Goal: Information Seeking & Learning: Find specific fact

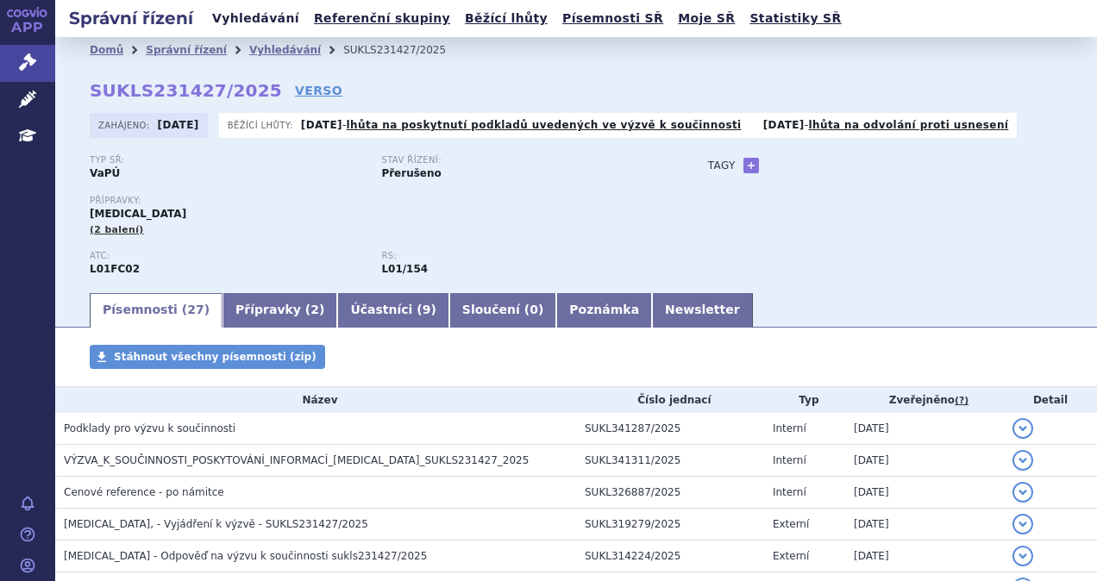
click at [248, 12] on link "Vyhledávání" at bounding box center [255, 18] width 97 height 23
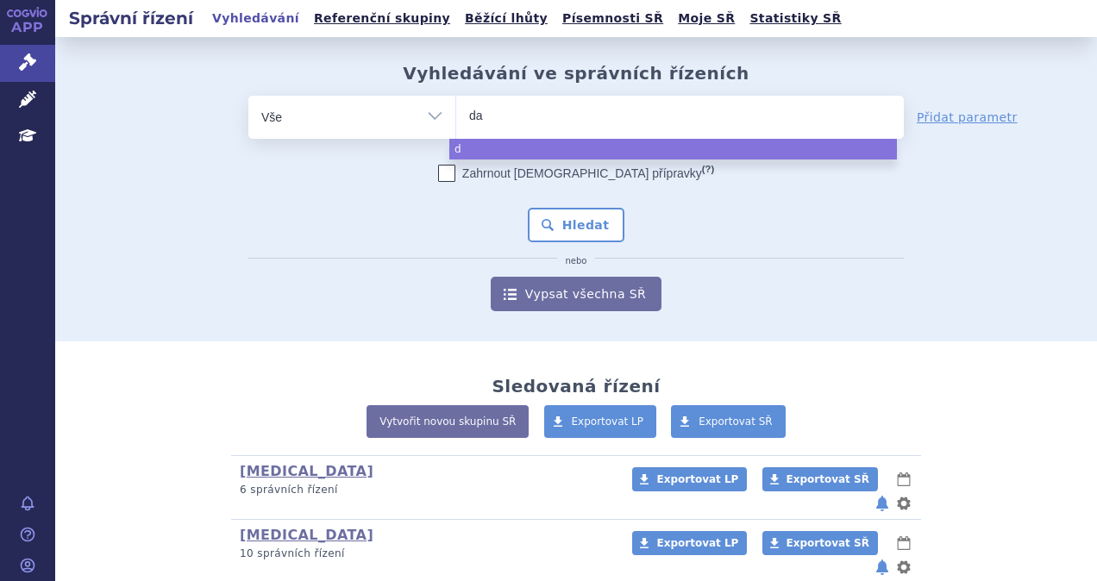
type input "dar"
type input "darza"
type input "darzale"
type input "[MEDICAL_DATA]"
select select "[MEDICAL_DATA]"
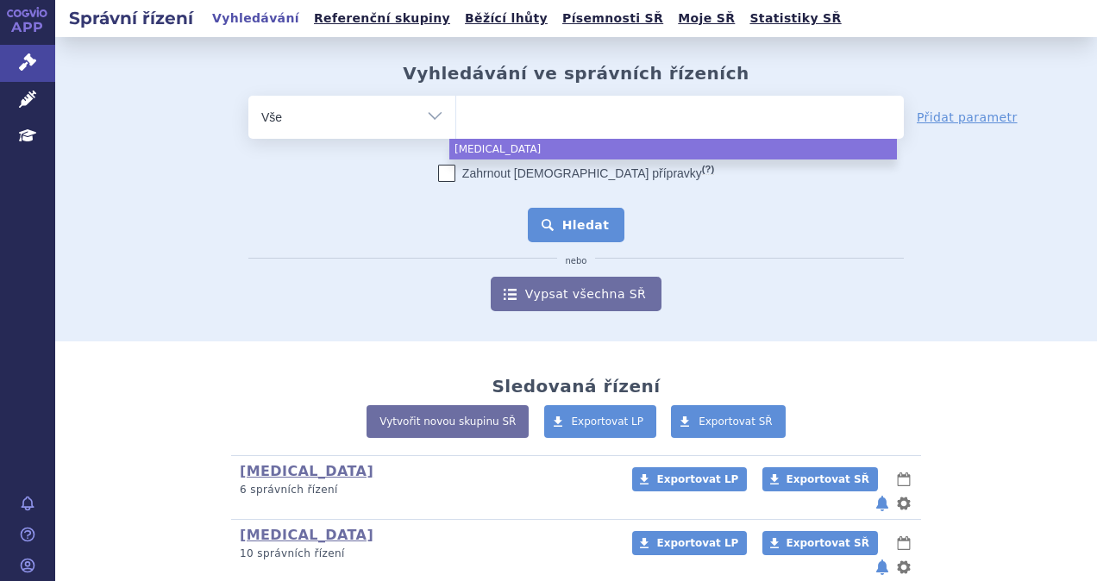
click at [557, 228] on button "Hledat" at bounding box center [576, 225] width 97 height 35
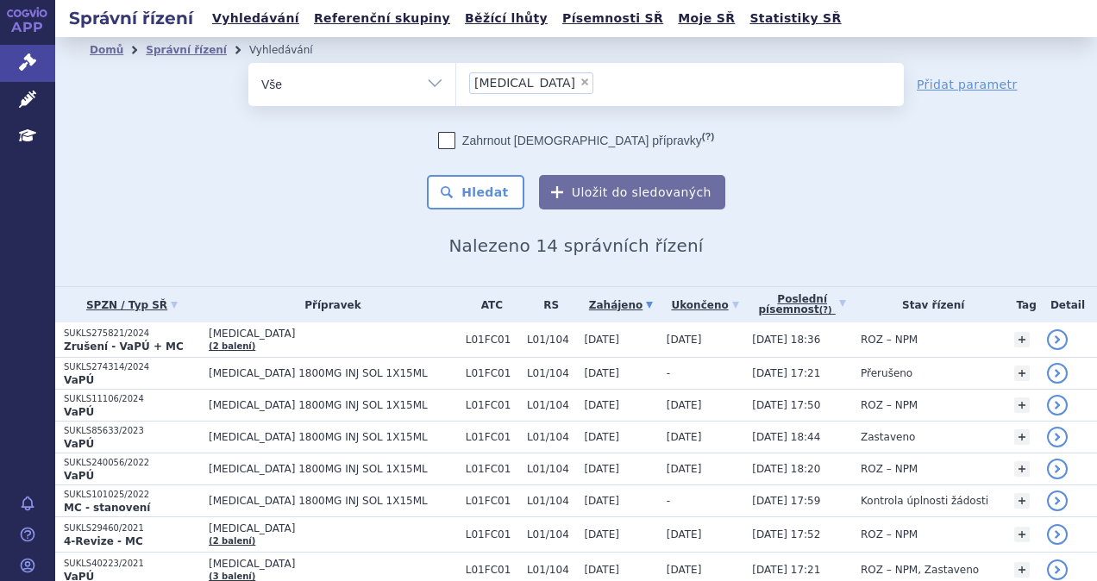
click at [423, 93] on select "Vše Spisová značka Typ SŘ Přípravek/SUKL kód Účastník/Držitel" at bounding box center [351, 82] width 207 height 39
drag, startPoint x: 427, startPoint y: 93, endPoint x: 440, endPoint y: 91, distance: 13.1
click at [427, 93] on select "Vše Spisová značka Typ SŘ Přípravek/SUKL kód Účastník/Držitel" at bounding box center [351, 82] width 207 height 39
click at [977, 79] on link "Přidat parametr" at bounding box center [967, 84] width 101 height 17
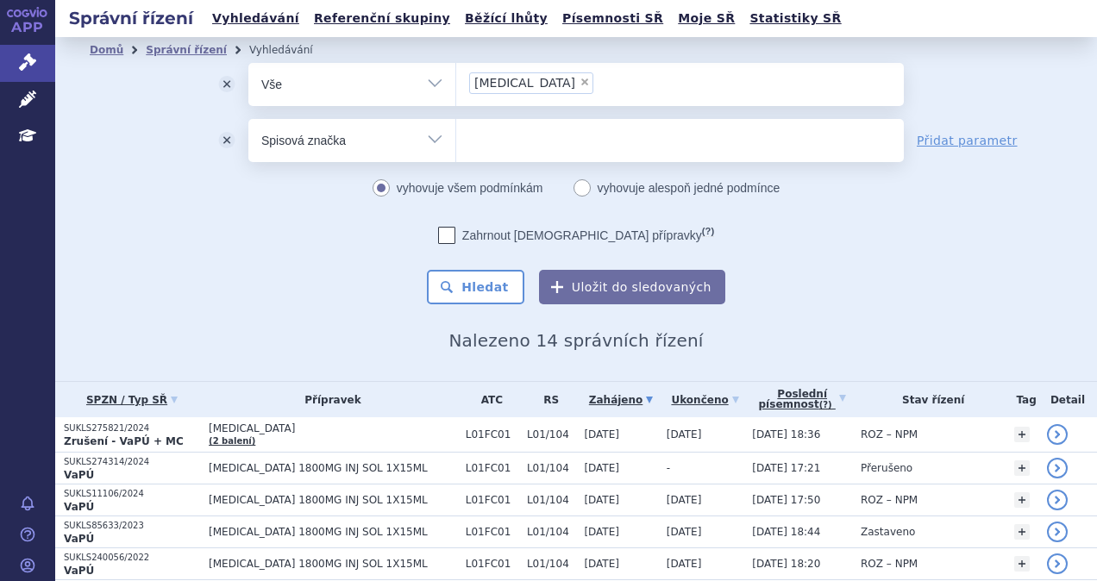
click at [414, 146] on select "Vše Spisová značka Typ SŘ Přípravek/SUKL kód Účastník/Držitel" at bounding box center [351, 138] width 207 height 39
select select "filter-procedure-product-status"
click at [248, 119] on select "Vše Spisová značka Typ SŘ Přípravek/SUKL kód Účastník/Držitel" at bounding box center [351, 138] width 207 height 39
click at [487, 140] on ul at bounding box center [680, 137] width 448 height 36
click at [456, 140] on select at bounding box center [456, 139] width 1 height 43
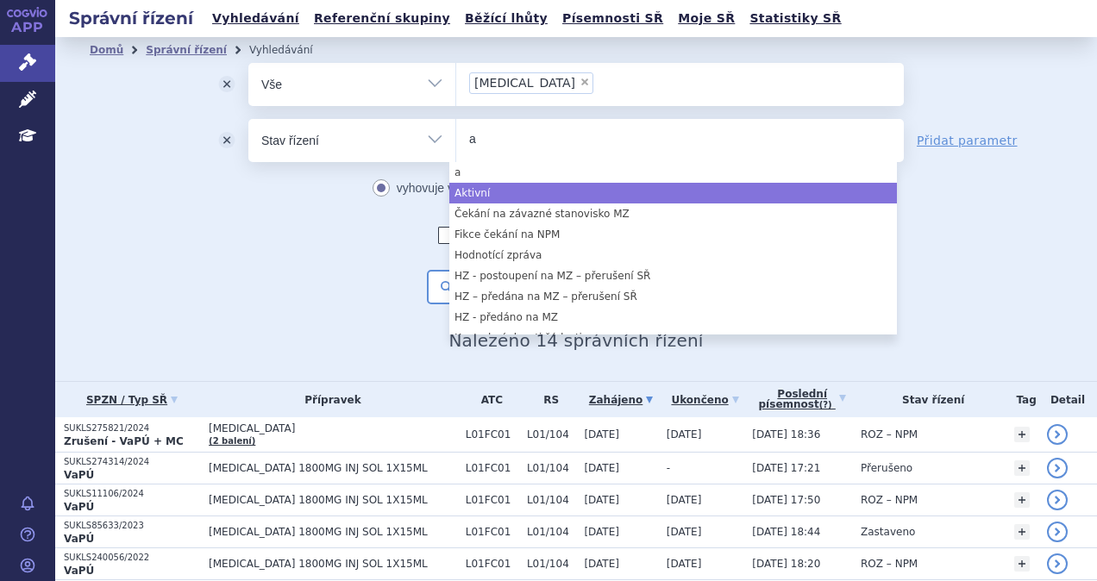
type input "a"
select select "a0d16f3a-7c3c-49b9-bbbf-43dbf2e58536"
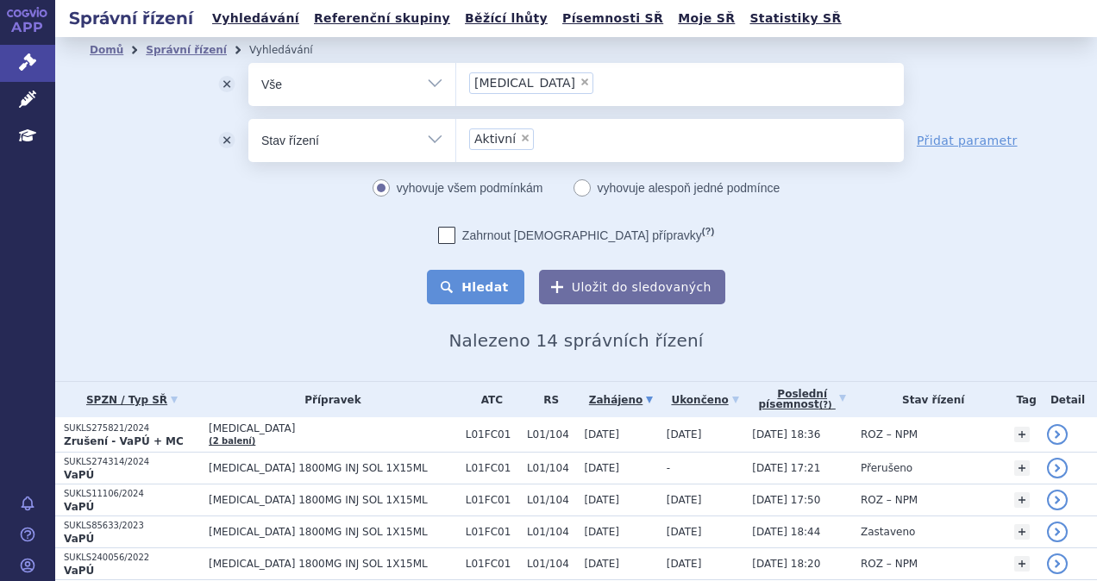
click at [493, 281] on button "Hledat" at bounding box center [475, 287] width 97 height 35
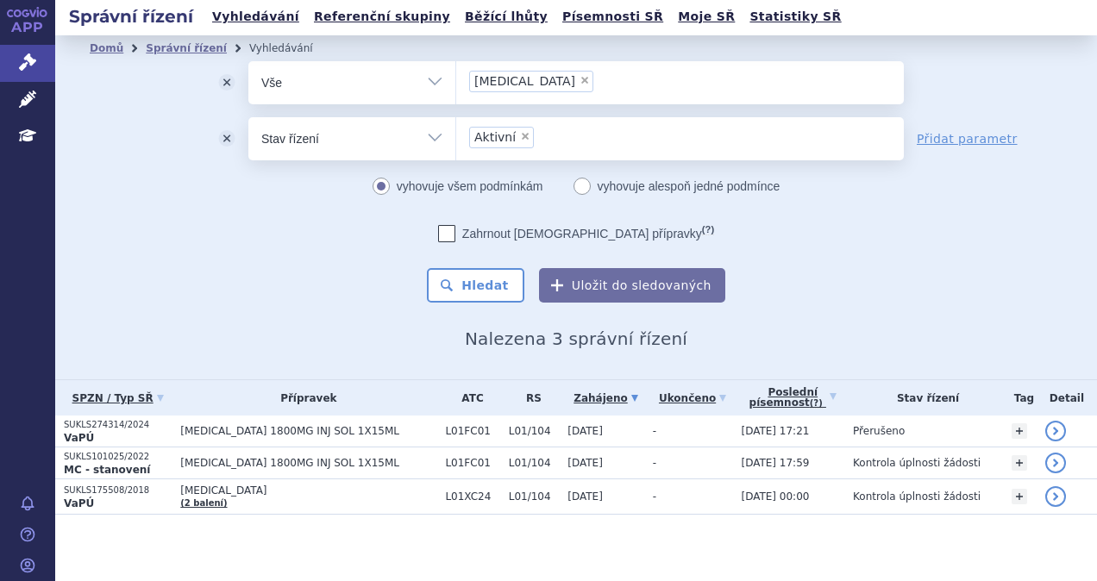
scroll to position [3, 0]
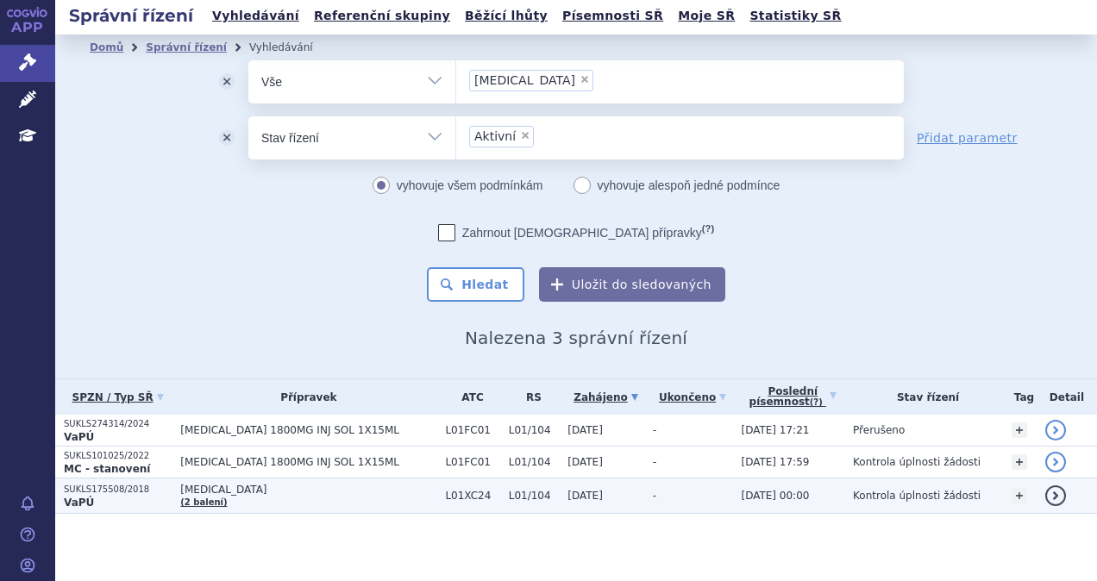
click at [321, 500] on td "DARZALEX (2 balení)" at bounding box center [304, 496] width 265 height 35
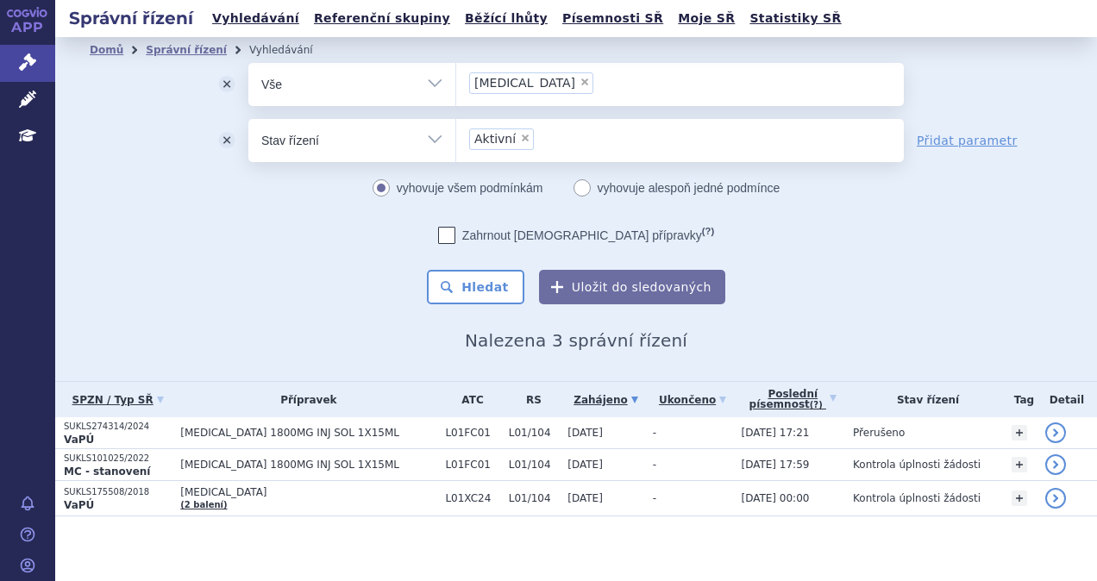
click at [520, 141] on span "×" at bounding box center [525, 138] width 10 height 10
click at [456, 141] on select "Aktivní" at bounding box center [456, 139] width 1 height 43
select select
click at [580, 80] on span "×" at bounding box center [585, 82] width 10 height 10
click at [456, 80] on select "darzalex" at bounding box center [456, 83] width 1 height 43
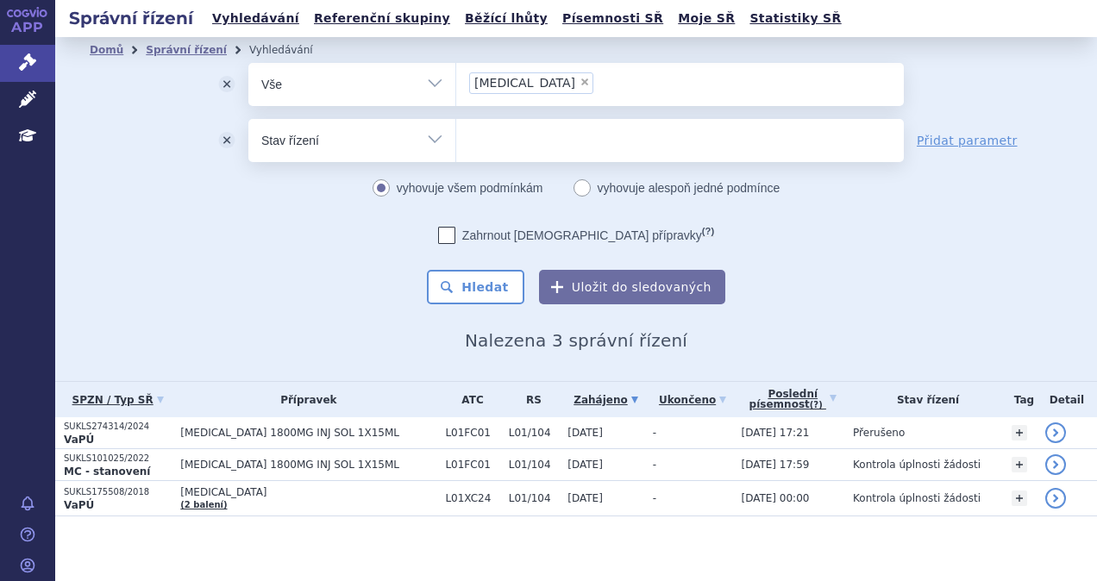
select select
click at [522, 88] on ul at bounding box center [680, 81] width 448 height 36
click at [456, 88] on select "darzalex" at bounding box center [456, 83] width 1 height 43
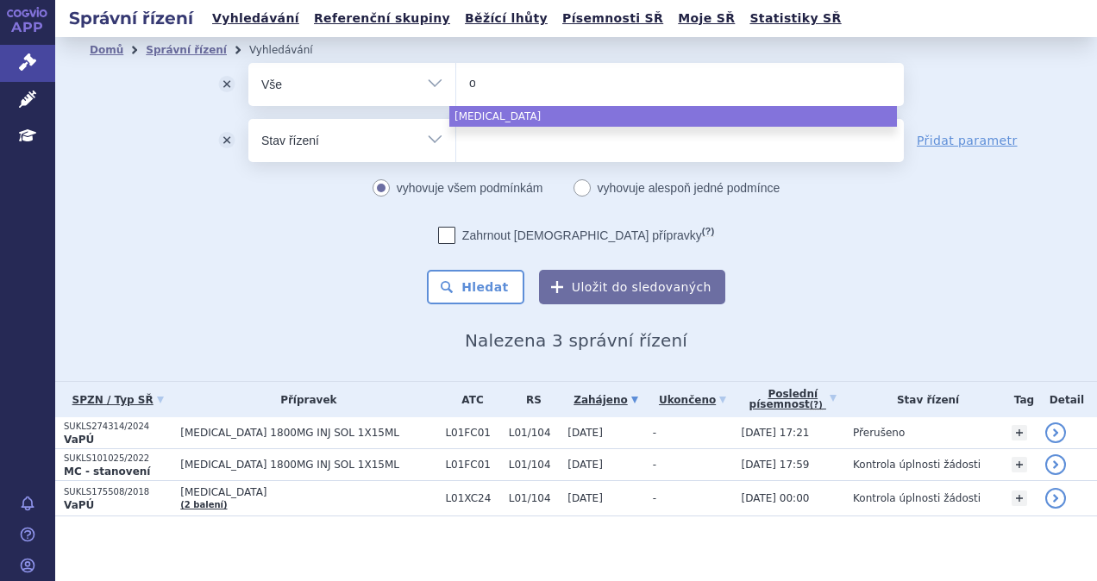
type input "ote"
type input "otez"
type input "[MEDICAL_DATA]"
select select "otezla"
click at [468, 292] on button "Hledat" at bounding box center [475, 287] width 97 height 35
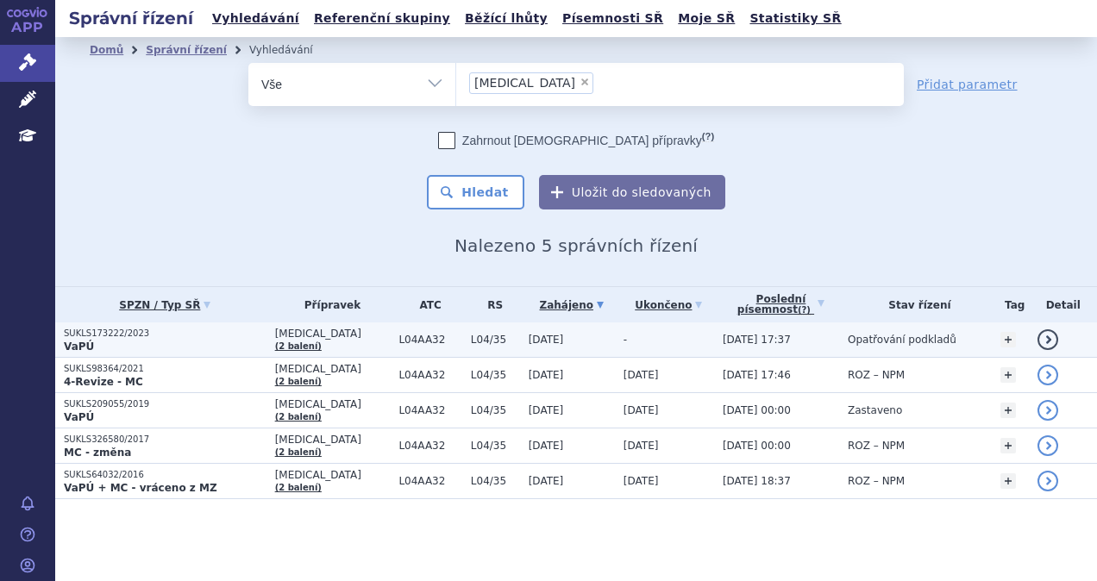
click at [209, 341] on p "VaPÚ" at bounding box center [165, 347] width 203 height 14
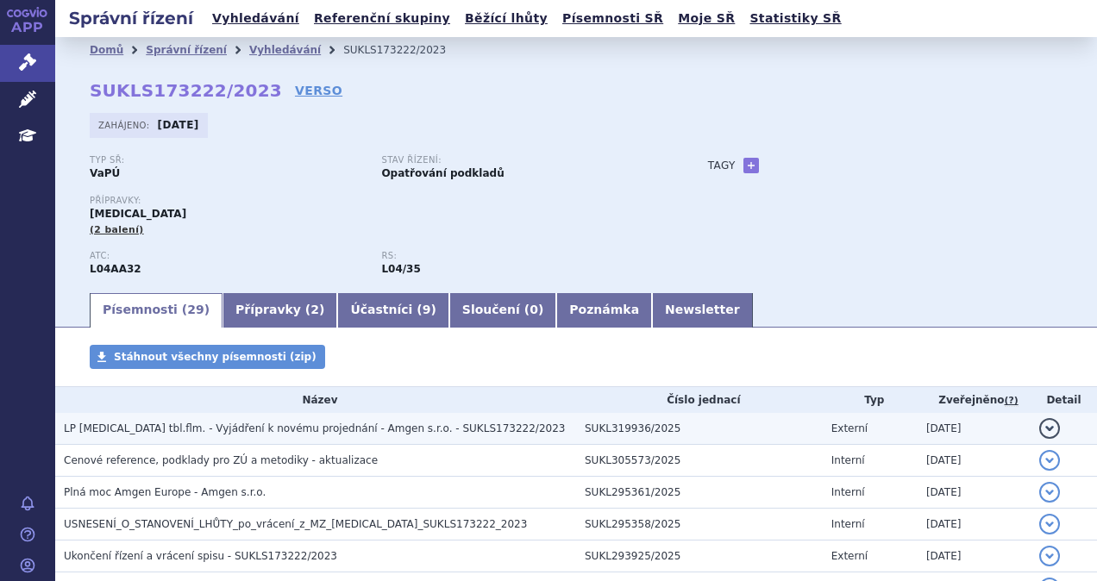
click at [369, 440] on td "LP OTEZLA tbl.flm. - Vyjádření k novému projednání - Amgen s.r.o. - SUKLS173222…" at bounding box center [315, 429] width 521 height 32
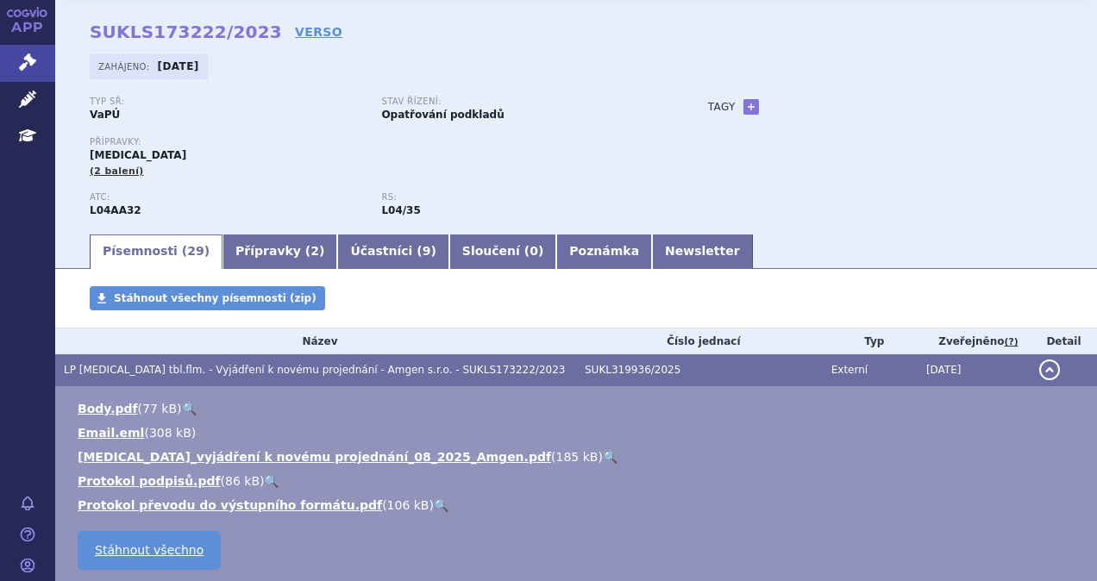
scroll to position [86, 0]
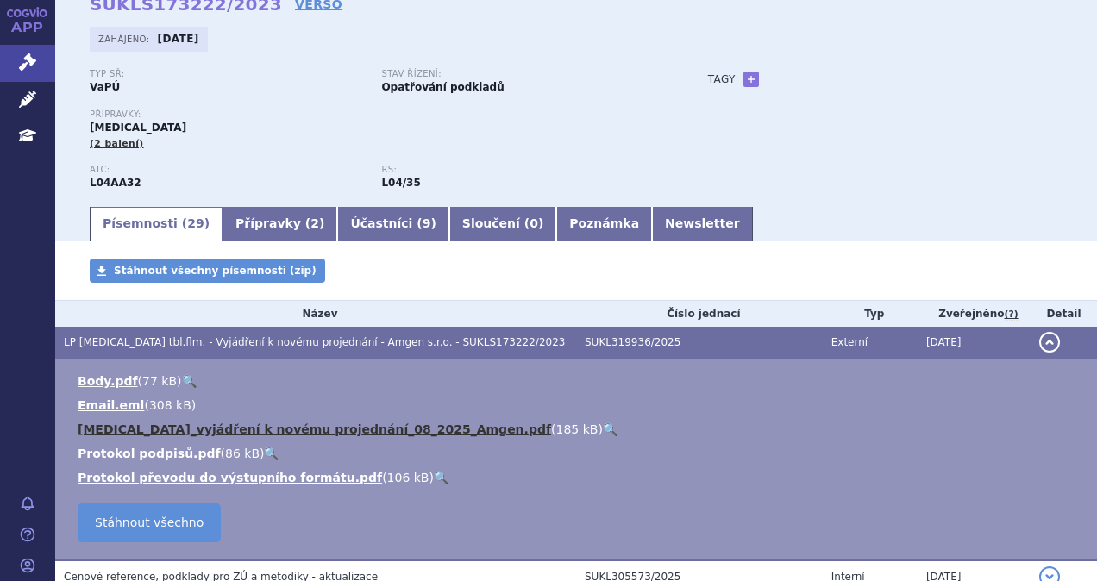
click at [368, 427] on link "Otezla_vyjádření k novému projednání_08_2025_Amgen.pdf" at bounding box center [315, 430] width 474 height 14
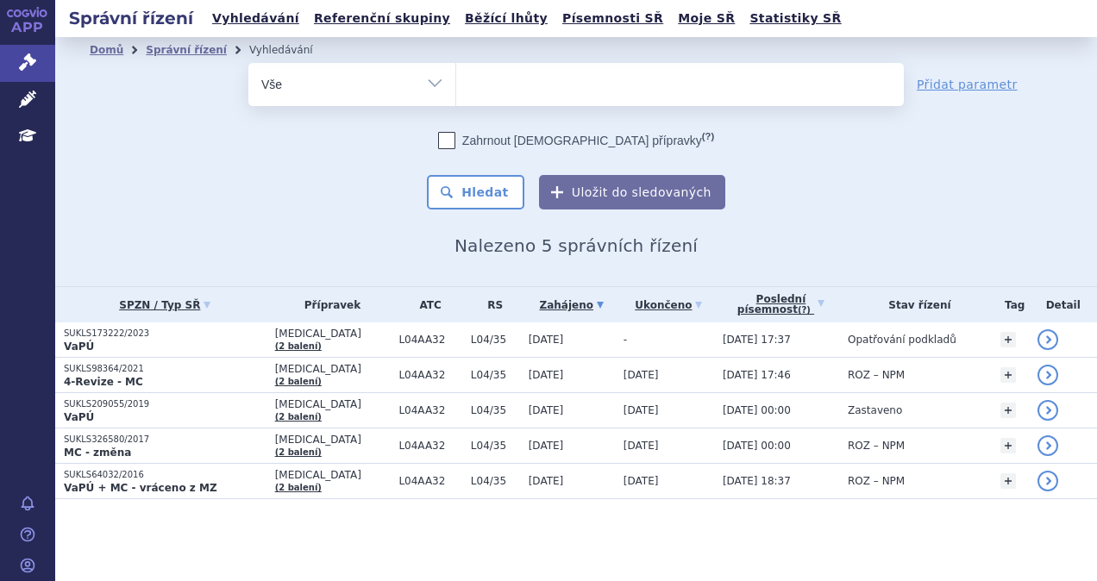
select select
click at [516, 83] on ul at bounding box center [680, 81] width 448 height 36
click at [456, 83] on select "[MEDICAL_DATA]" at bounding box center [456, 83] width 1 height 43
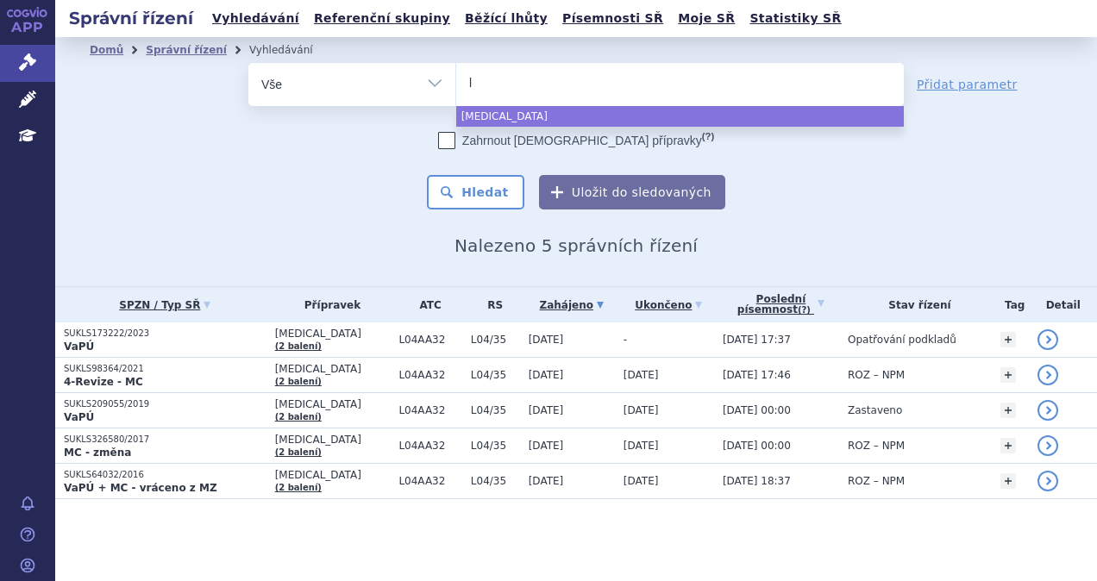
type input "ly"
type input "lyn"
type input "lynpa"
type input "lynpar"
type input "lynparz"
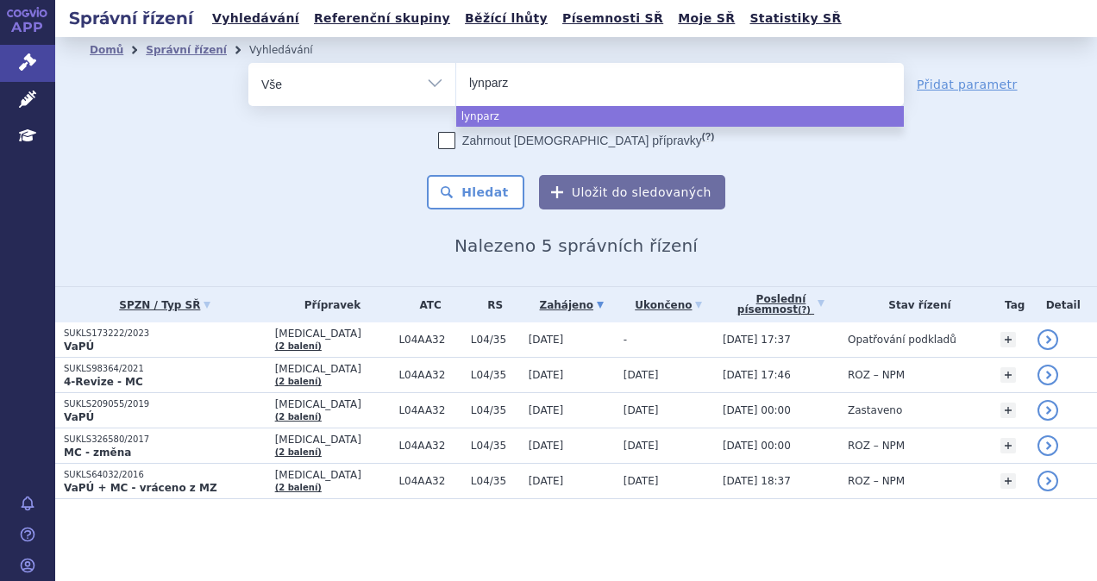
type input "[MEDICAL_DATA]"
select select "[MEDICAL_DATA]"
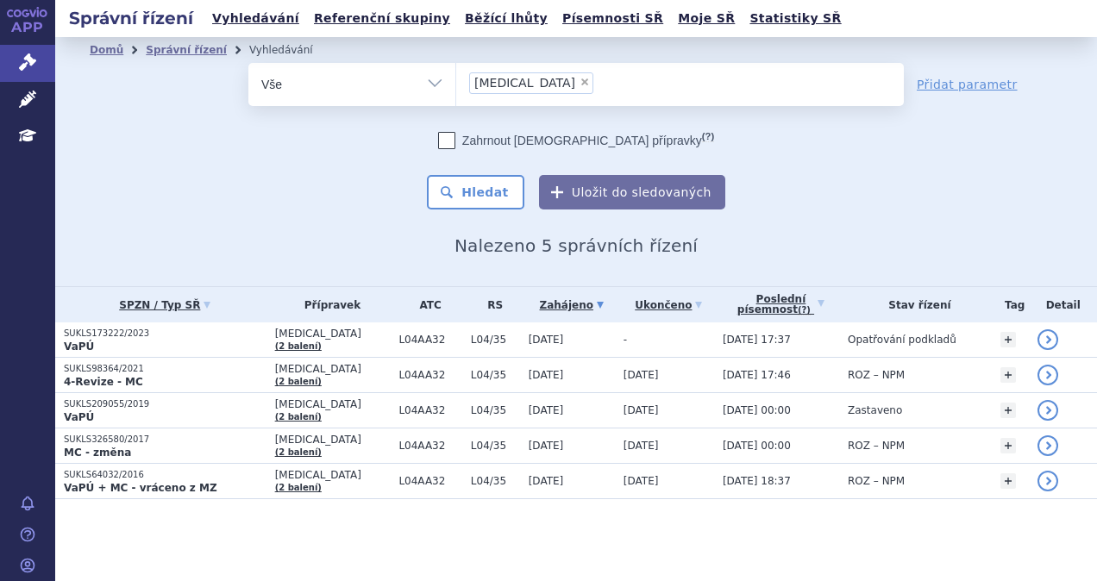
click at [461, 214] on div "Domů Správní řízení Vyhledávání Vyhledávání ve správních řízeních odstranit Vše…" at bounding box center [576, 159] width 1042 height 193
click at [466, 197] on button "Hledat" at bounding box center [475, 192] width 97 height 35
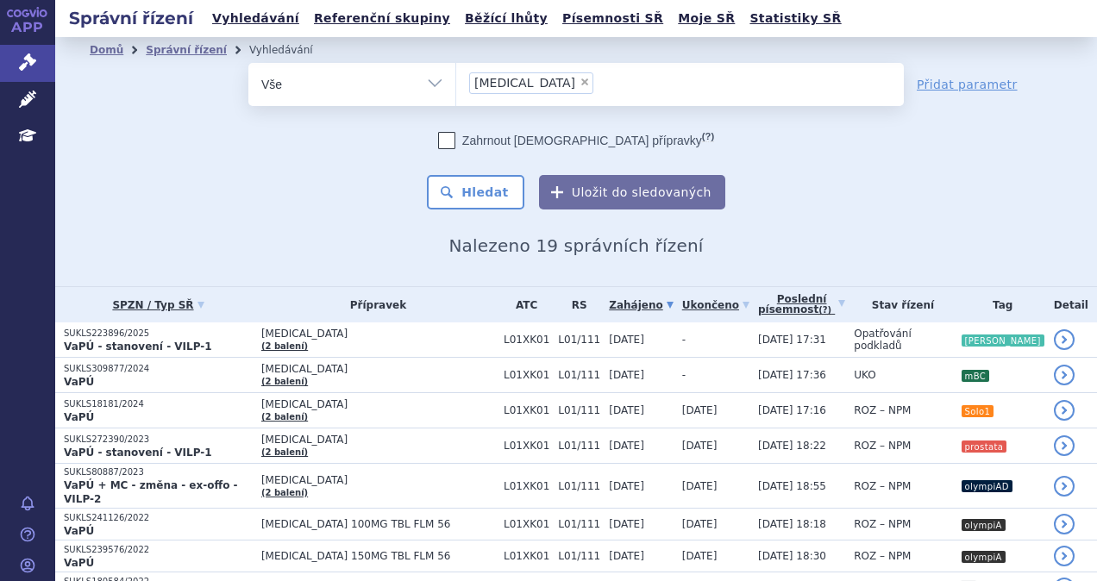
click at [228, 338] on p "SUKLS223896/2025" at bounding box center [158, 334] width 189 height 12
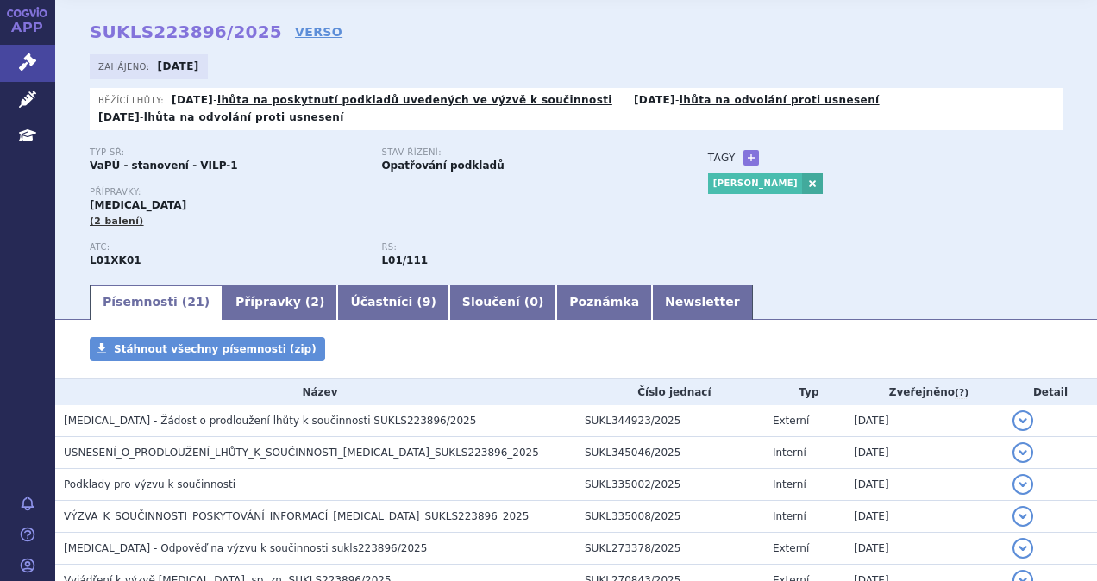
scroll to position [86, 0]
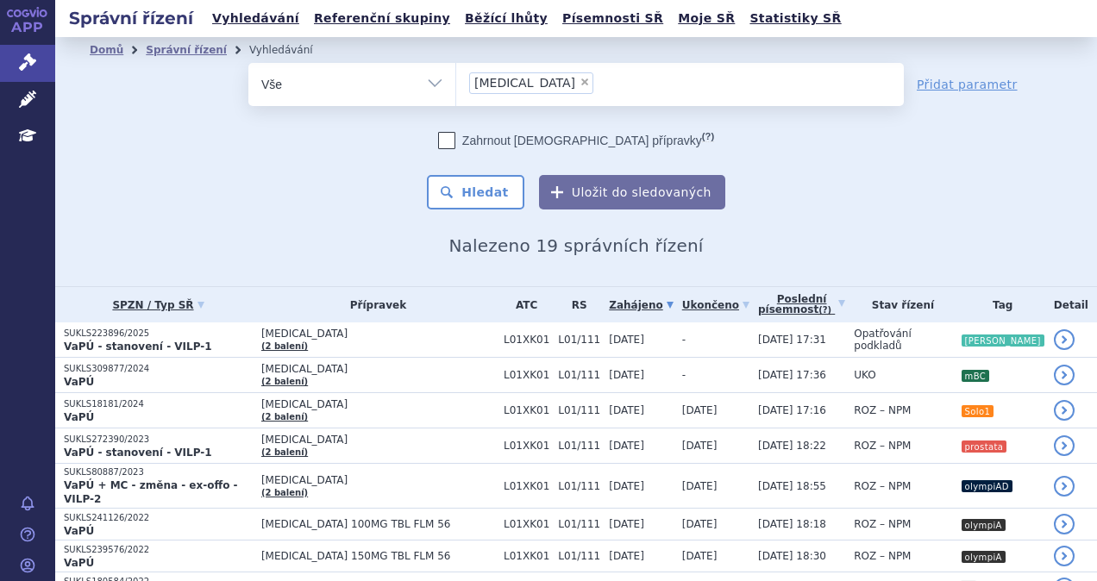
click at [580, 85] on span "×" at bounding box center [585, 82] width 10 height 10
click at [456, 85] on select "lynparza" at bounding box center [456, 83] width 1 height 43
select select
click at [521, 85] on ul at bounding box center [680, 81] width 448 height 36
click at [456, 85] on select "lynparza" at bounding box center [456, 83] width 1 height 43
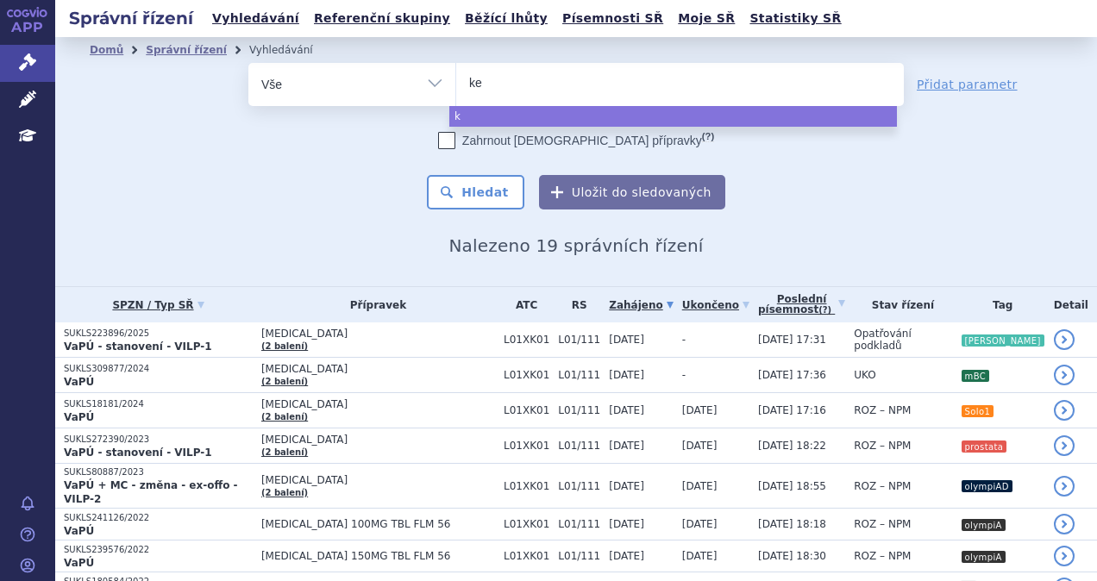
type input "key"
type input "keyt"
type input "keytr"
type input "keytrud"
type input "keytruda"
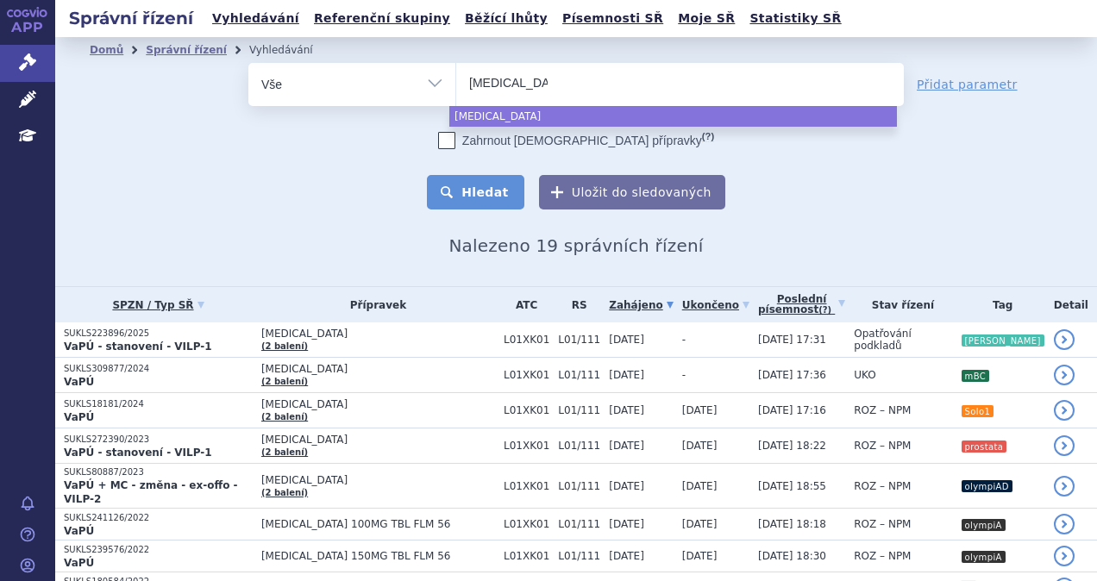
select select "keytruda"
click at [471, 182] on button "Hledat" at bounding box center [475, 192] width 97 height 35
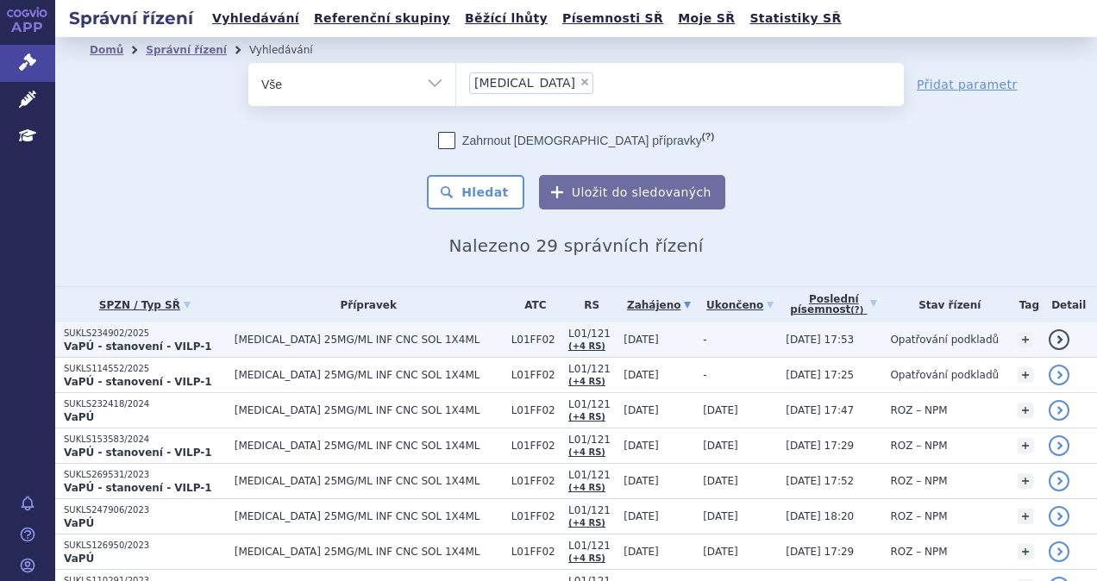
click at [400, 342] on span "[MEDICAL_DATA] 25MG/ML INF CNC SOL 1X4ML" at bounding box center [369, 340] width 268 height 12
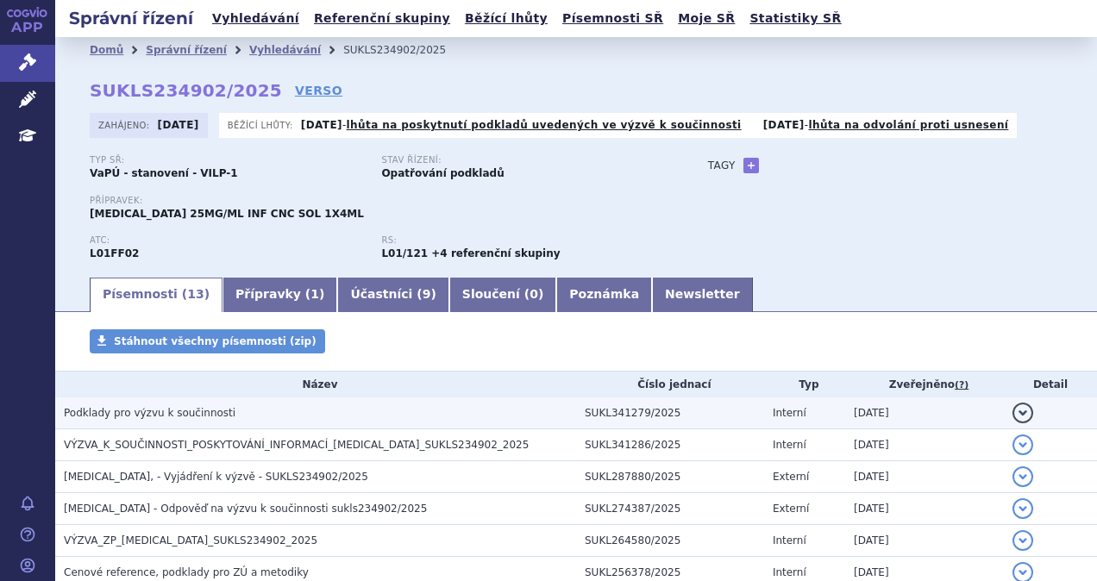
click at [171, 414] on span "Podklady pro výzvu k součinnosti" at bounding box center [150, 413] width 172 height 12
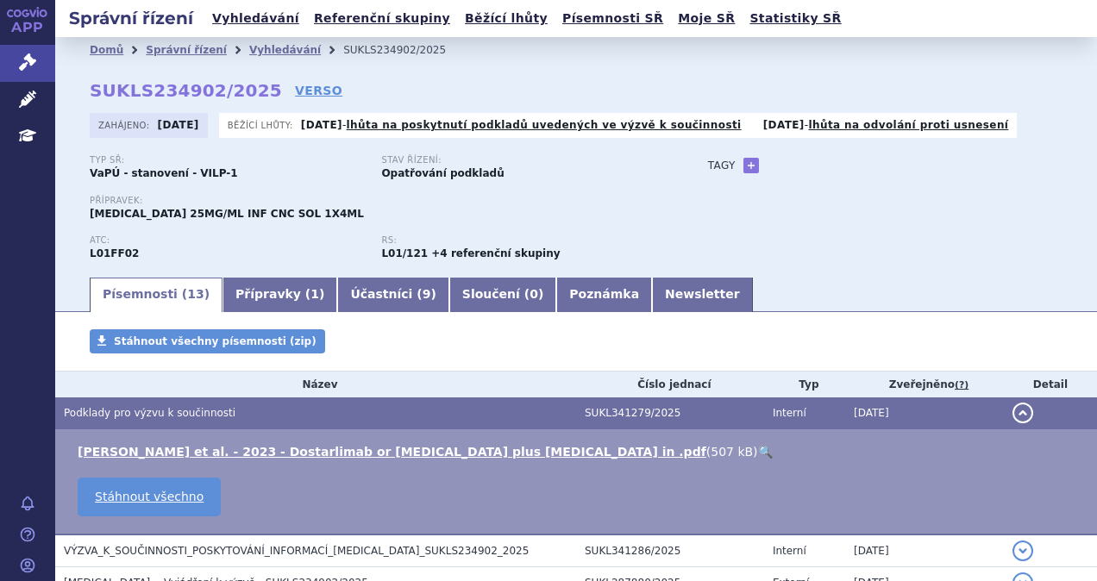
click at [171, 414] on span "Podklady pro výzvu k součinnosti" at bounding box center [150, 413] width 172 height 12
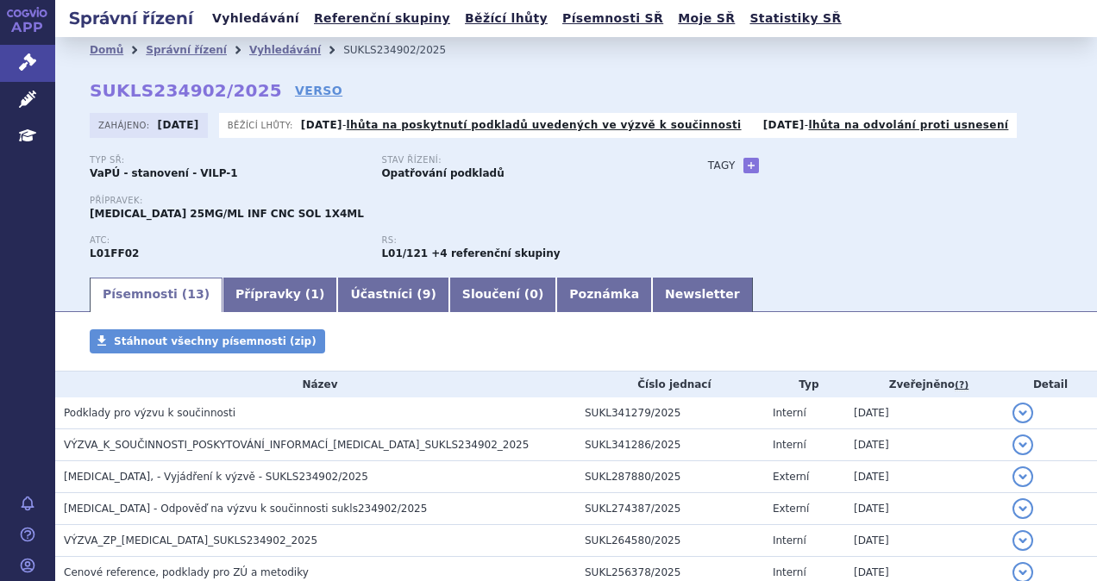
click at [259, 20] on link "Vyhledávání" at bounding box center [255, 18] width 97 height 23
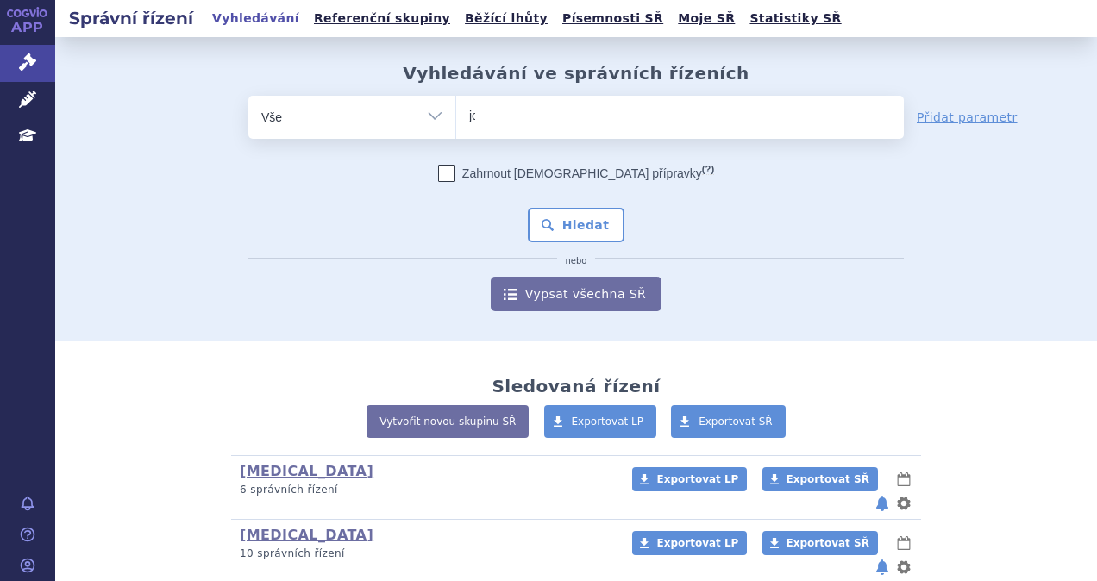
type input "jem"
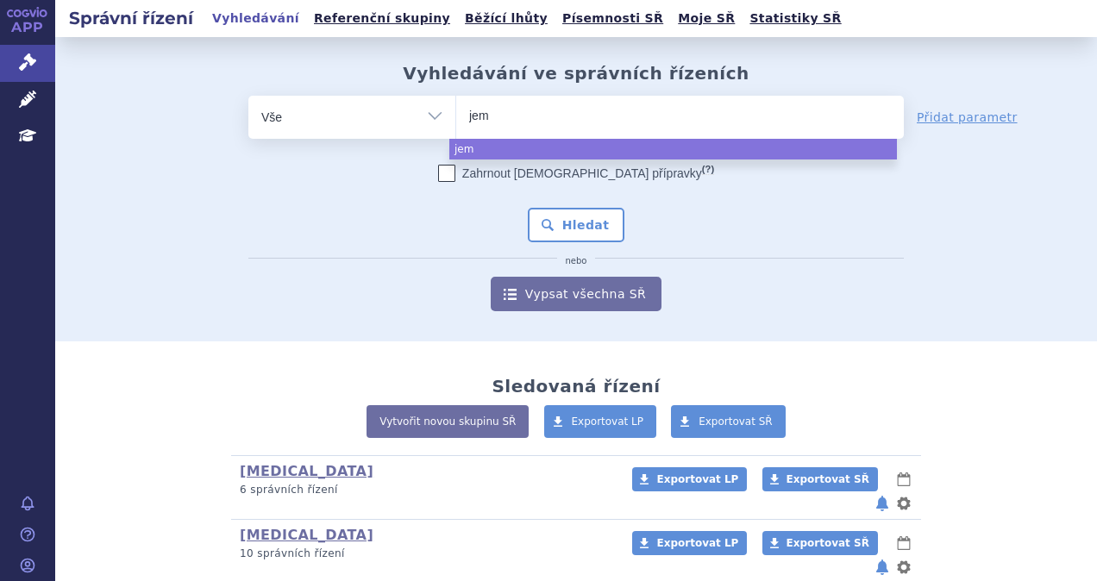
type input "jemp"
type input "jempe"
type input "jemperl"
type input "[MEDICAL_DATA]"
select select "jemperli"
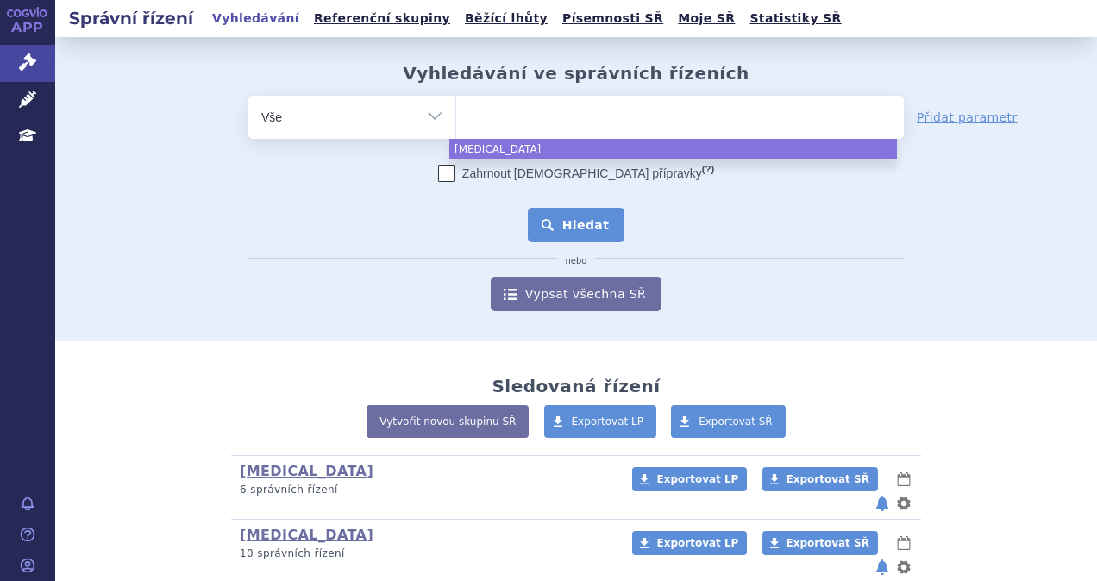
click at [610, 229] on button "Hledat" at bounding box center [576, 225] width 97 height 35
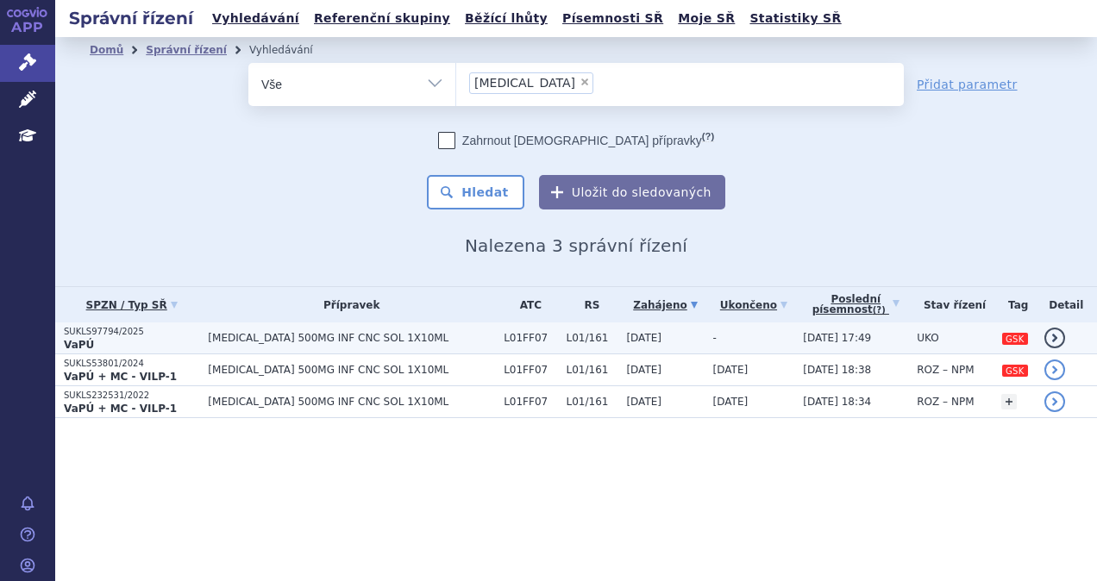
click at [373, 342] on span "[MEDICAL_DATA] 500MG INF CNC SOL 1X10ML" at bounding box center [351, 338] width 287 height 12
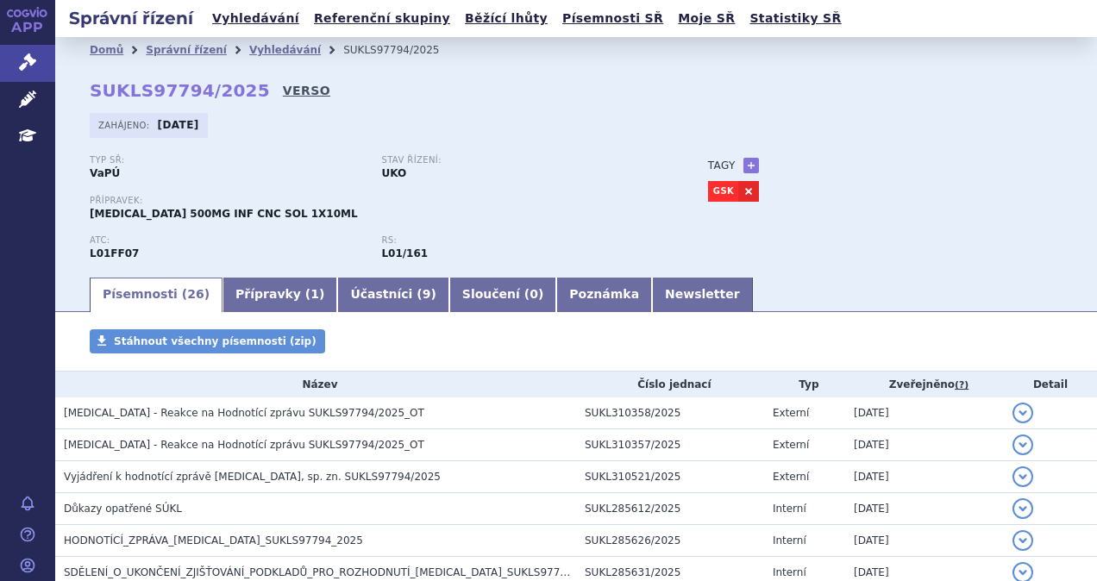
click at [283, 86] on link "VERSO" at bounding box center [306, 90] width 47 height 17
drag, startPoint x: 238, startPoint y: 85, endPoint x: 93, endPoint y: 85, distance: 144.9
click at [93, 85] on strong "SUKLS97794/2025" at bounding box center [180, 90] width 180 height 21
copy strong "SUKLS97794/2025"
click at [224, 18] on link "Vyhledávání" at bounding box center [255, 18] width 97 height 23
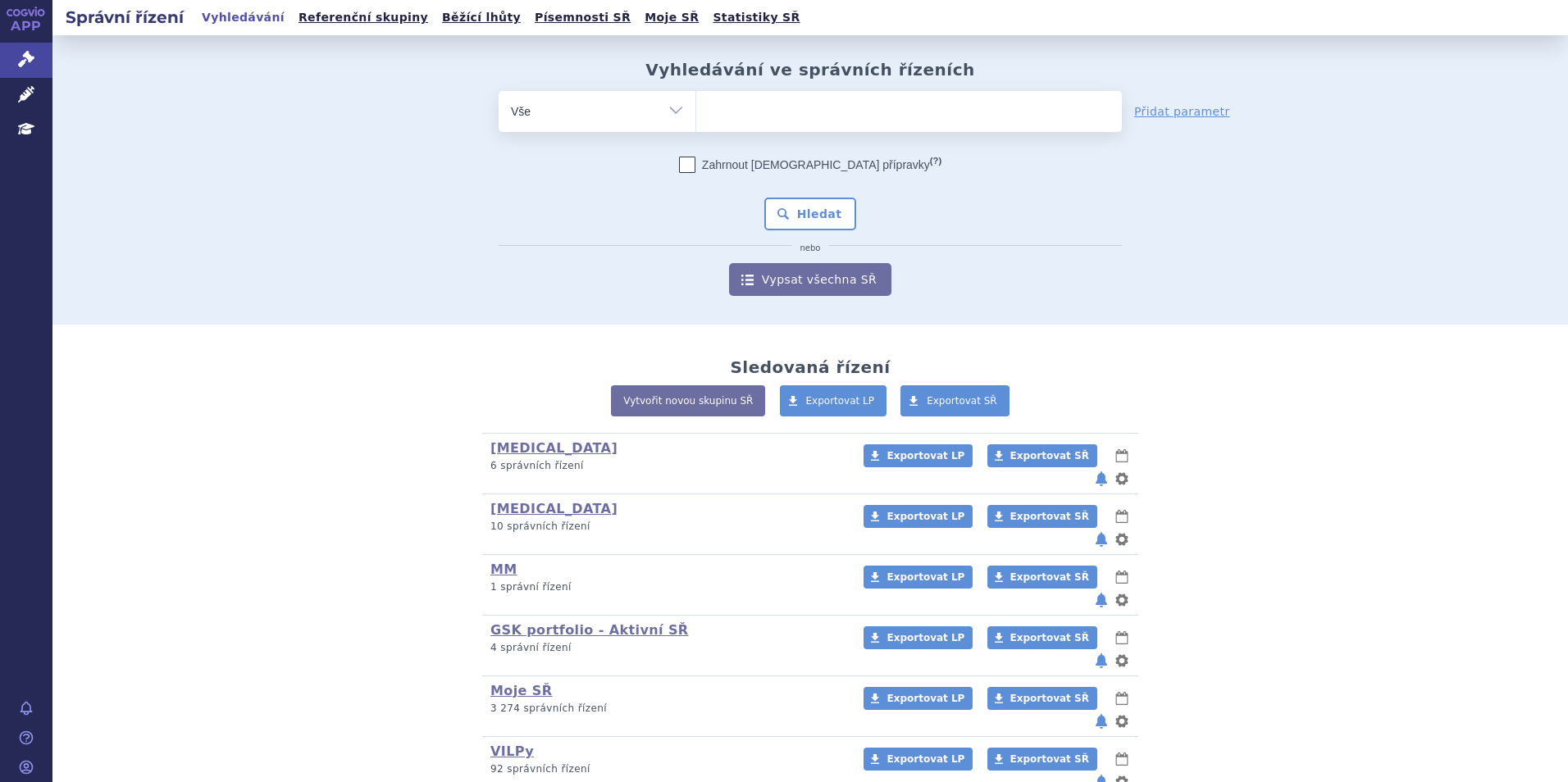
click at [810, 114] on ul at bounding box center [908, 108] width 426 height 34
click at [696, 114] on select at bounding box center [696, 110] width 1 height 41
type input "ly"
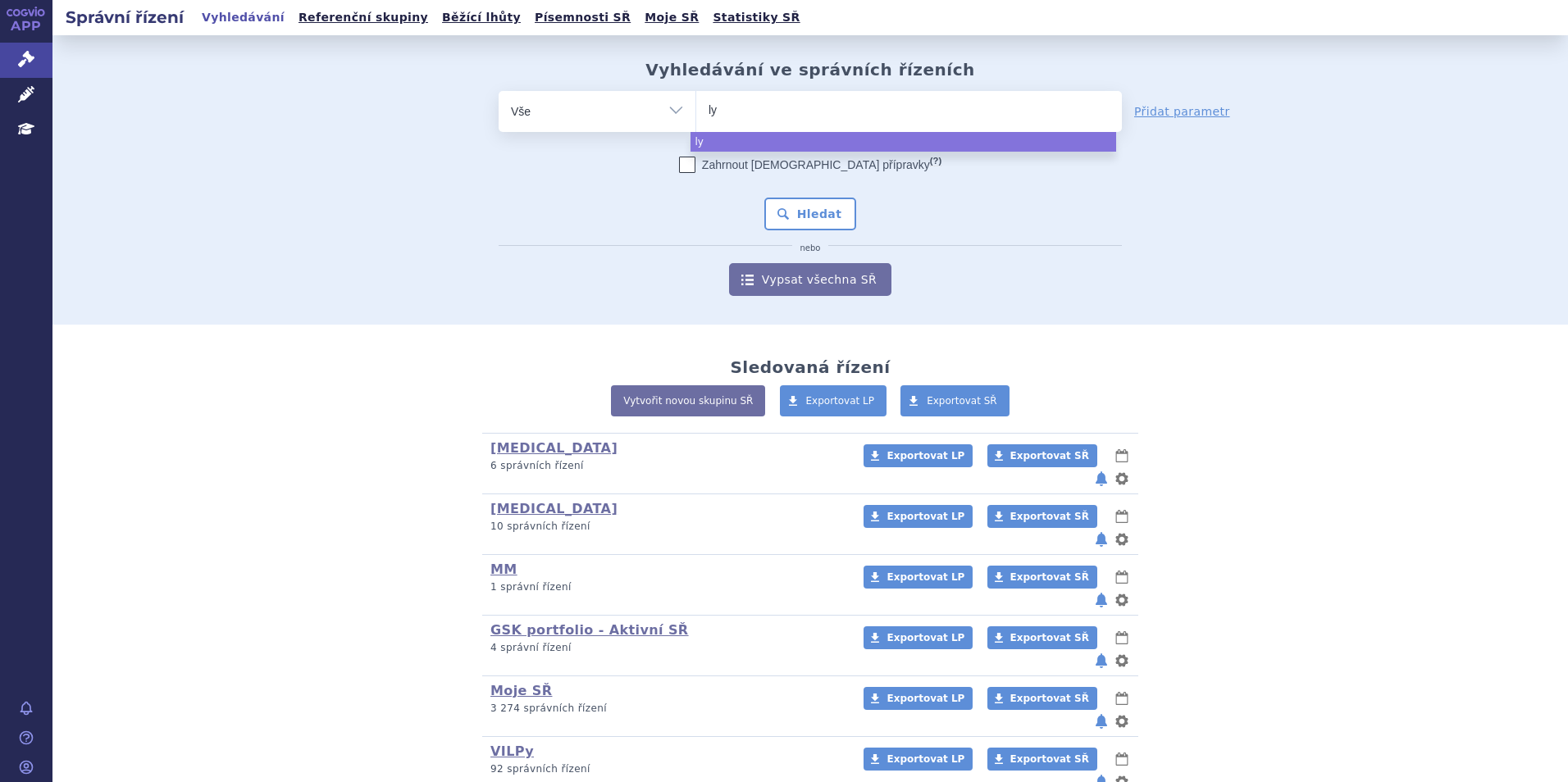
type input "lyn"
type input "lynpa"
type input "lynpar"
type input "[MEDICAL_DATA]"
select select "[MEDICAL_DATA]"
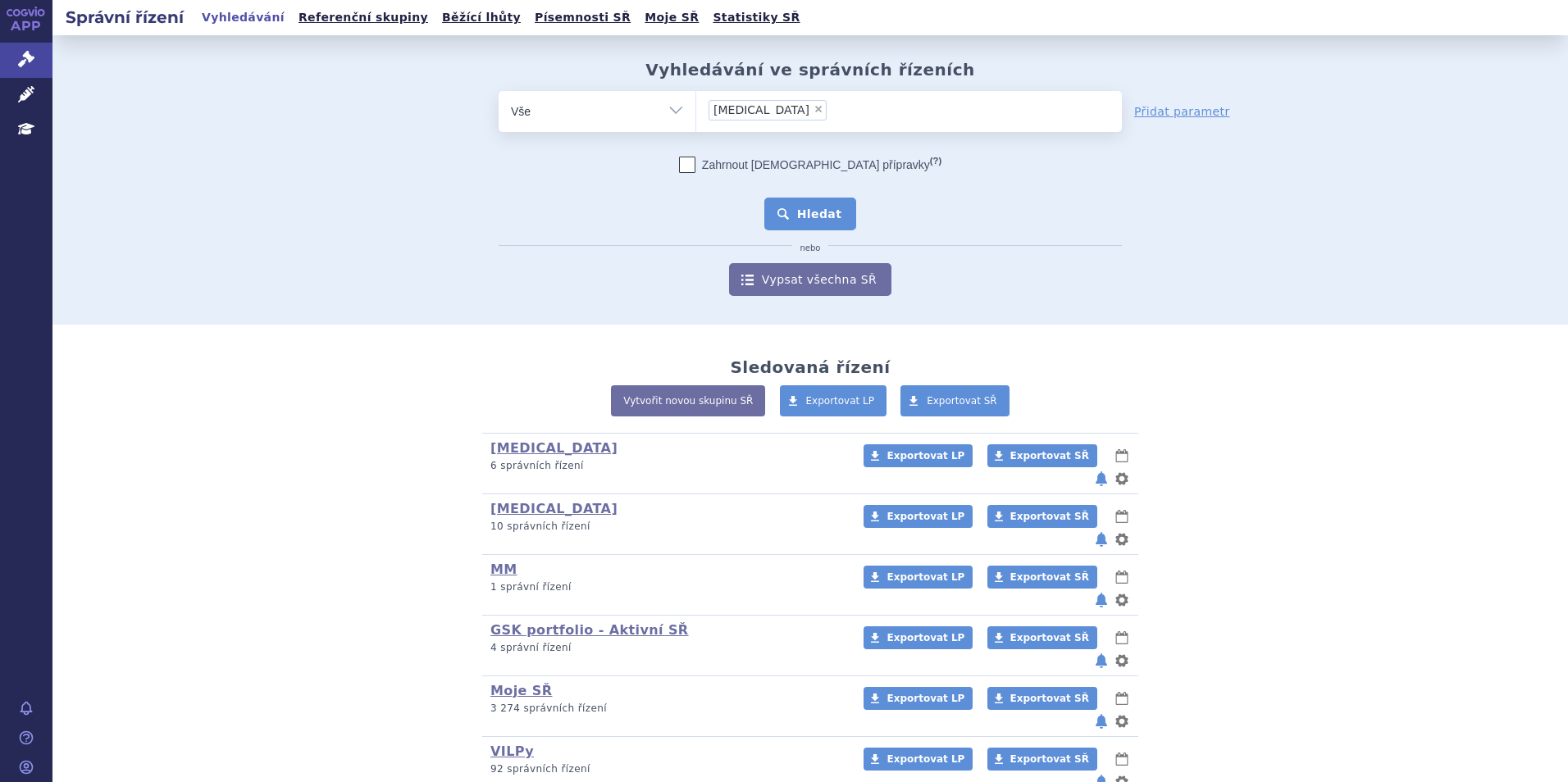
click at [808, 224] on button "Hledat" at bounding box center [810, 214] width 92 height 33
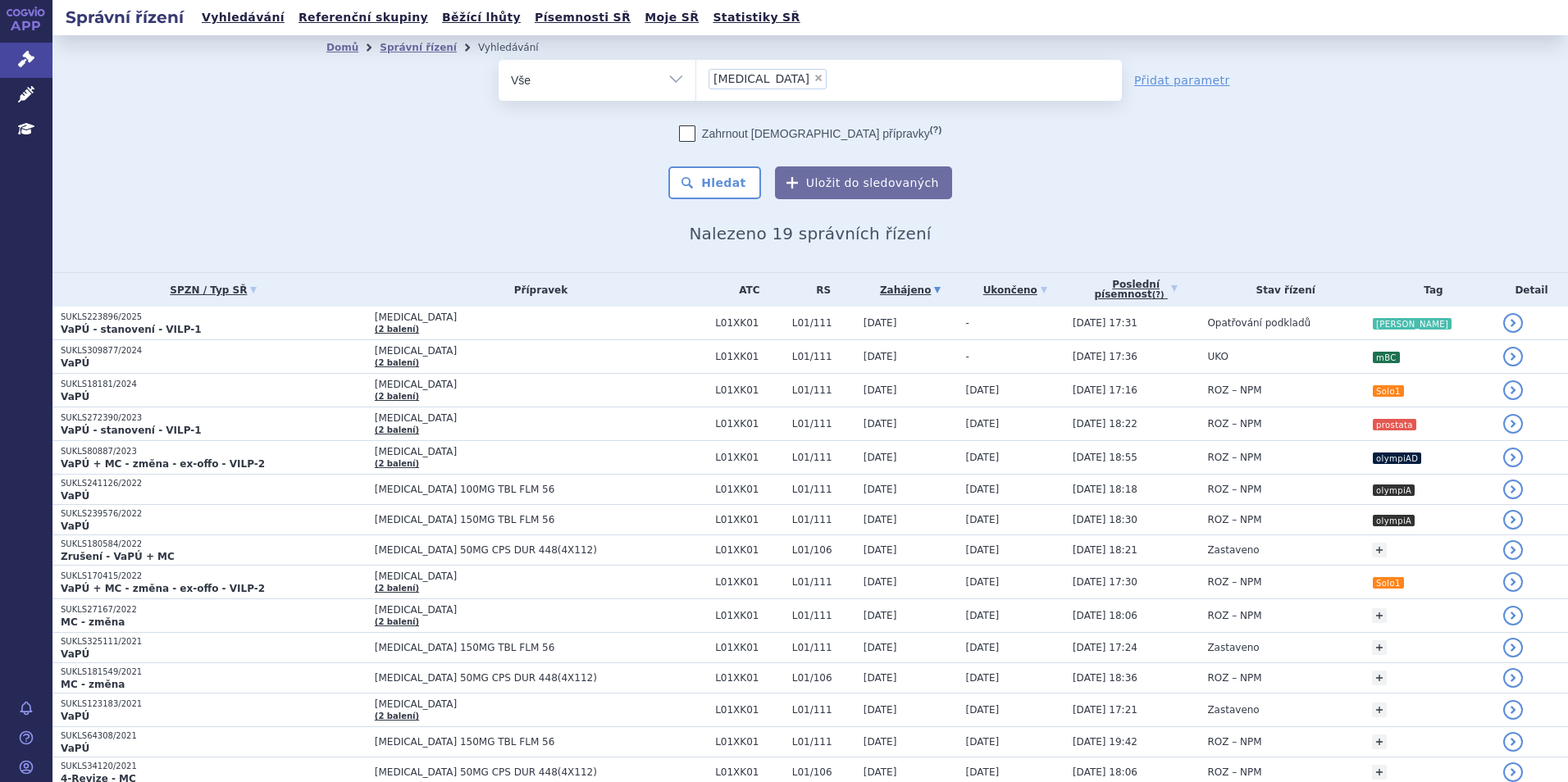
click at [813, 81] on span "×" at bounding box center [818, 78] width 10 height 10
click at [696, 81] on select "lynparza" at bounding box center [696, 79] width 1 height 41
select select
click at [761, 83] on ul at bounding box center [908, 77] width 426 height 34
click at [696, 83] on select "lynparza" at bounding box center [696, 79] width 1 height 41
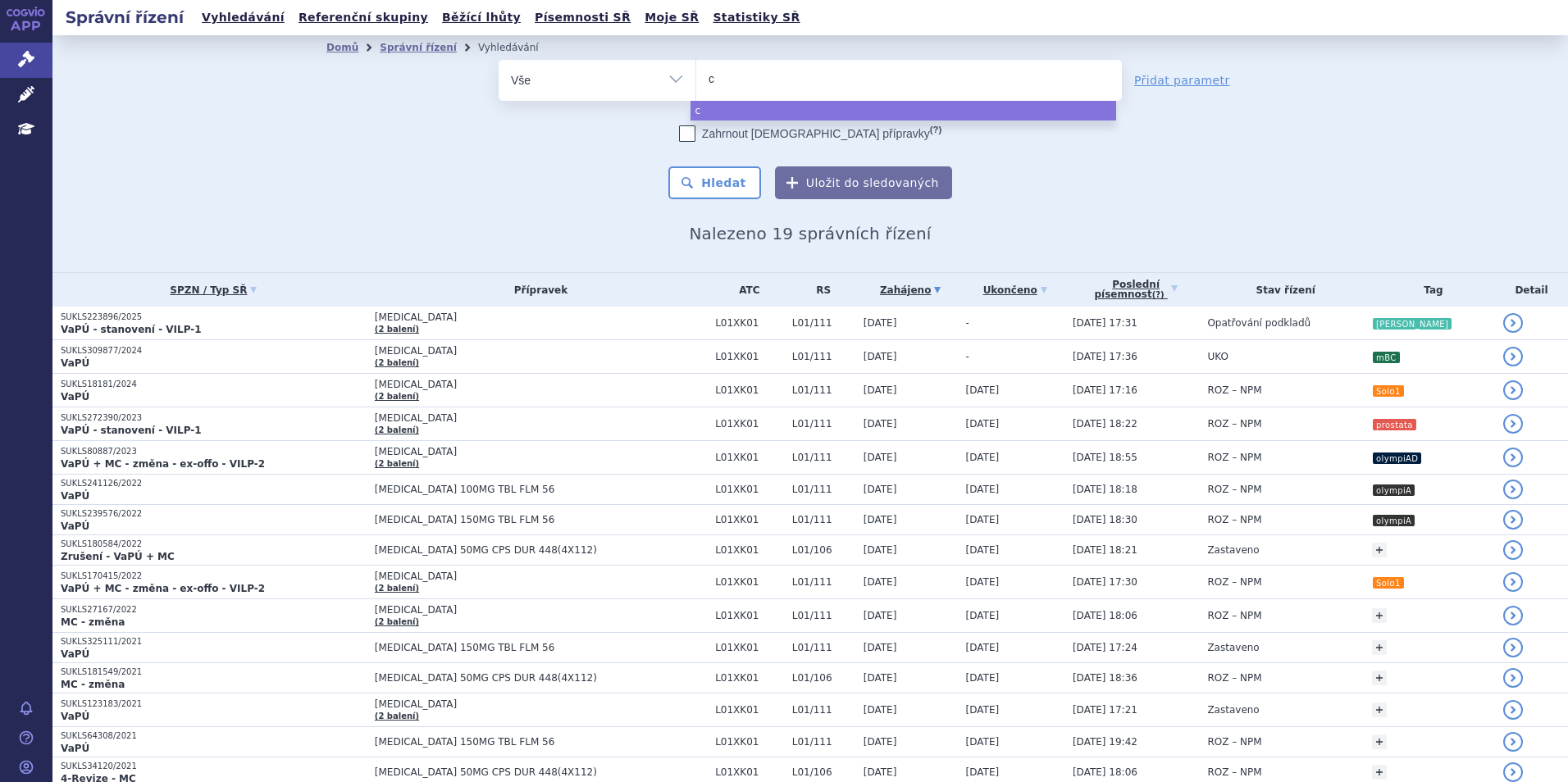
type input "cy"
type input "c"
type input "ca"
type input "car"
type input "carvy"
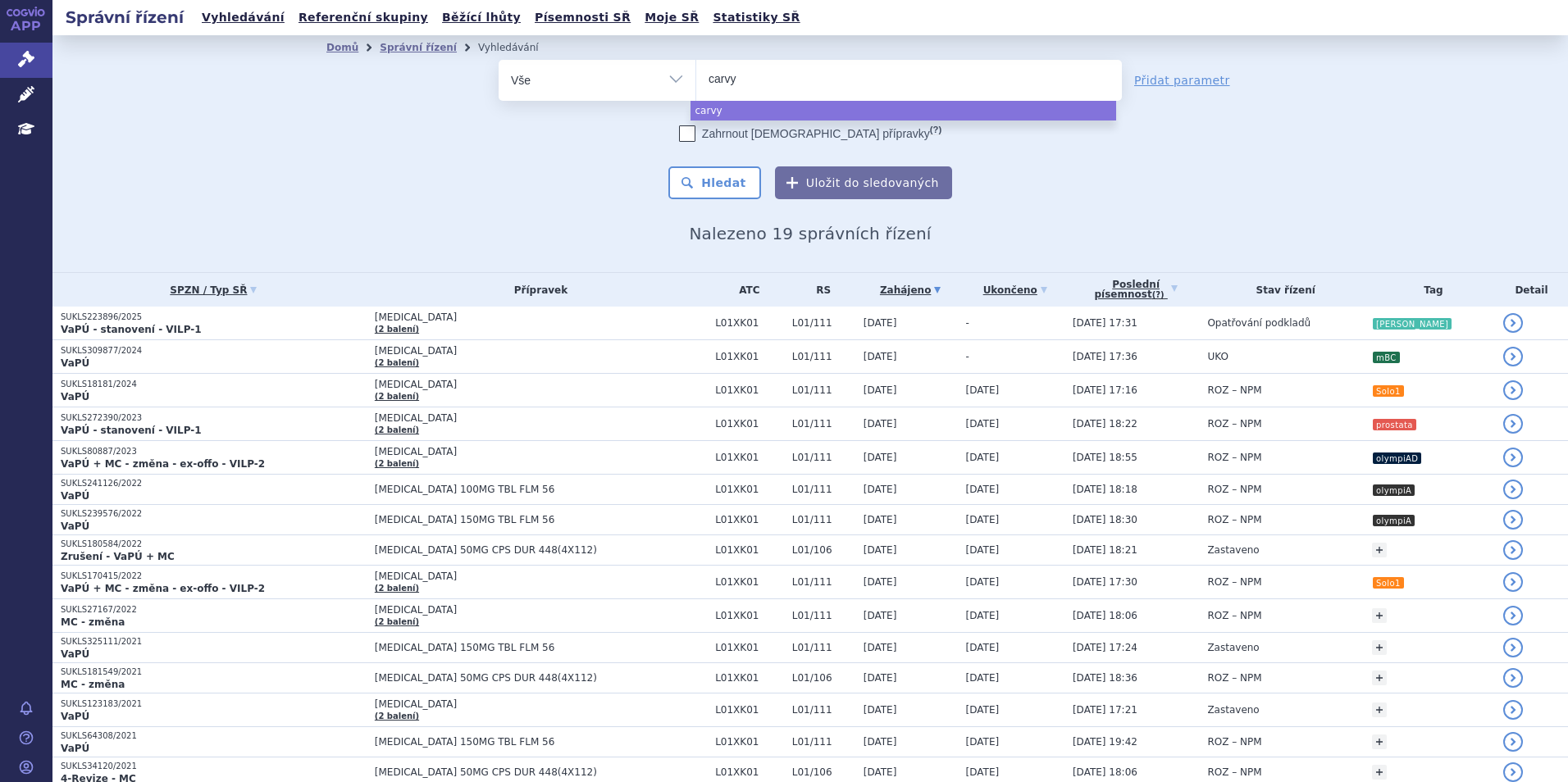
type input "carvyk"
type input "carvykti"
select select "carvykti"
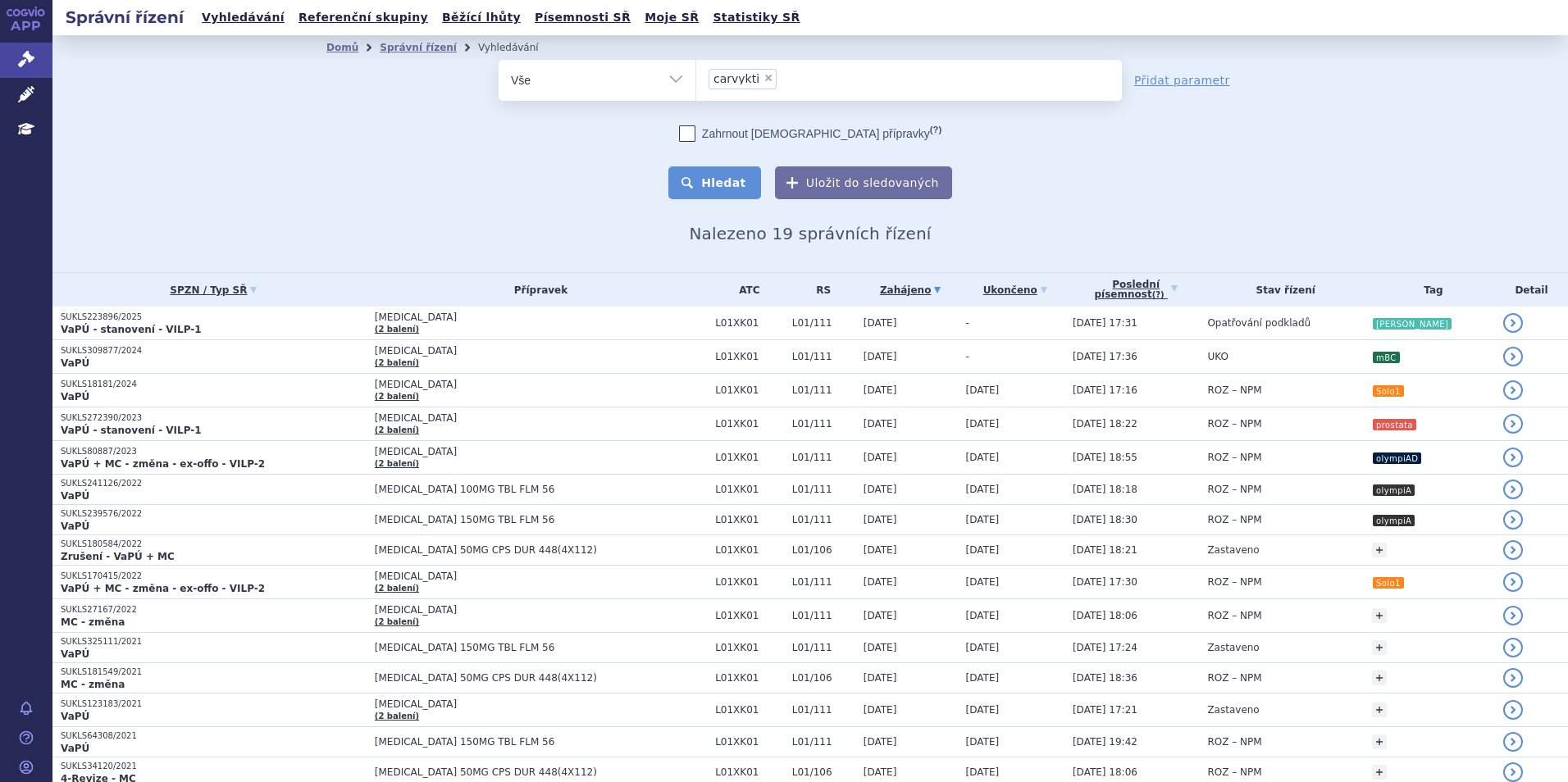
click at [732, 181] on button "Hledat" at bounding box center [714, 182] width 92 height 33
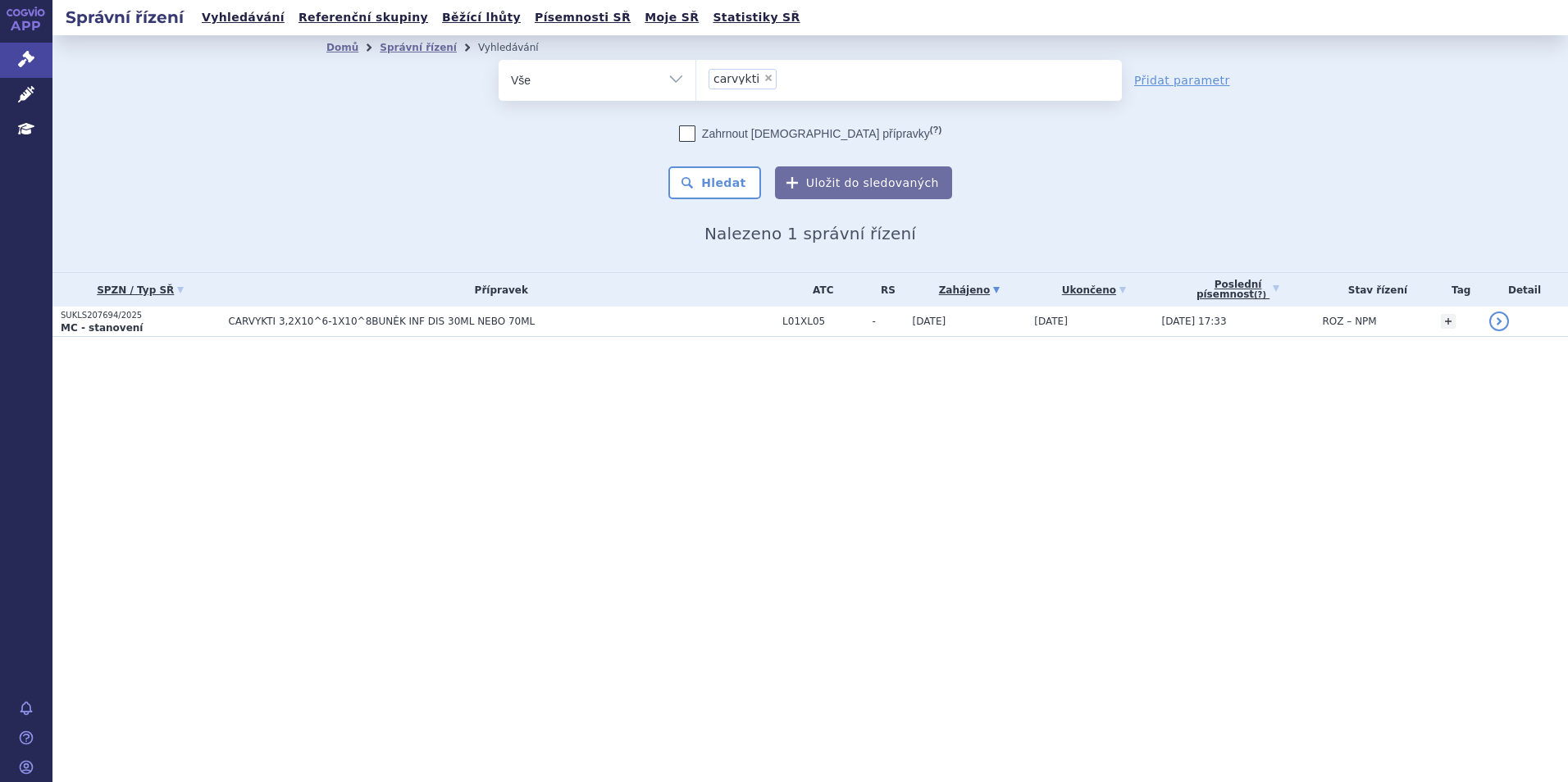
click at [764, 82] on span "×" at bounding box center [768, 78] width 10 height 10
click at [696, 82] on select "carvykti" at bounding box center [696, 79] width 1 height 41
select select
click at [764, 82] on ul at bounding box center [908, 77] width 426 height 34
click at [696, 82] on select "carvykti" at bounding box center [696, 79] width 1 height 41
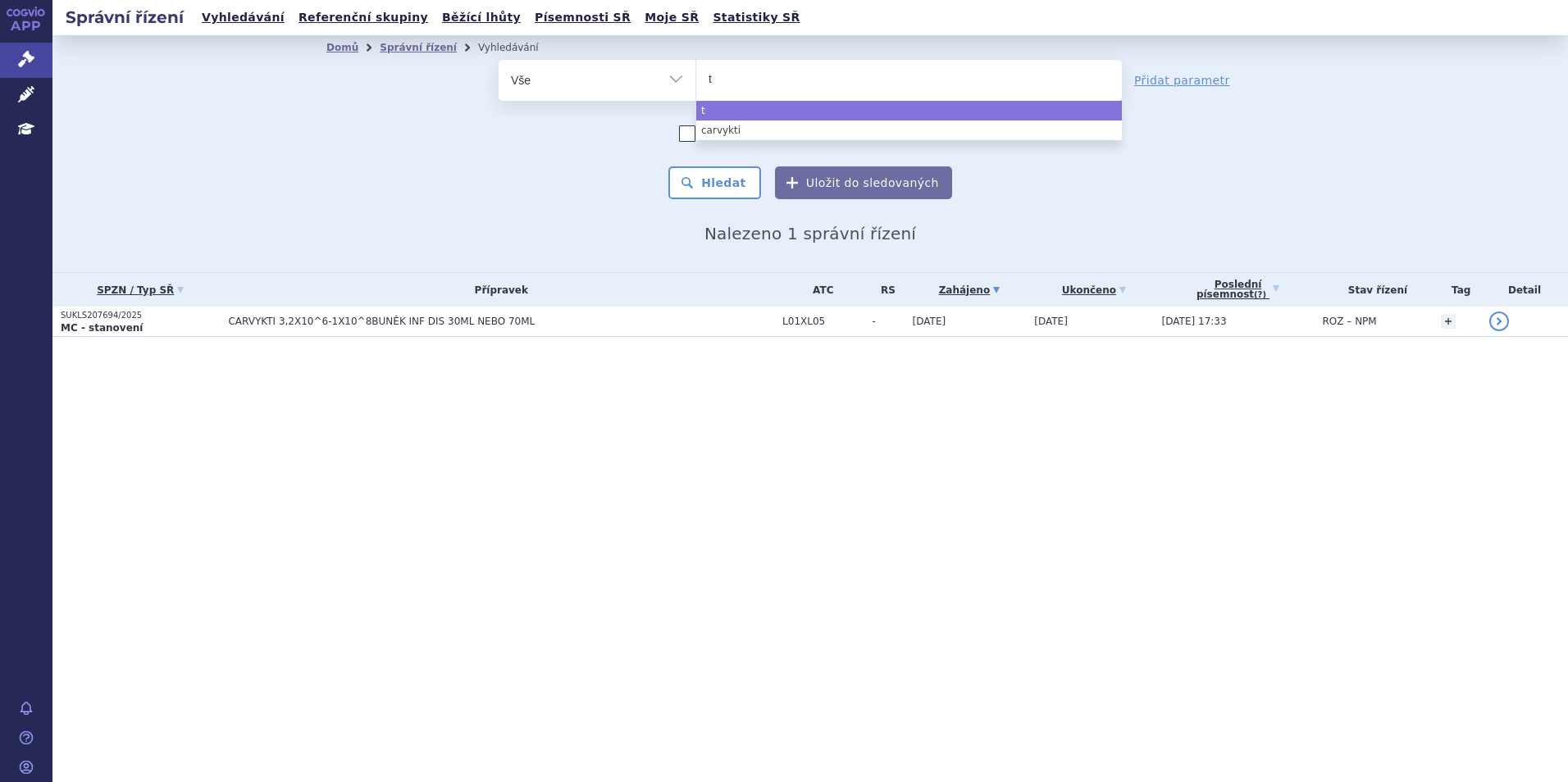
type input "ta"
type input "tal"
type input "talve"
type input "talvey"
select select "talvey"
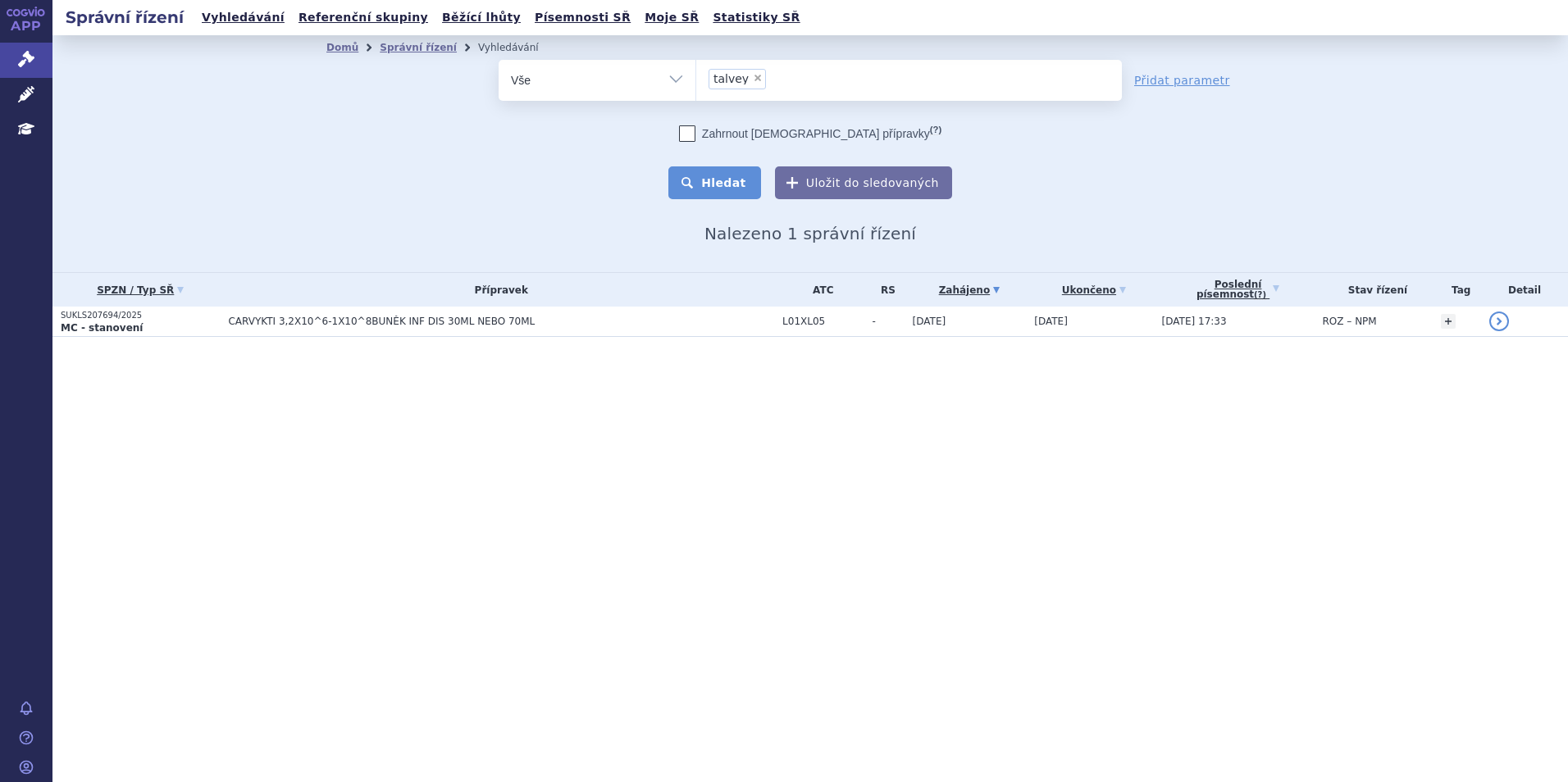
click at [714, 169] on button "Hledat" at bounding box center [714, 182] width 92 height 33
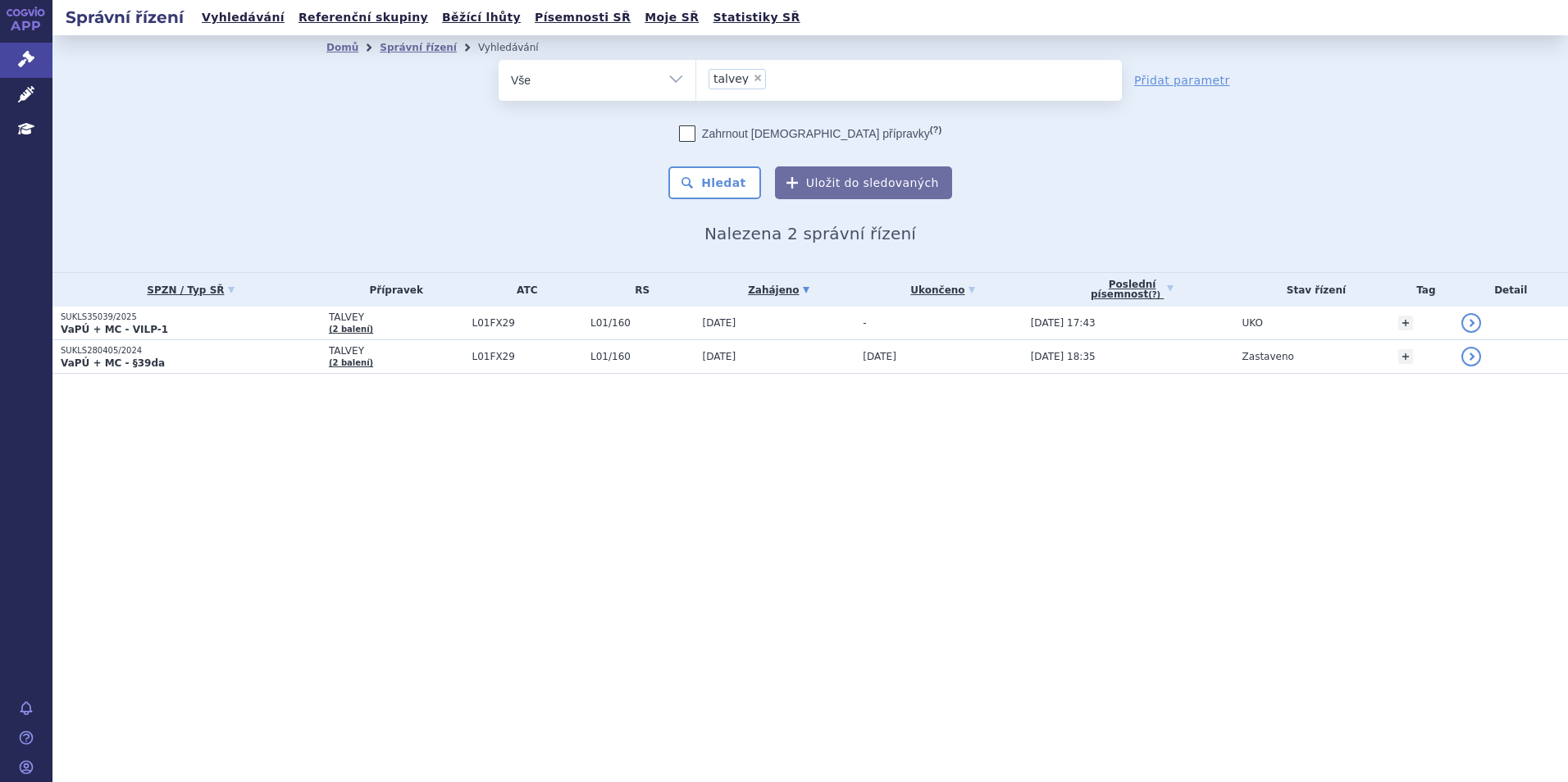
click at [754, 74] on span "×" at bounding box center [757, 78] width 10 height 10
click at [696, 74] on select "talvey" at bounding box center [696, 79] width 1 height 41
select select
type input "zej"
type input "zeju"
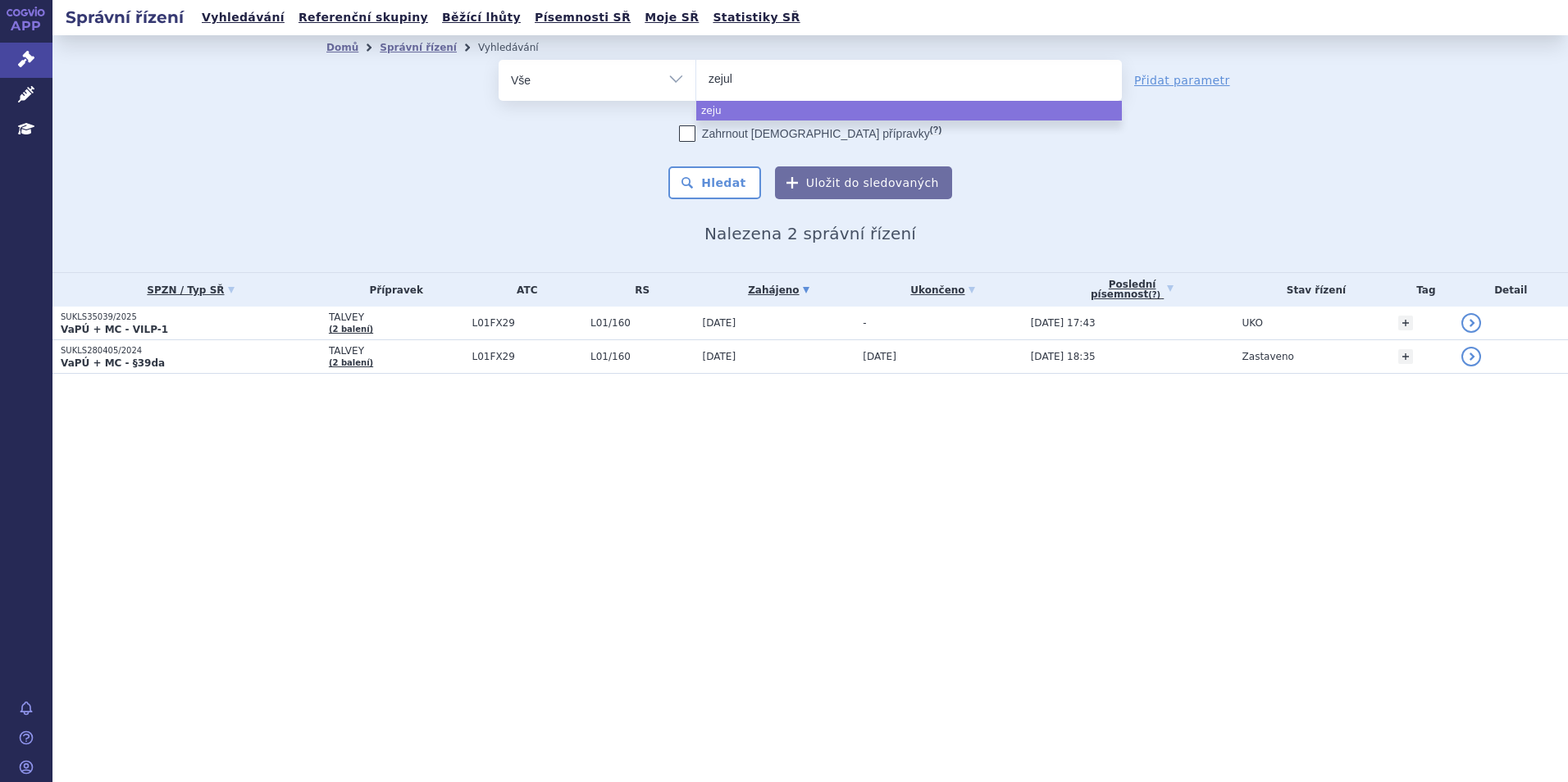
type input "[MEDICAL_DATA]"
select select "zejula"
click at [705, 168] on button "Hledat" at bounding box center [714, 182] width 92 height 33
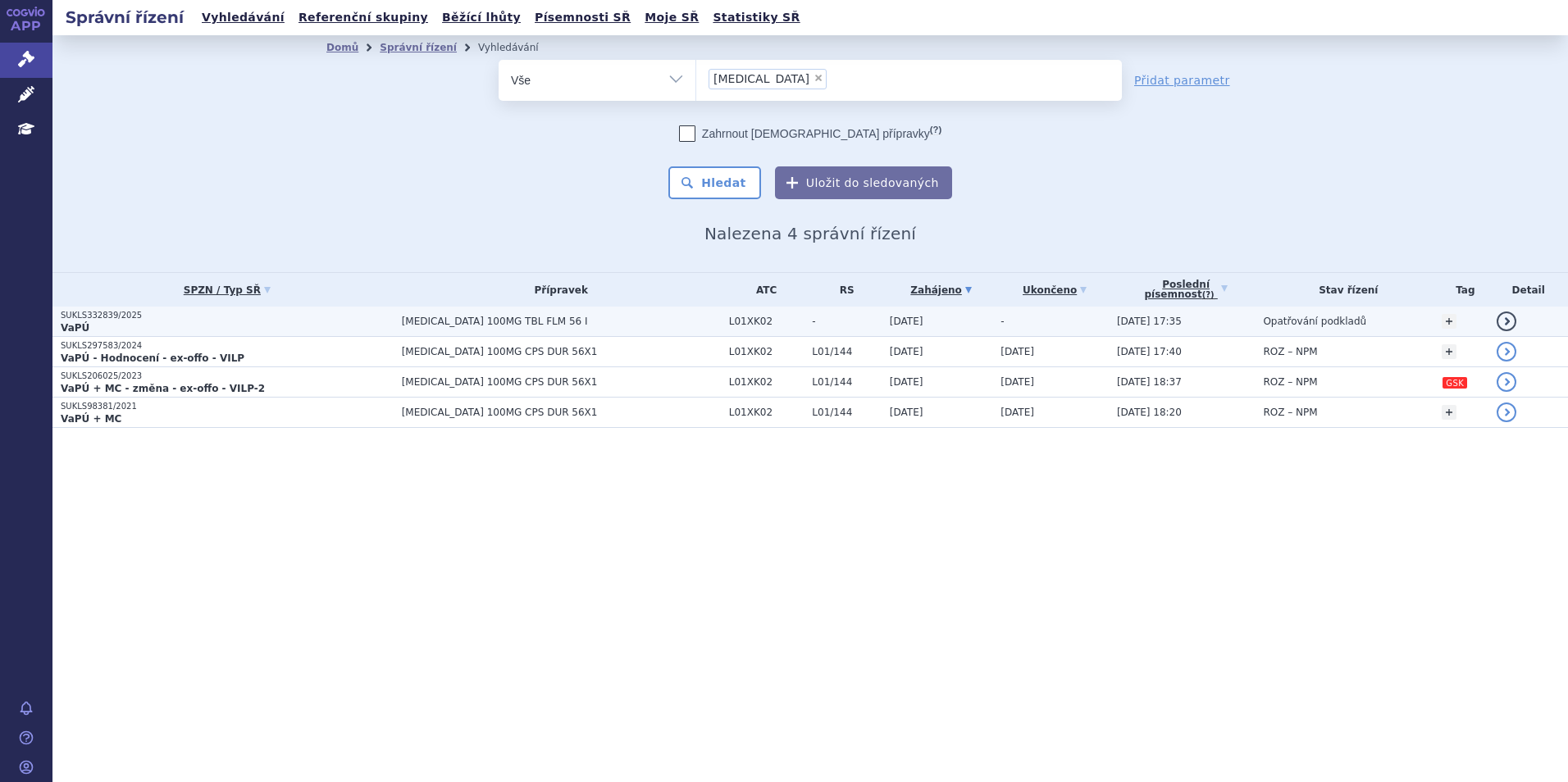
click at [355, 313] on p "SUKLS332839/2025" at bounding box center [227, 315] width 333 height 11
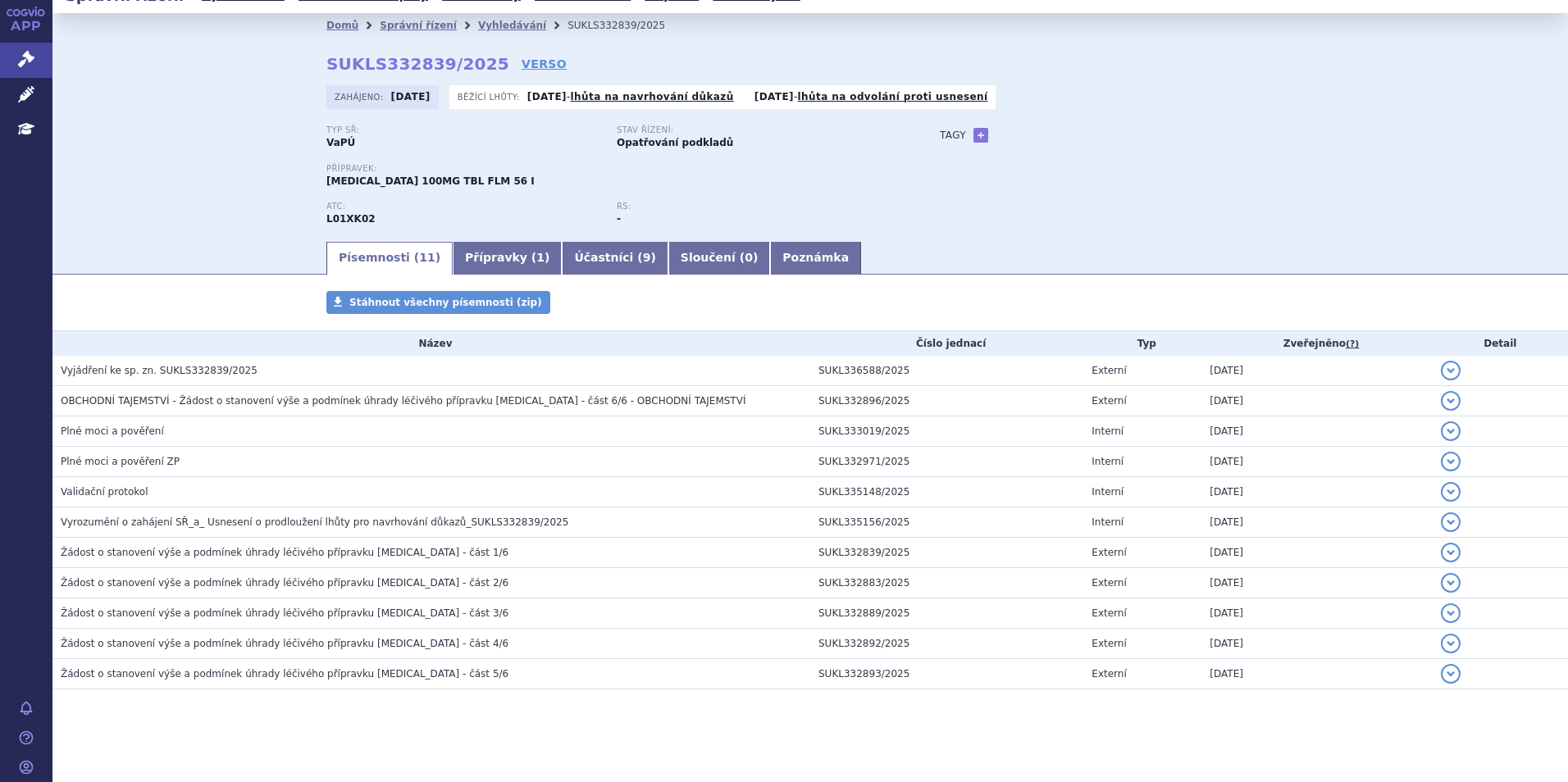
scroll to position [28, 0]
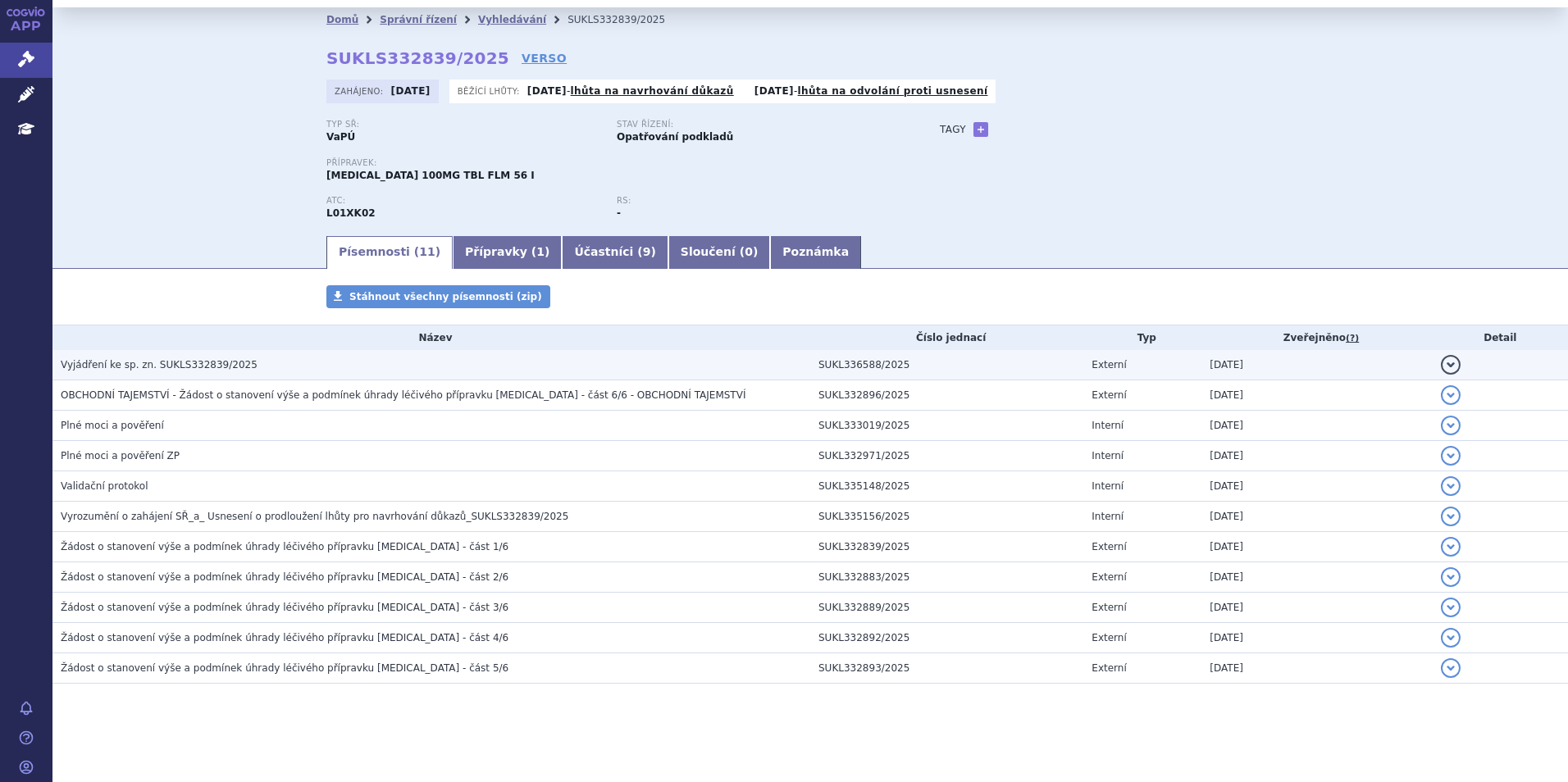
click at [172, 360] on span "Vyjádření ke sp. zn. SUKLS332839/2025" at bounding box center [159, 365] width 197 height 11
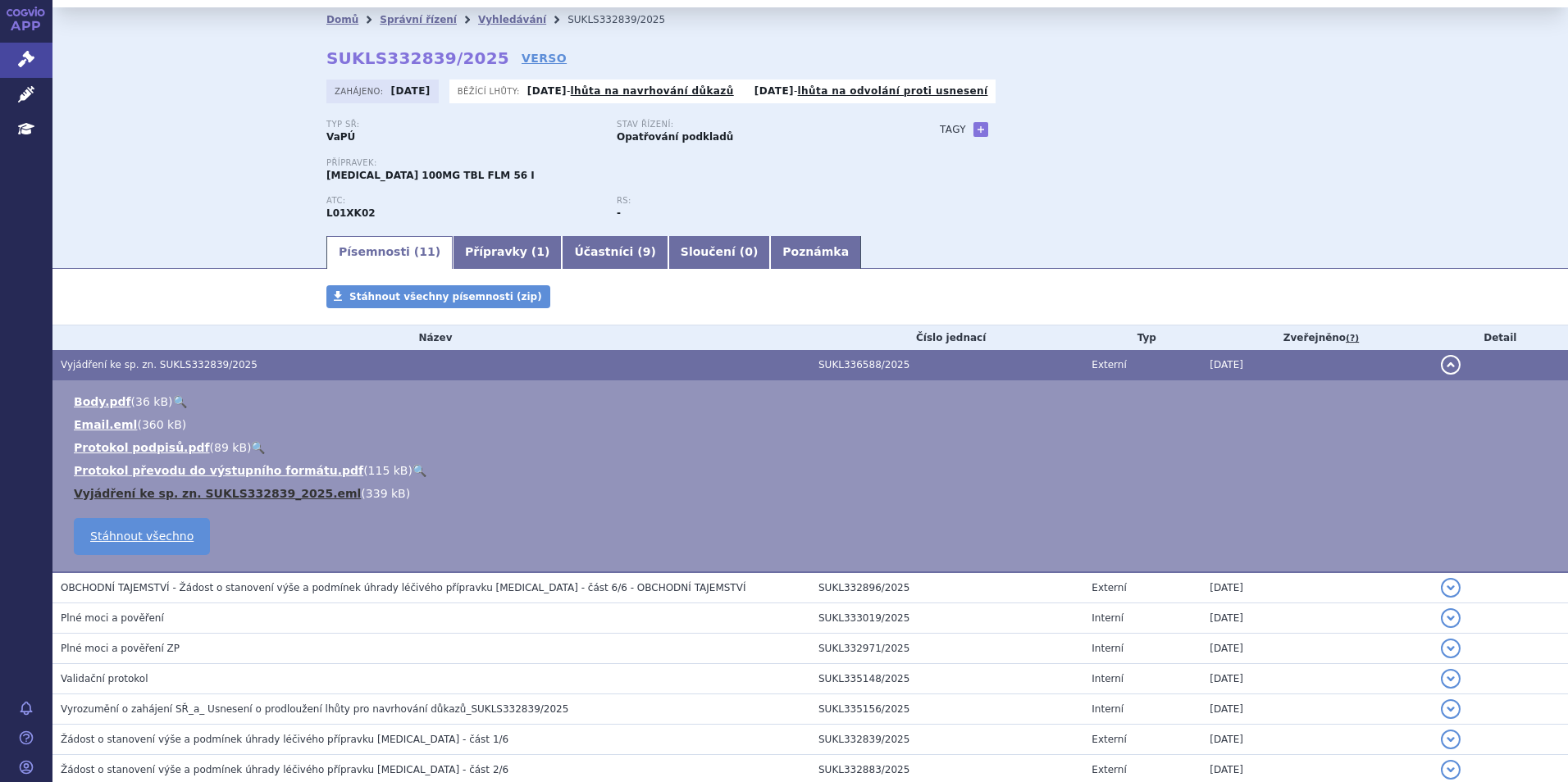
click at [232, 493] on link "Vyjádření ke sp. zn. SUKLS332839_2025.eml" at bounding box center [218, 493] width 287 height 13
click at [216, 371] on span "Vyjádření ke sp. zn. SUKLS332839/2025" at bounding box center [159, 365] width 197 height 11
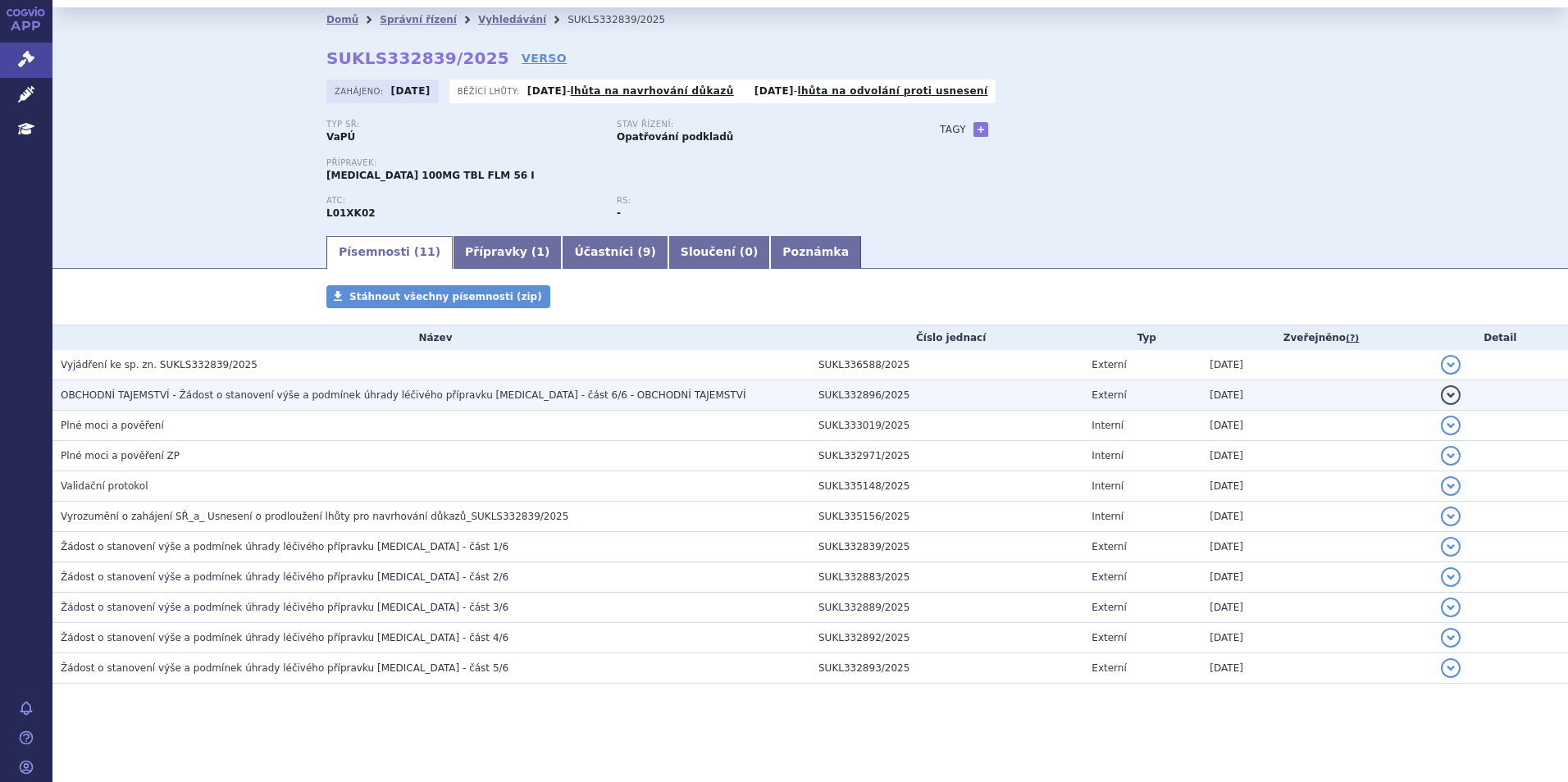
click at [243, 401] on span "OBCHODNÍ TAJEMSTVÍ - Žádost o stanovení výše a podmínek úhrady léčivého příprav…" at bounding box center [403, 395] width 684 height 11
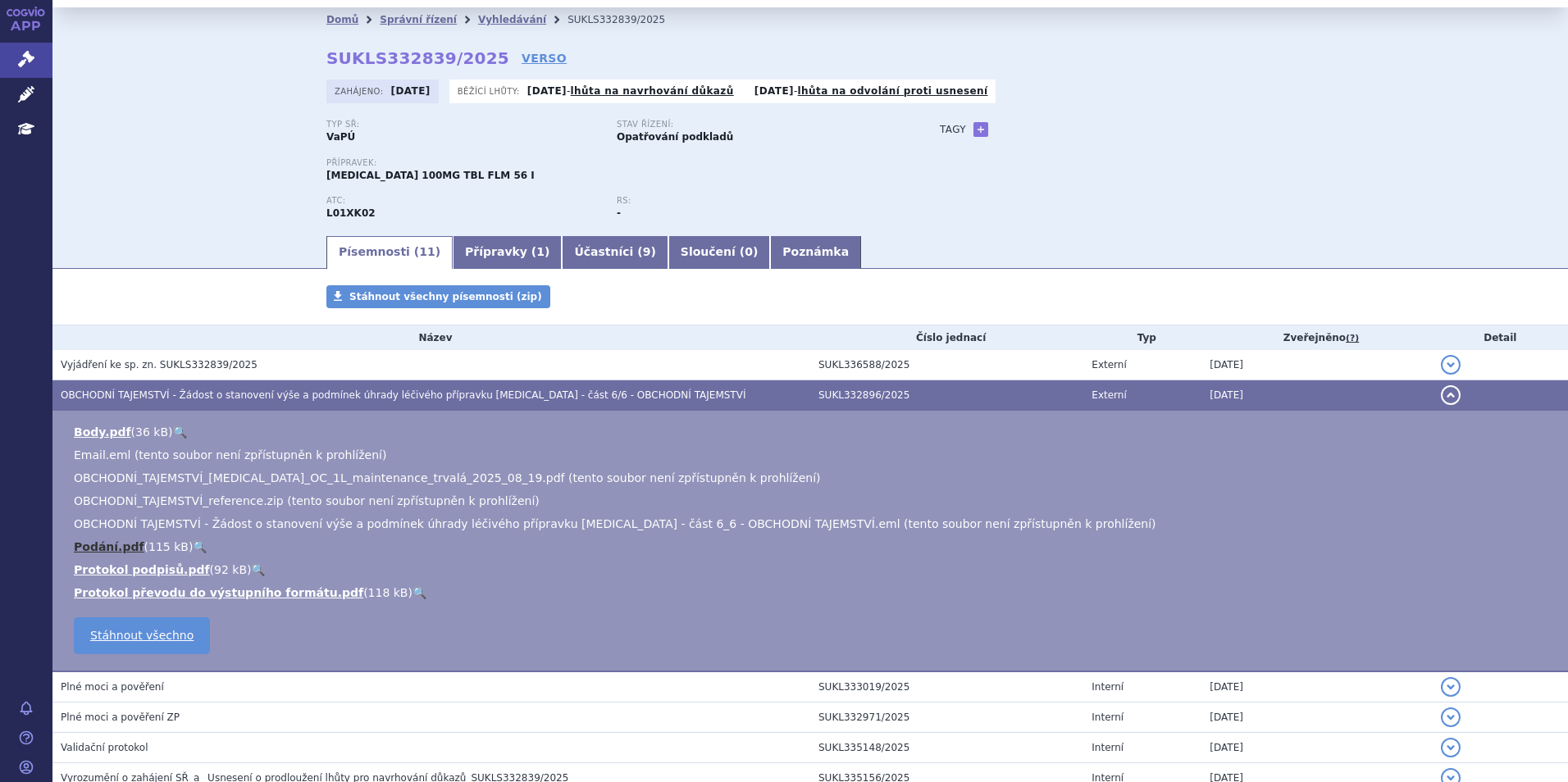
click at [96, 550] on link "Podání.pdf" at bounding box center [109, 547] width 70 height 13
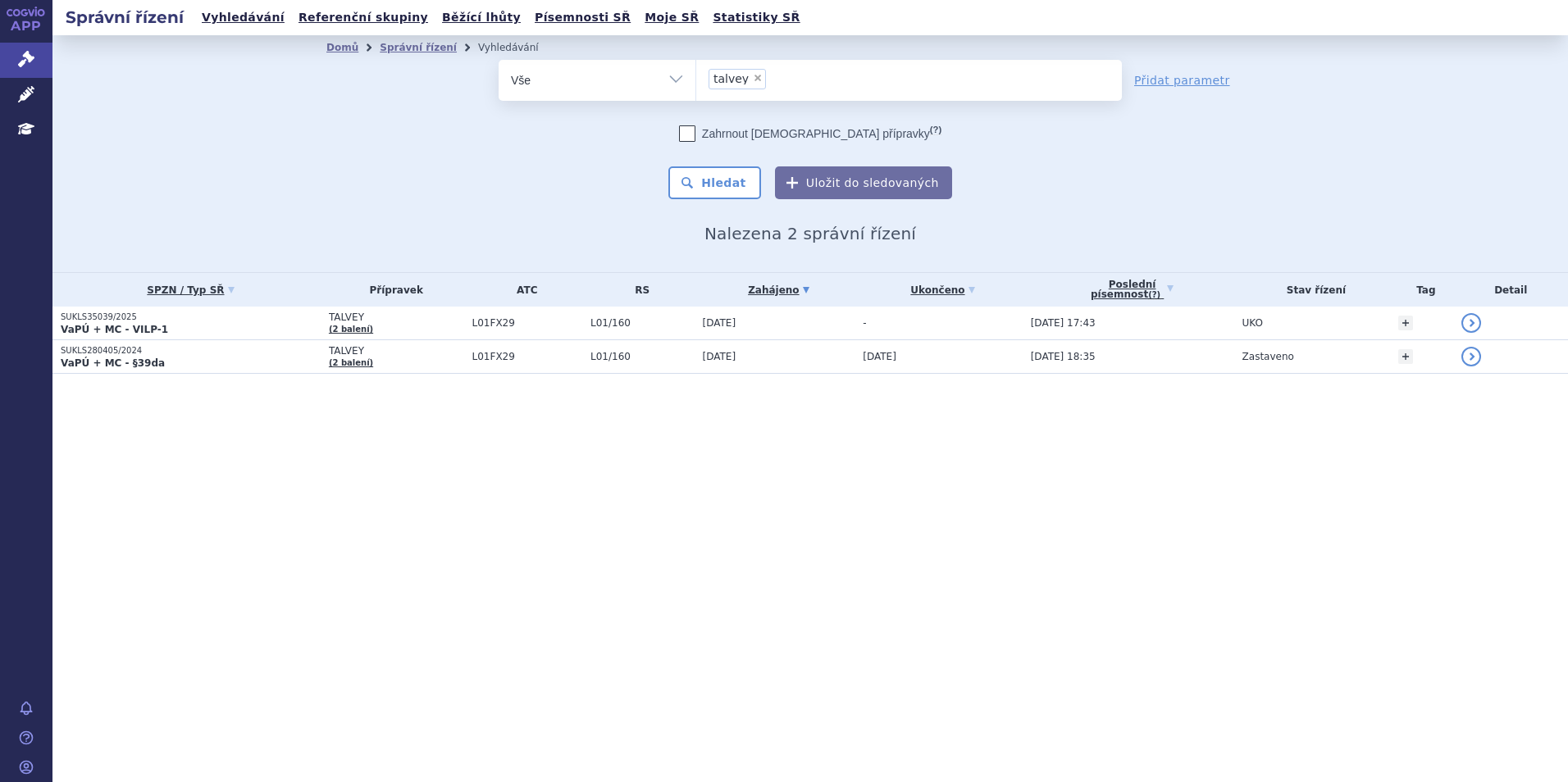
select select
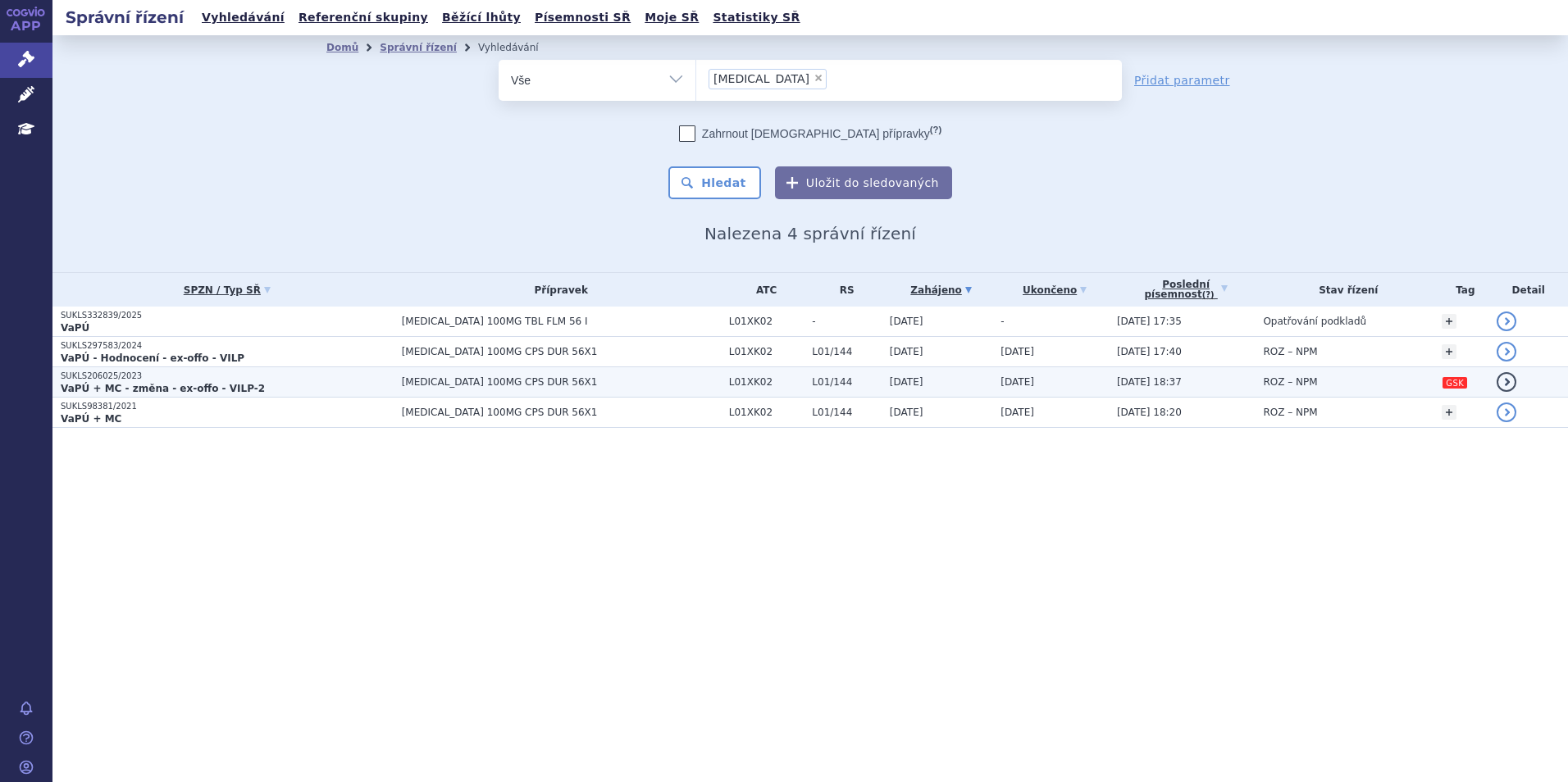
click at [326, 379] on p "SUKLS206025/2023" at bounding box center [227, 376] width 333 height 11
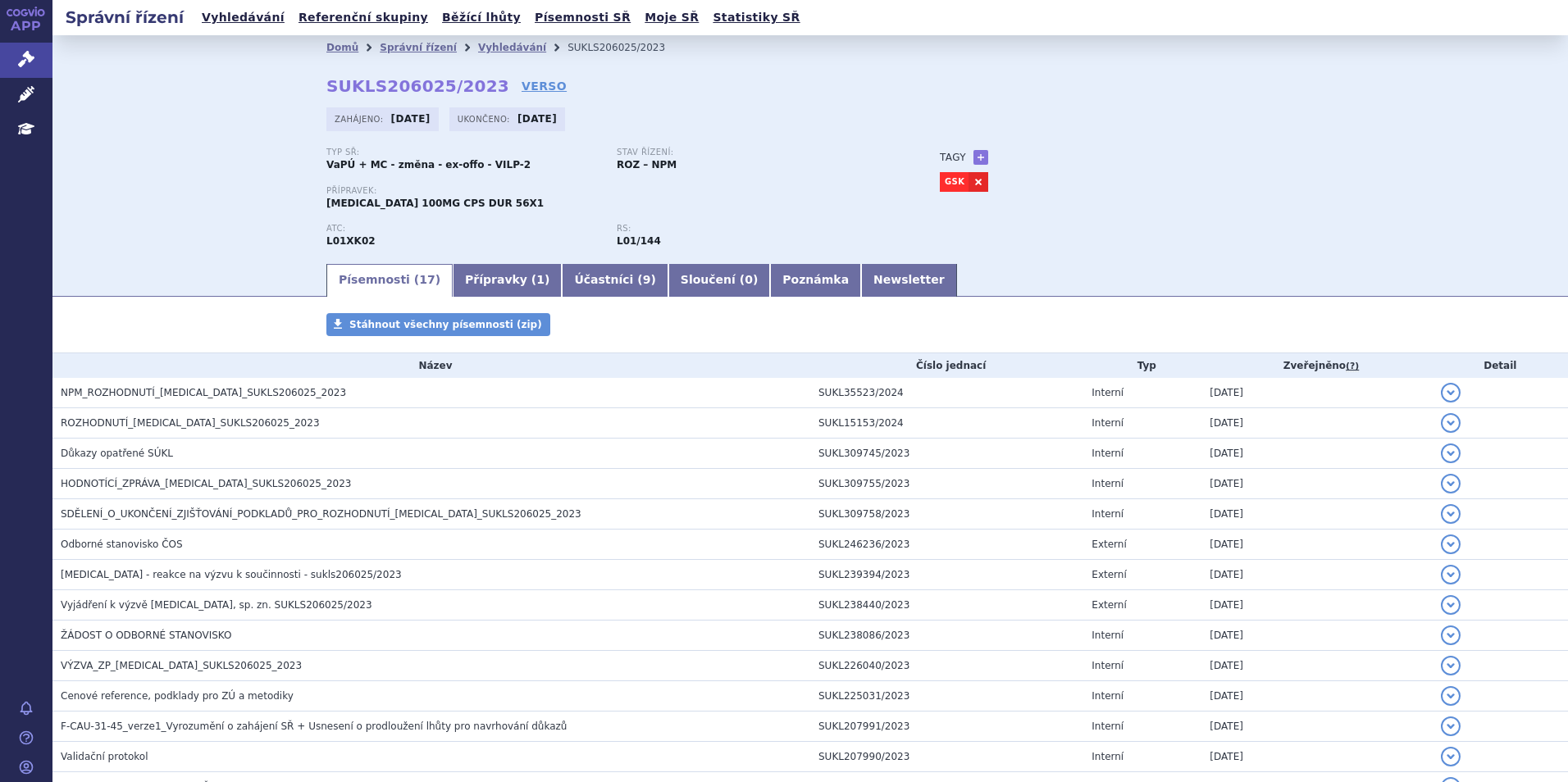
scroll to position [210, 0]
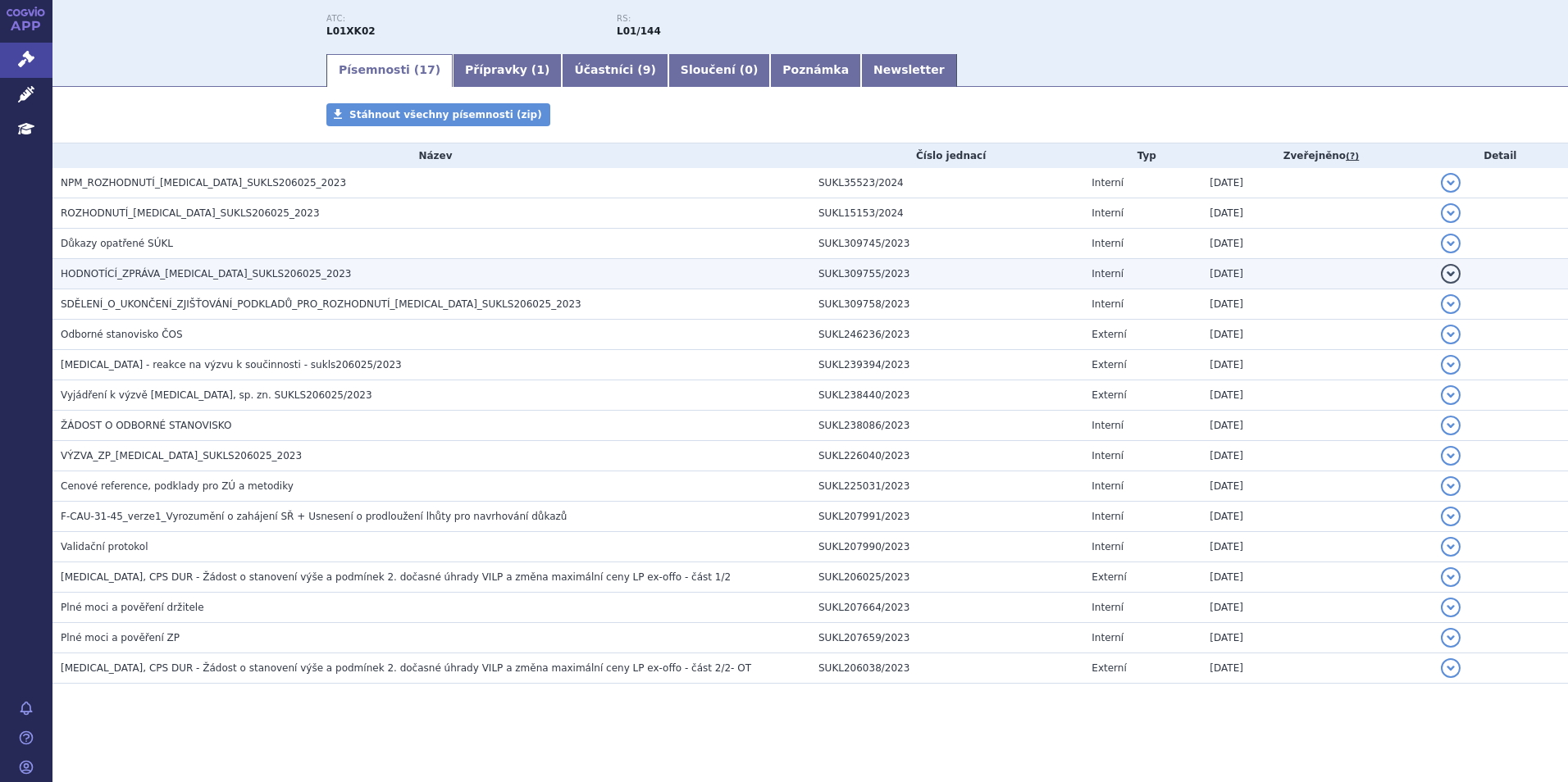
click at [229, 277] on span "HODNOTÍCÍ_ZPRÁVA_ZEJULA_SUKLS206025_2023" at bounding box center [206, 274] width 291 height 11
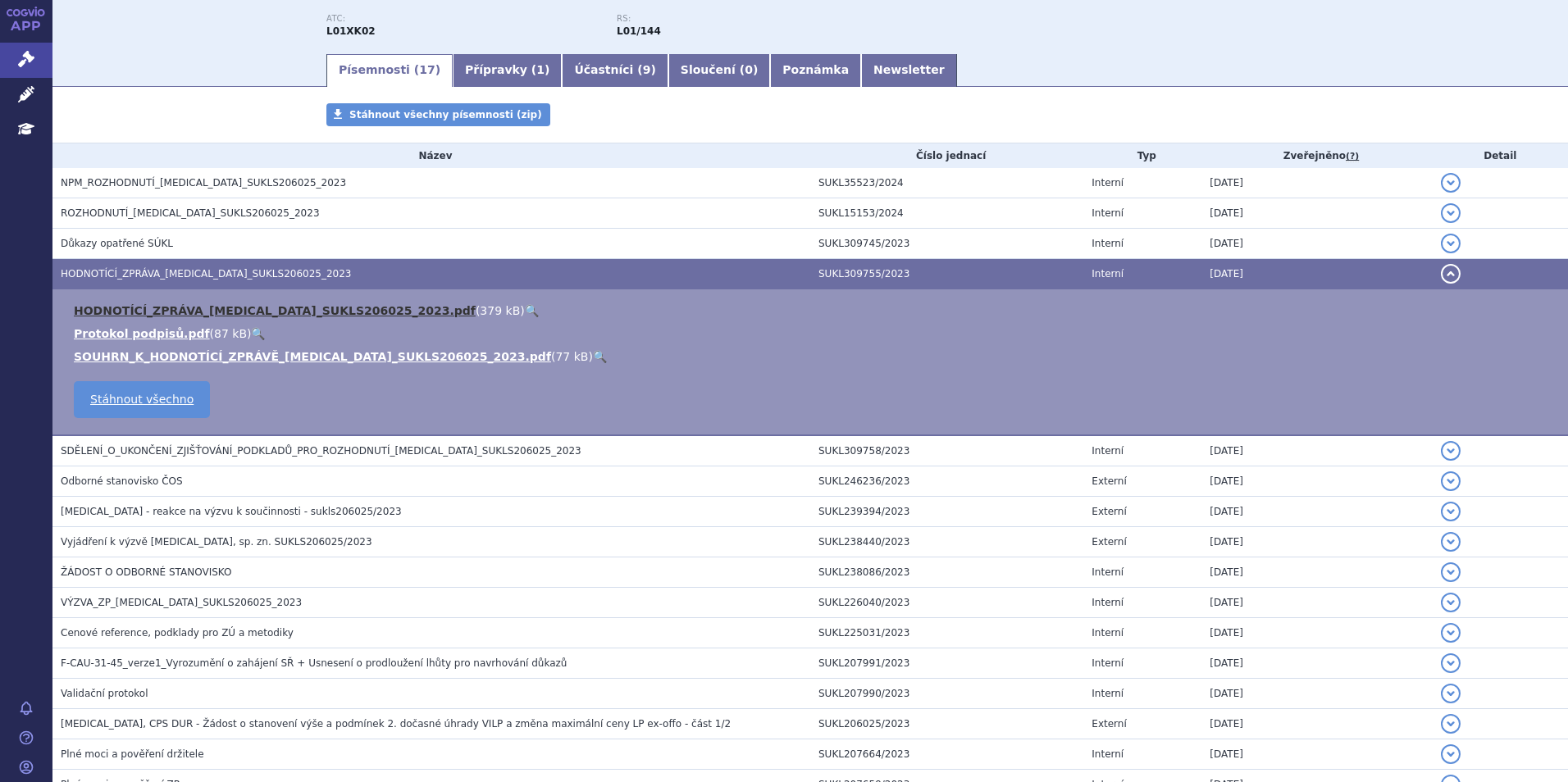
click at [210, 308] on link "HODNOTÍCÍ_ZPRÁVA_ZEJULA_SUKLS206025_2023.pdf" at bounding box center [275, 311] width 402 height 13
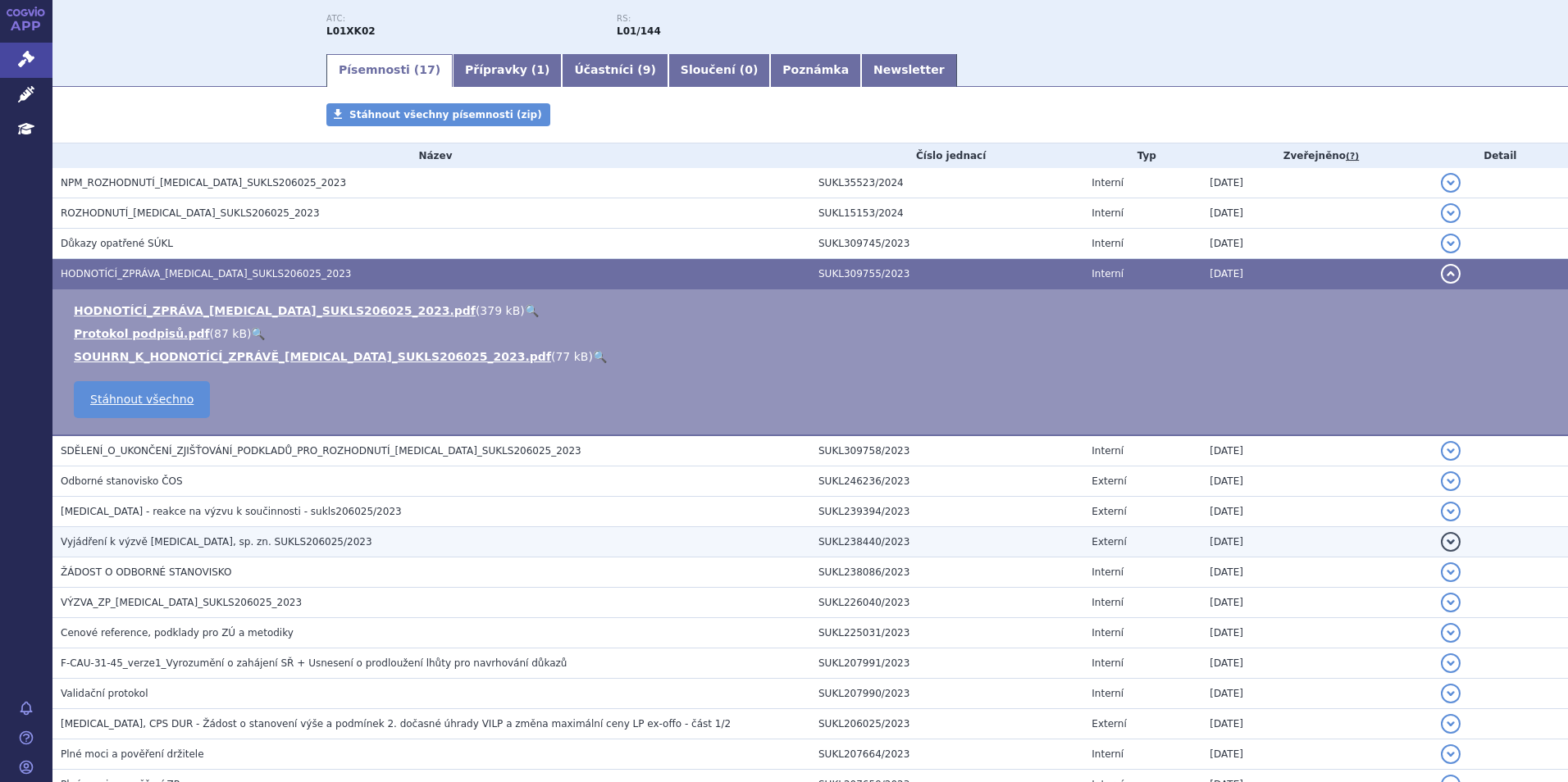
scroll to position [356, 0]
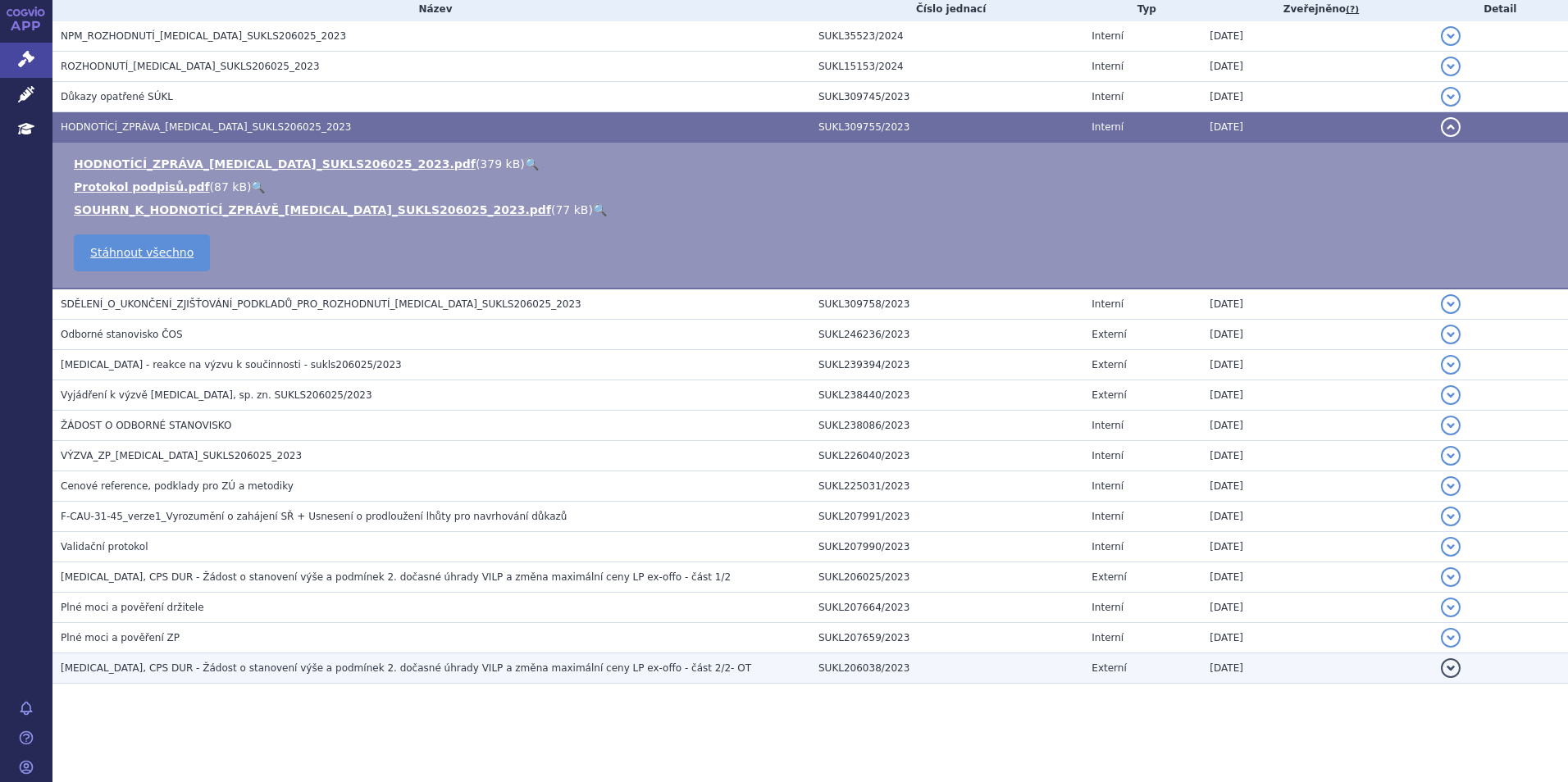
click at [173, 672] on span "ZEJULA, CPS DUR - Žádost o stanovení výše a podmínek 2. dočasné úhrady VILP a z…" at bounding box center [406, 668] width 690 height 11
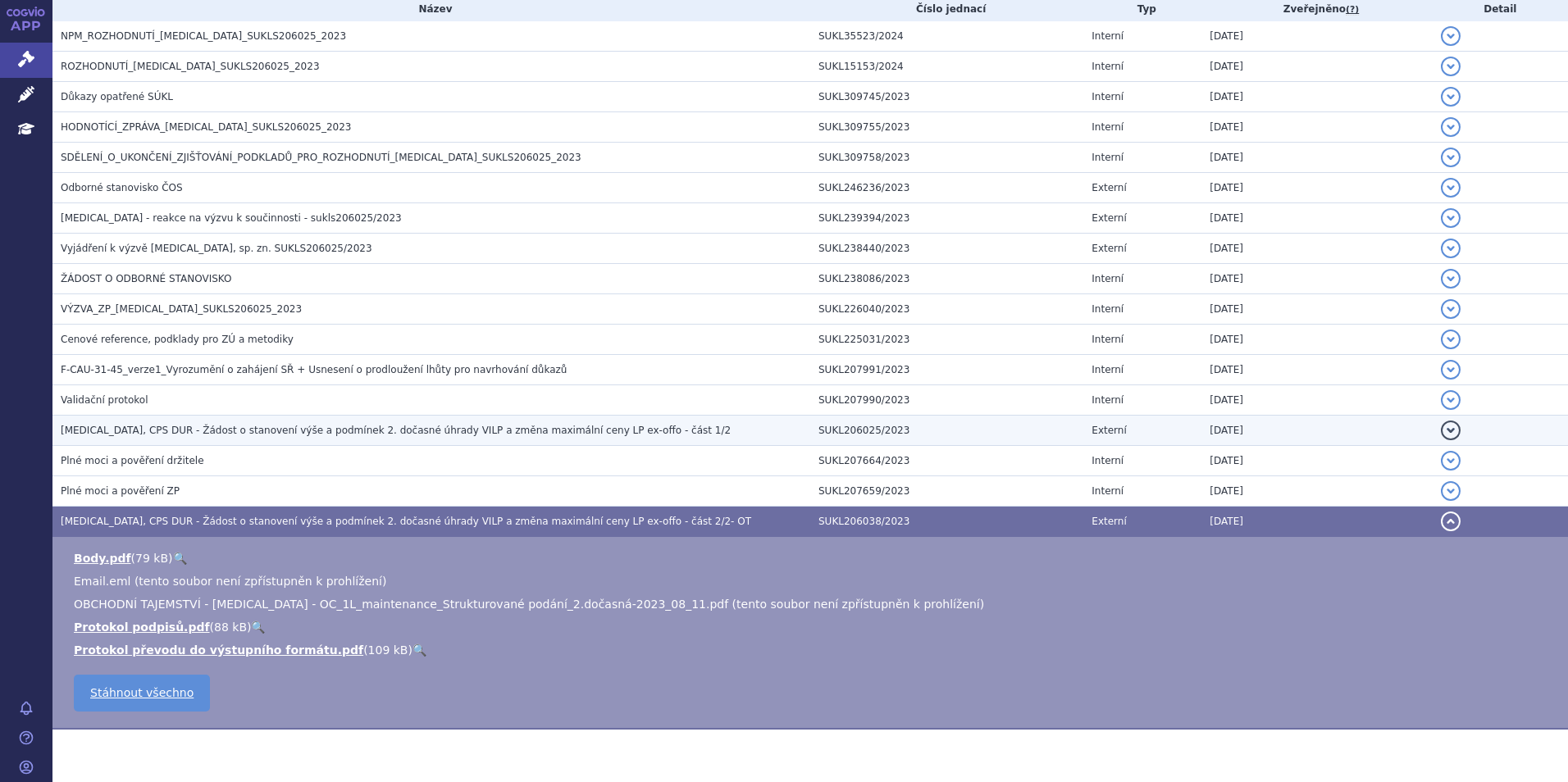
click at [226, 429] on span "ZEJULA, CPS DUR - Žádost o stanovení výše a podmínek 2. dočasné úhrady VILP a z…" at bounding box center [395, 430] width 670 height 11
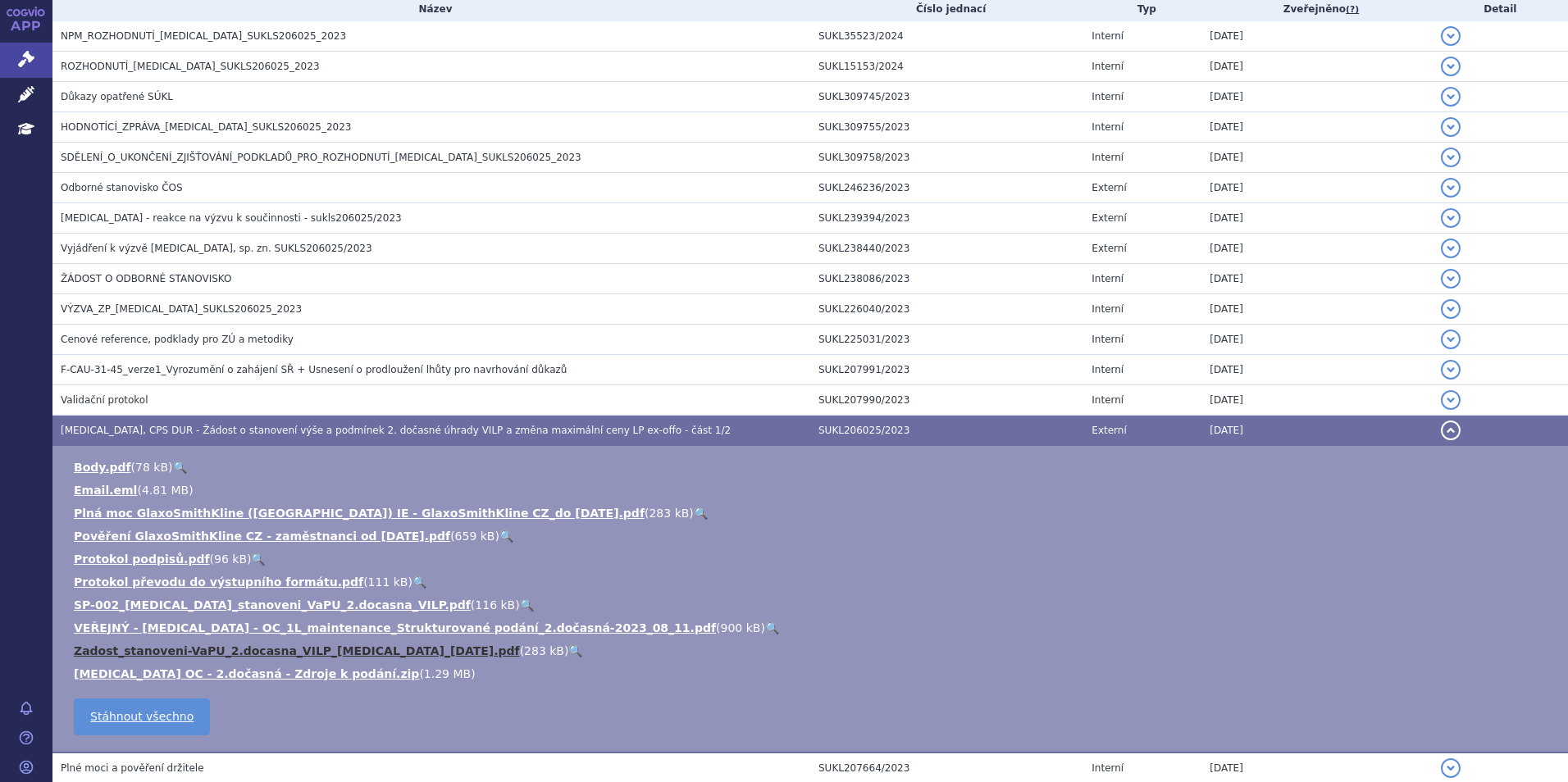
click at [207, 653] on link "Zadost_stanoveni-VaPU_2.docasna_VILP_ZEJULA_2023-08-25.pdf" at bounding box center [296, 651] width 446 height 13
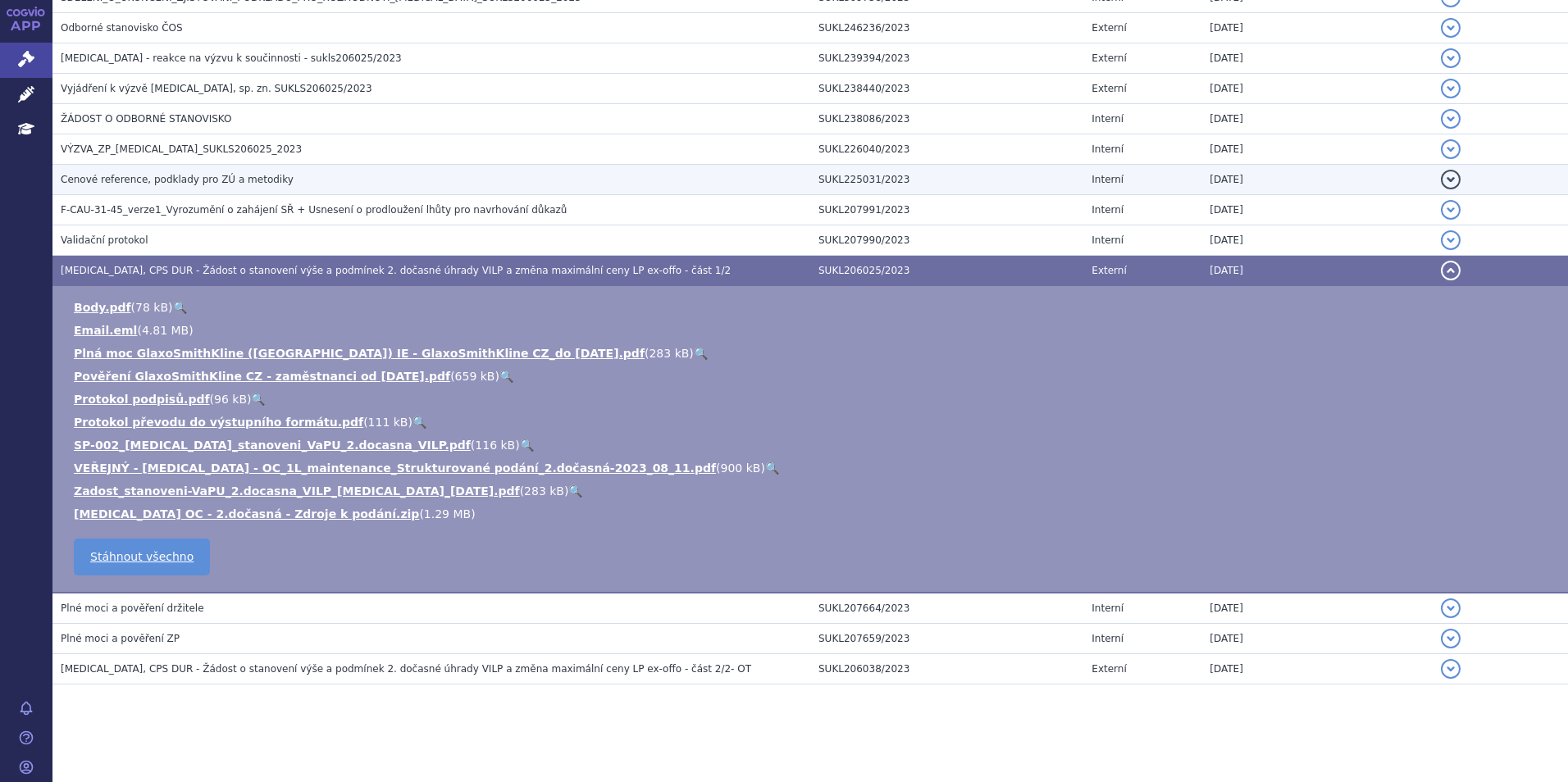
scroll to position [517, 0]
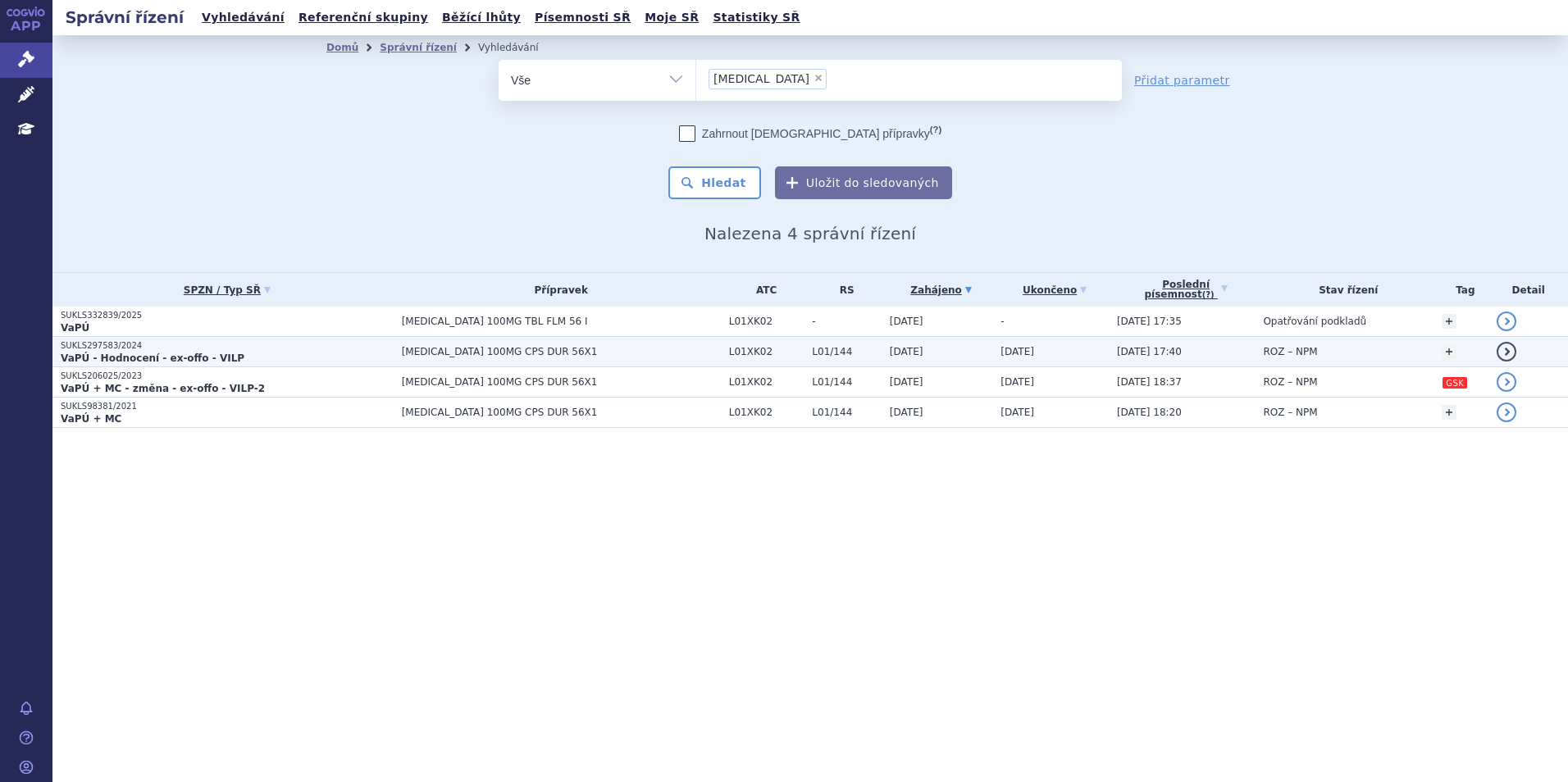
click at [240, 350] on p "SUKLS297583/2024" at bounding box center [227, 346] width 333 height 11
click at [188, 353] on strong "VaPÚ - Hodnocení - ex-offo - VILP" at bounding box center [152, 358] width 183 height 11
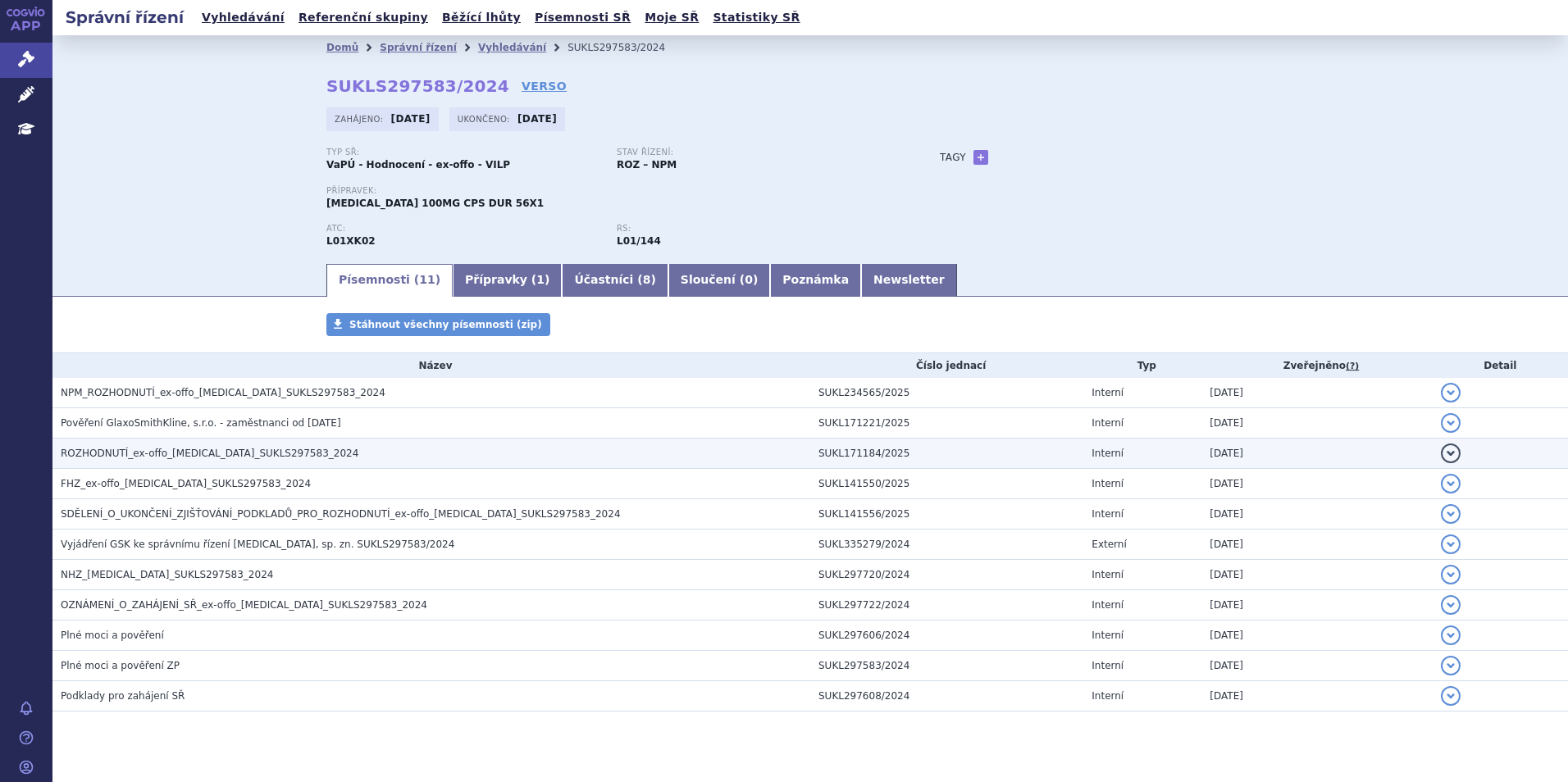
click at [222, 461] on h3 "ROZHODNUTÍ_ex-offo_ZEJULA_SUKLS297583_2024" at bounding box center [435, 452] width 750 height 16
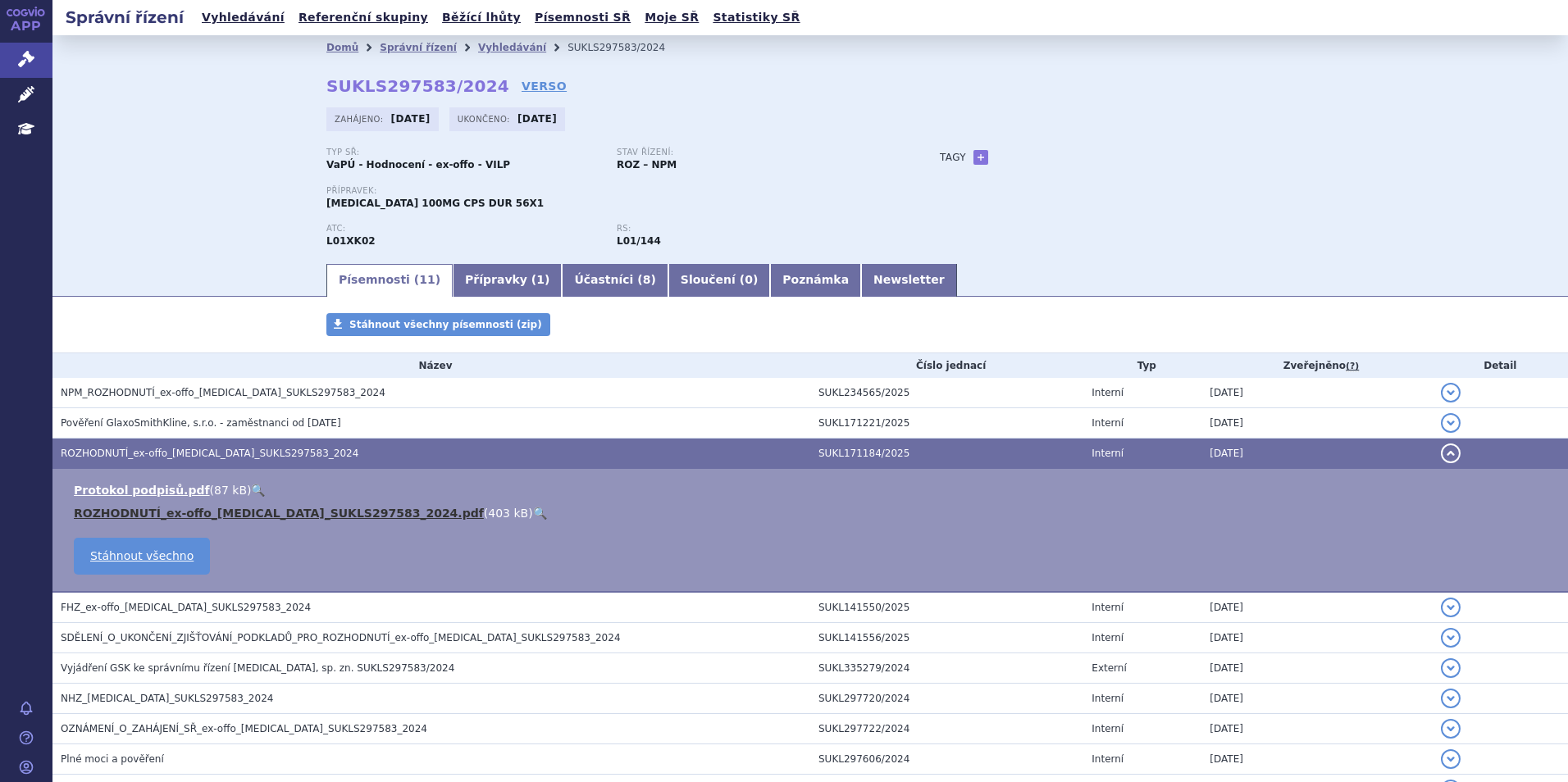
click at [237, 517] on link "ROZHODNUTÍ_ex-offo_[MEDICAL_DATA]_SUKLS297583_2024.pdf" at bounding box center [278, 513] width 410 height 13
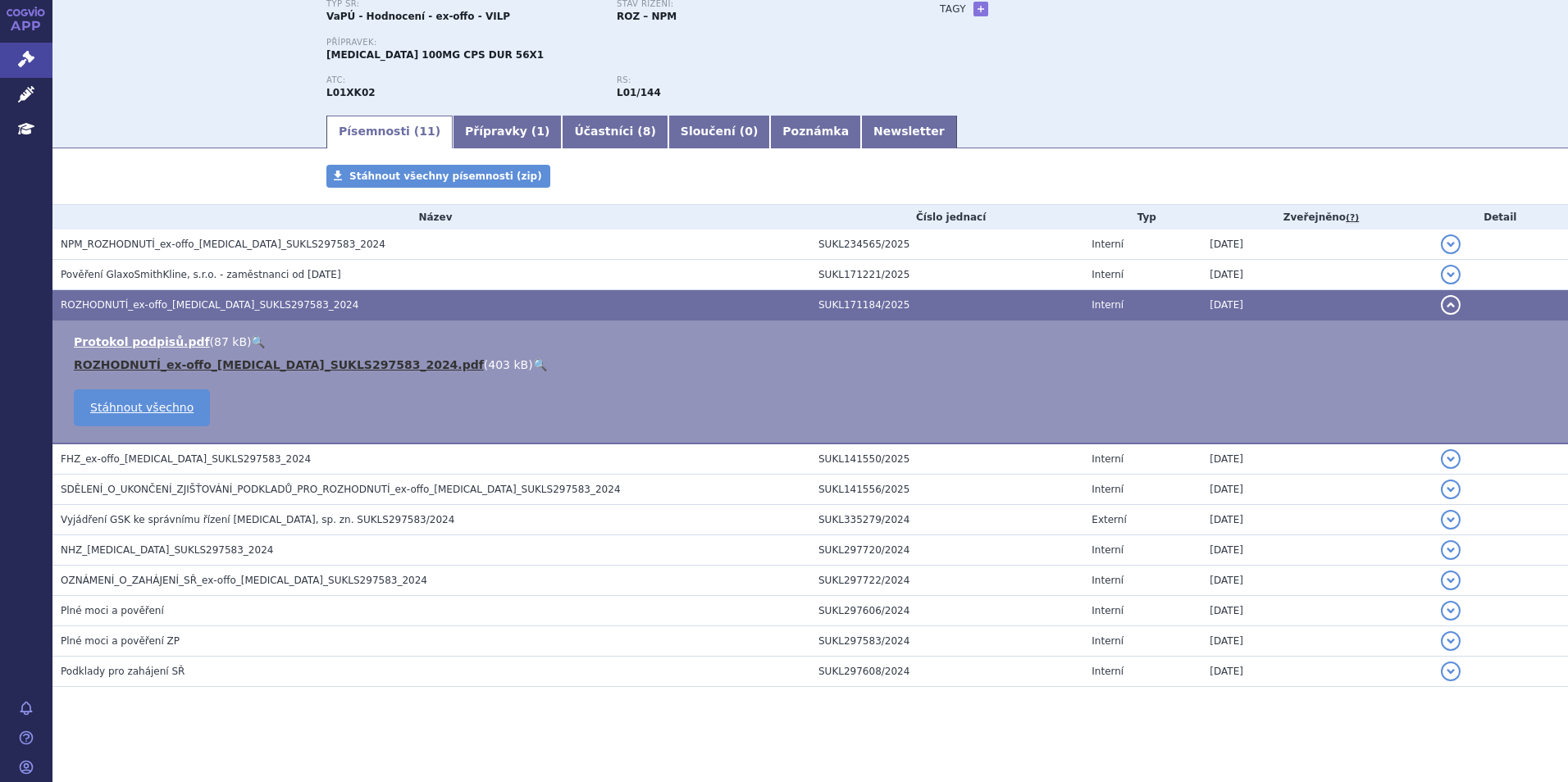
scroll to position [152, 0]
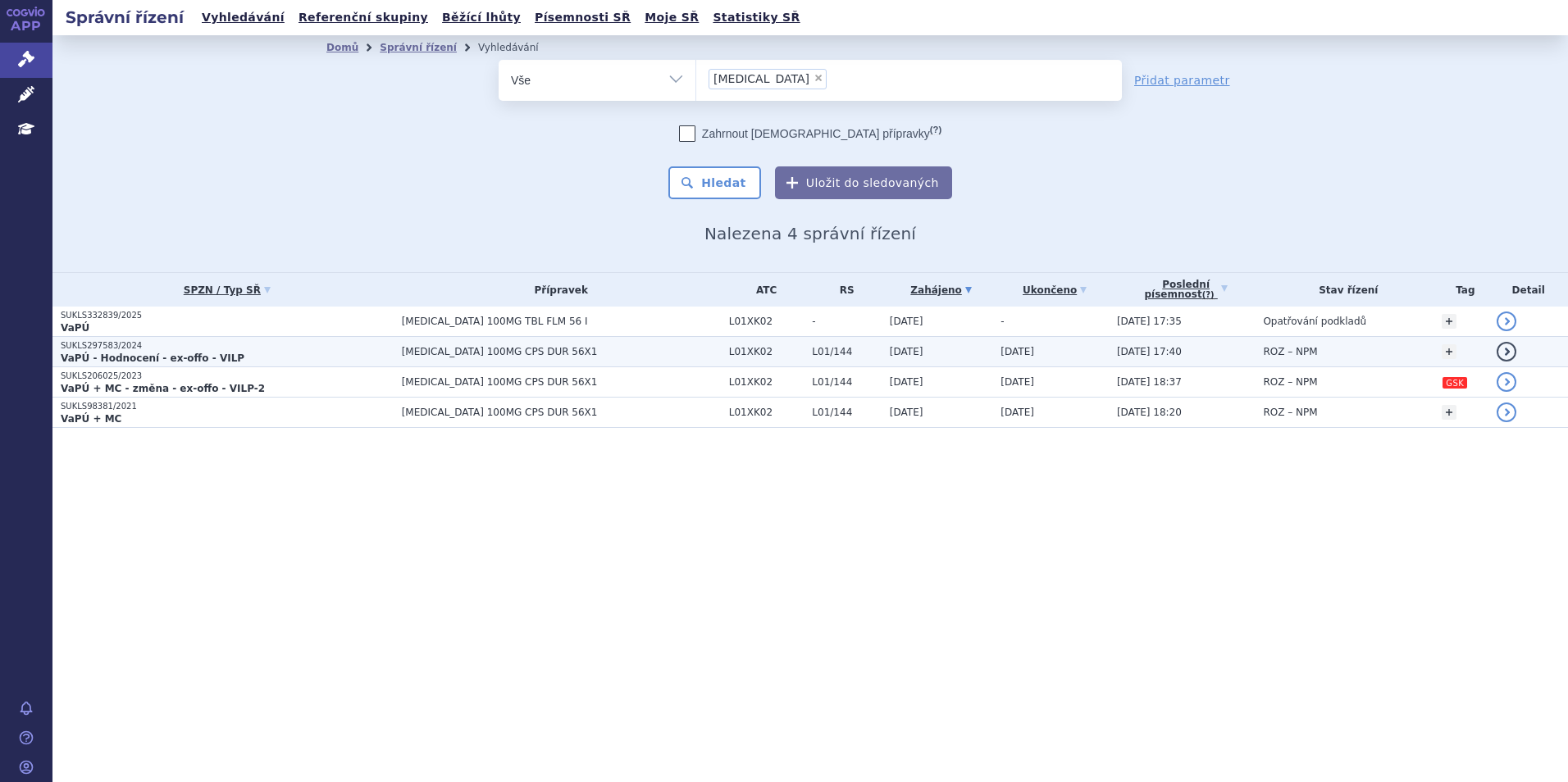
click at [232, 345] on p "SUKLS297583/2024" at bounding box center [227, 346] width 333 height 11
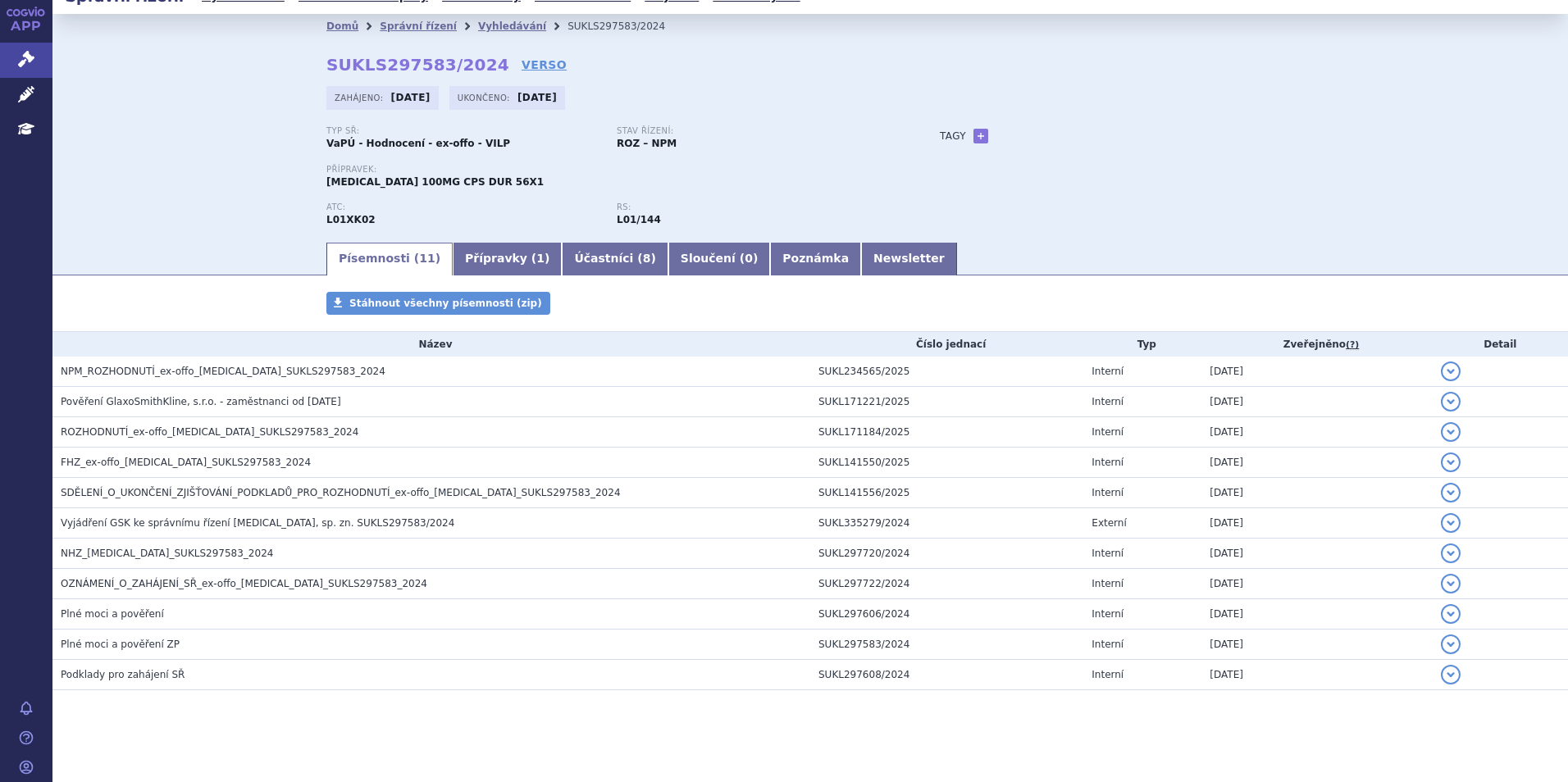
scroll to position [28, 0]
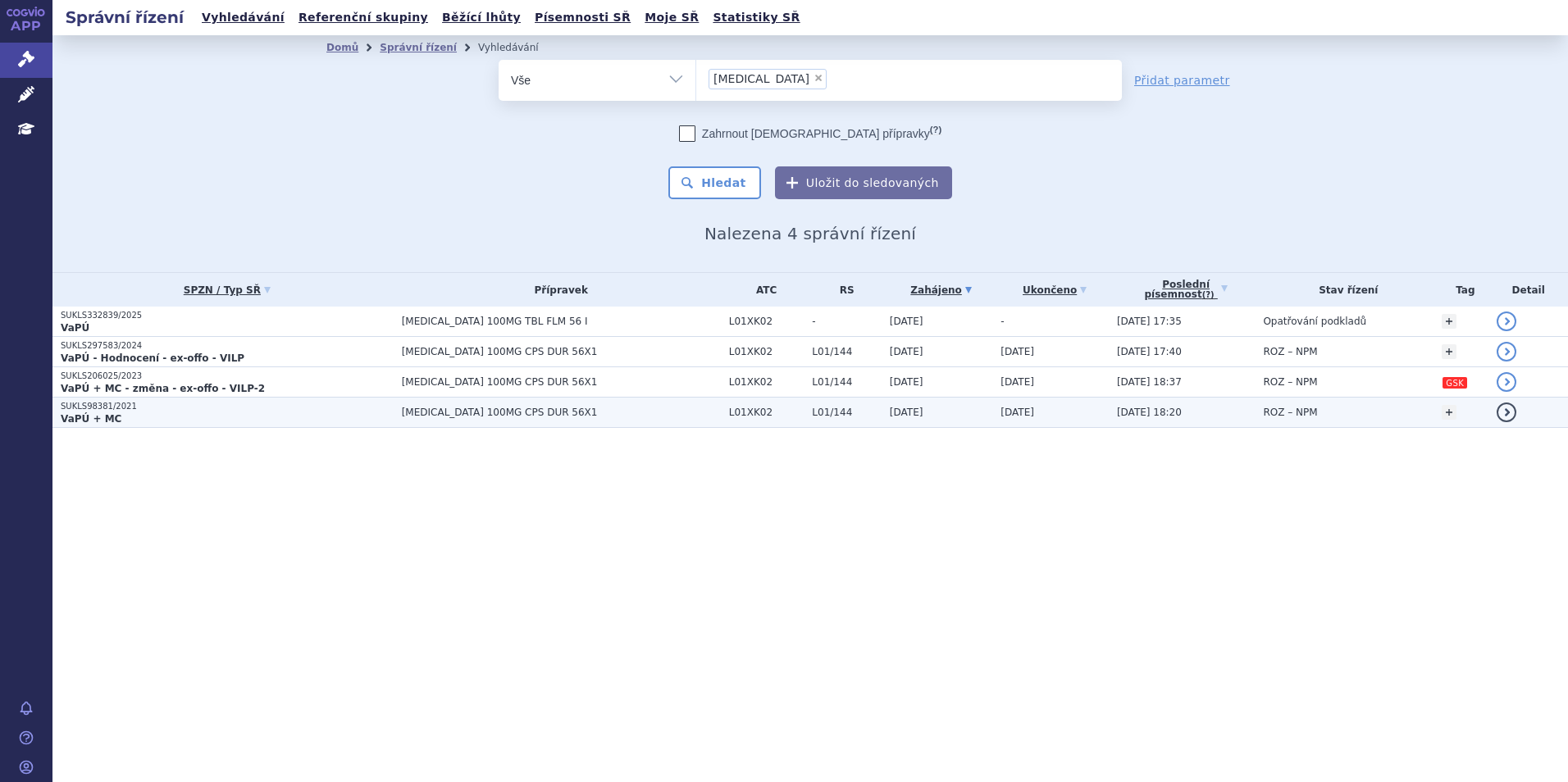
click at [189, 410] on p "SUKLS98381/2021" at bounding box center [227, 407] width 333 height 11
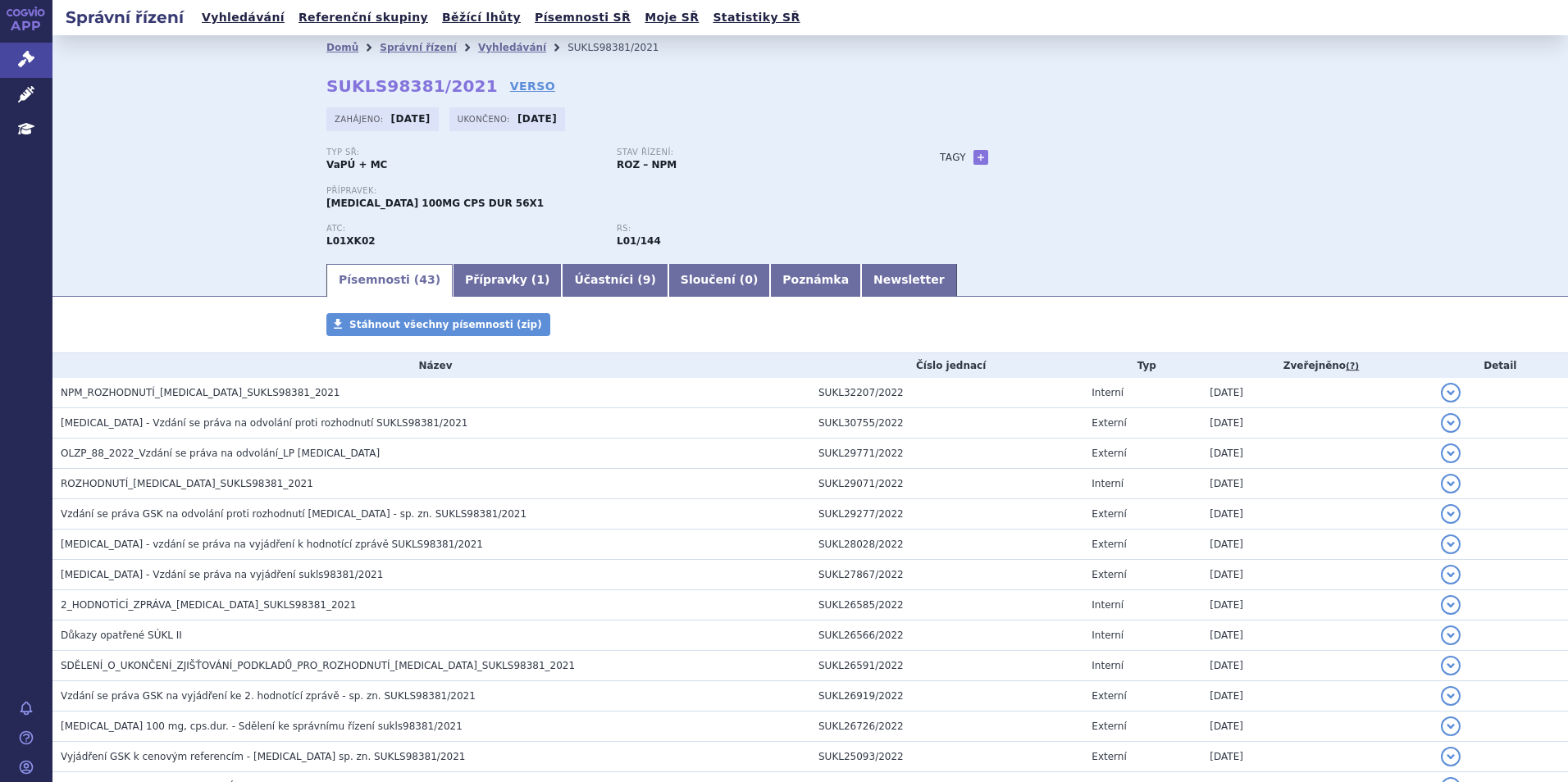
drag, startPoint x: 174, startPoint y: 373, endPoint x: 172, endPoint y: 386, distance: 13.2
click at [174, 377] on th "Název" at bounding box center [430, 366] width 757 height 25
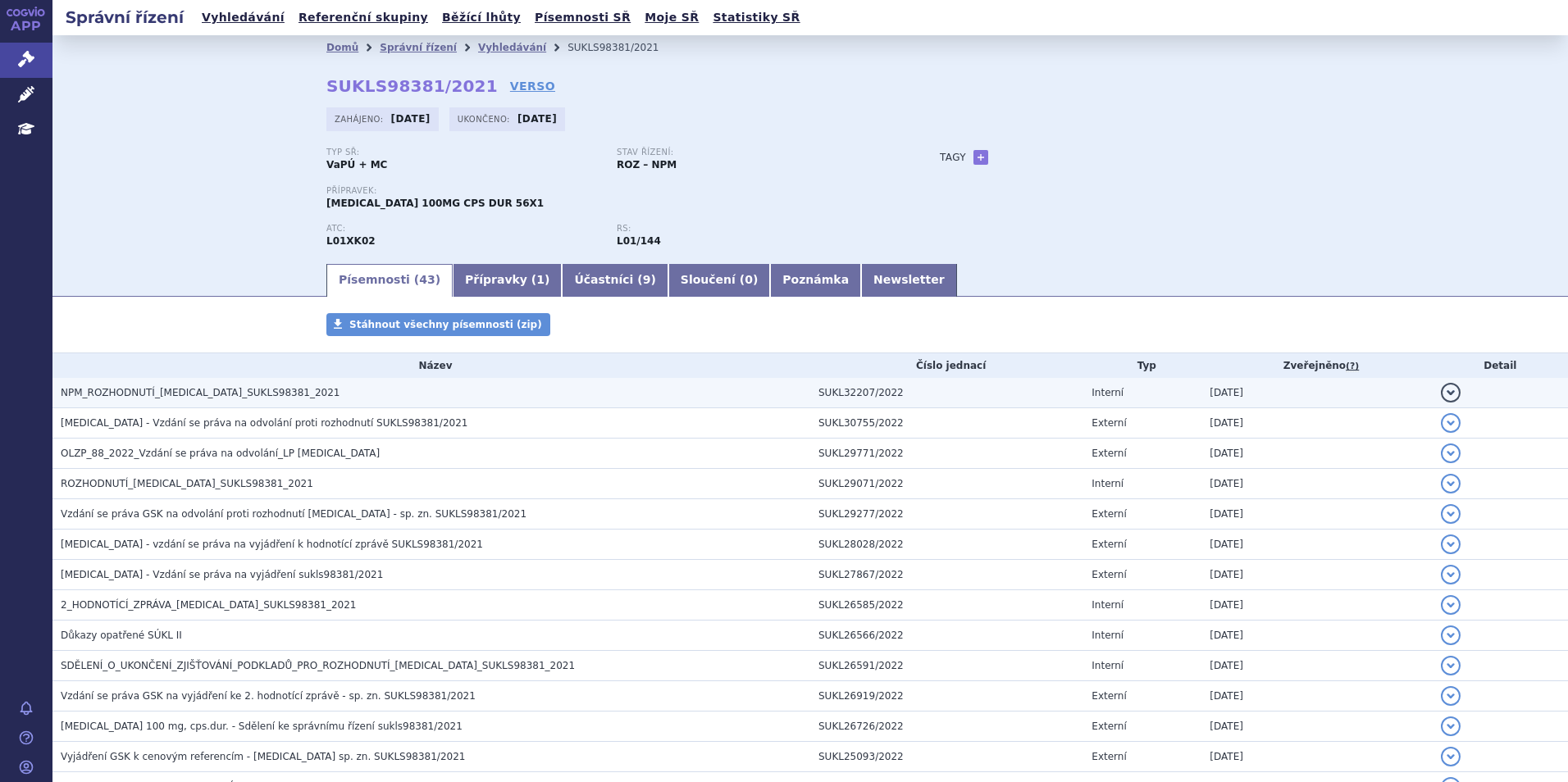
click at [172, 387] on span "NPM_ROZHODNUTÍ_ZEJULA_SUKLS98381_2021" at bounding box center [200, 392] width 278 height 11
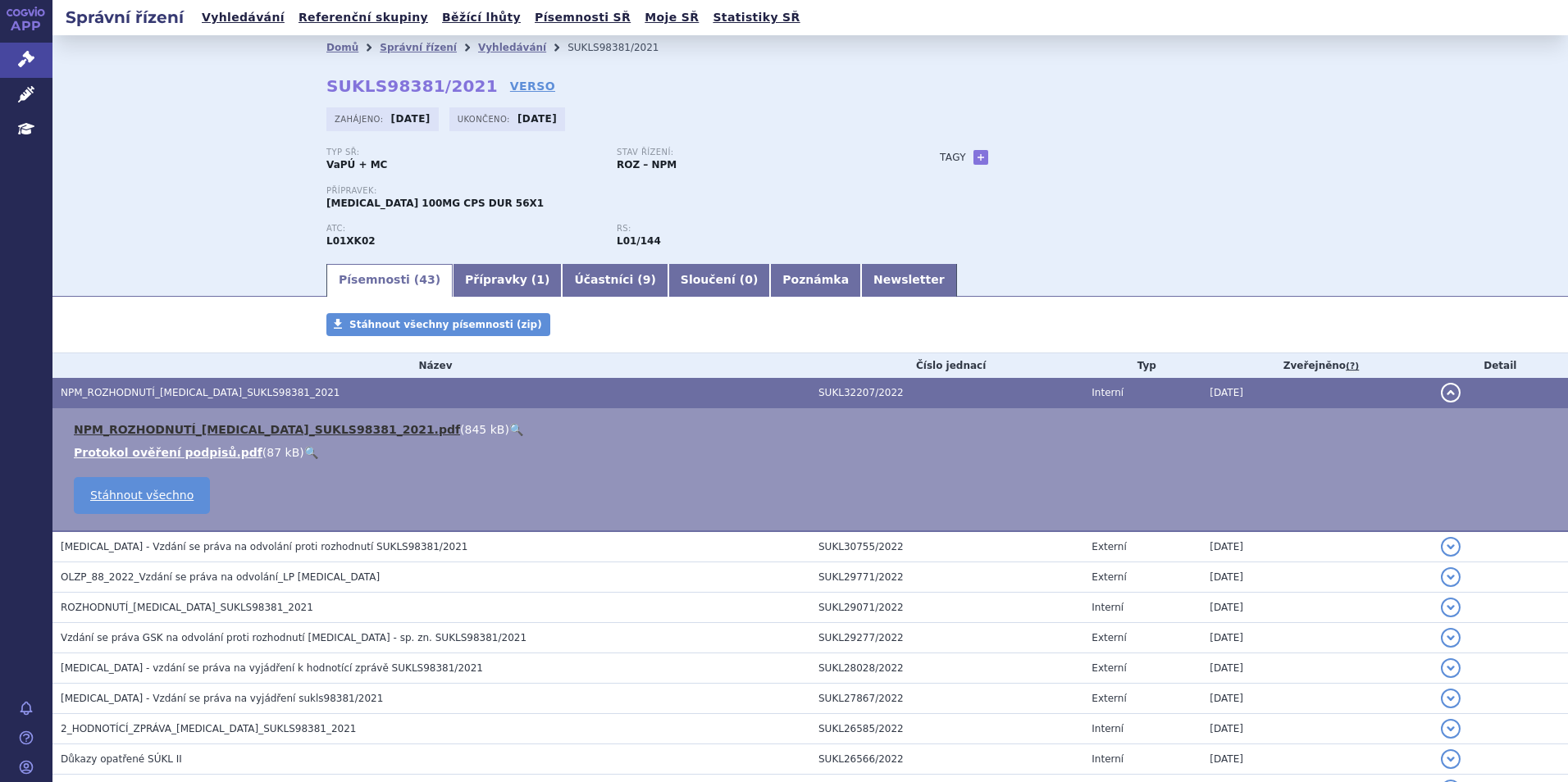
click at [173, 423] on link "NPM_ROZHODNUTÍ_ZEJULA_SUKLS98381_2021.pdf" at bounding box center [267, 429] width 386 height 13
click at [176, 424] on link "NPM_ROZHODNUTÍ_ZEJULA_SUKLS98381_2021.pdf" at bounding box center [267, 429] width 386 height 13
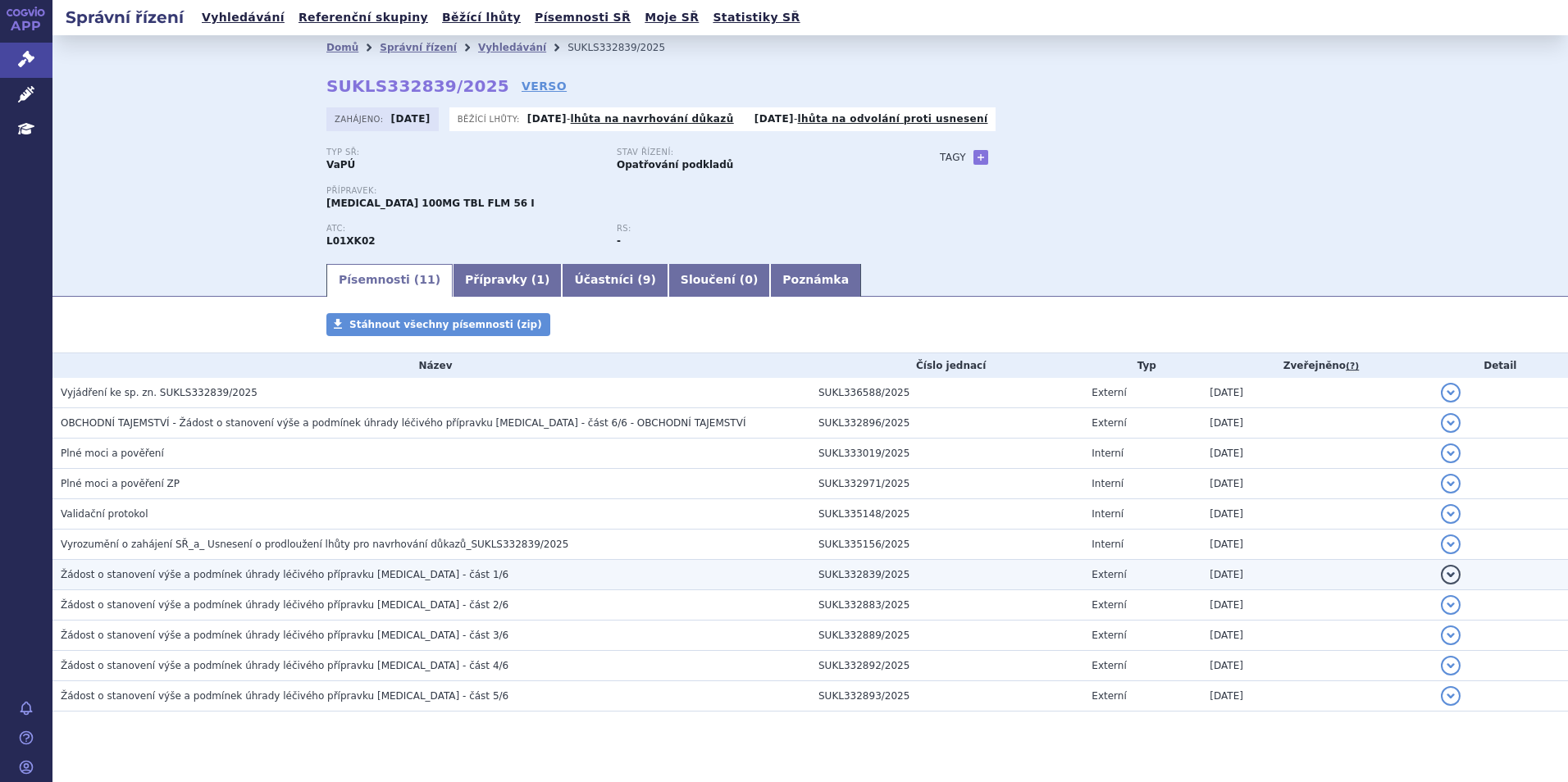
click at [355, 576] on span "Žádost o stanovení výše a podmínek úhrady léčivého přípravku Zejula - část 1/6" at bounding box center [284, 575] width 448 height 11
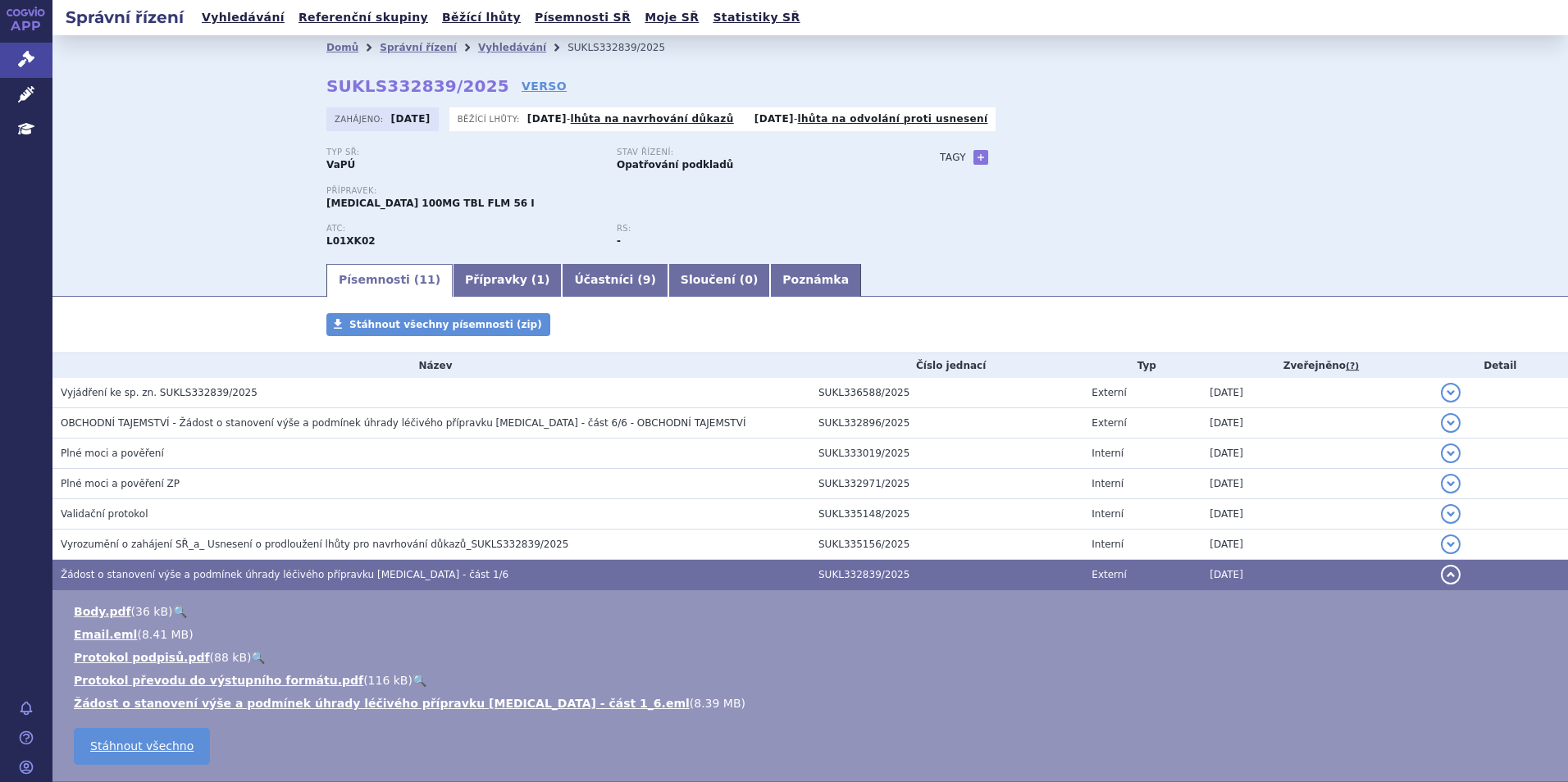
click at [355, 576] on span "Žádost o stanovení výše a podmínek úhrady léčivého přípravku Zejula - část 1/6" at bounding box center [284, 575] width 448 height 11
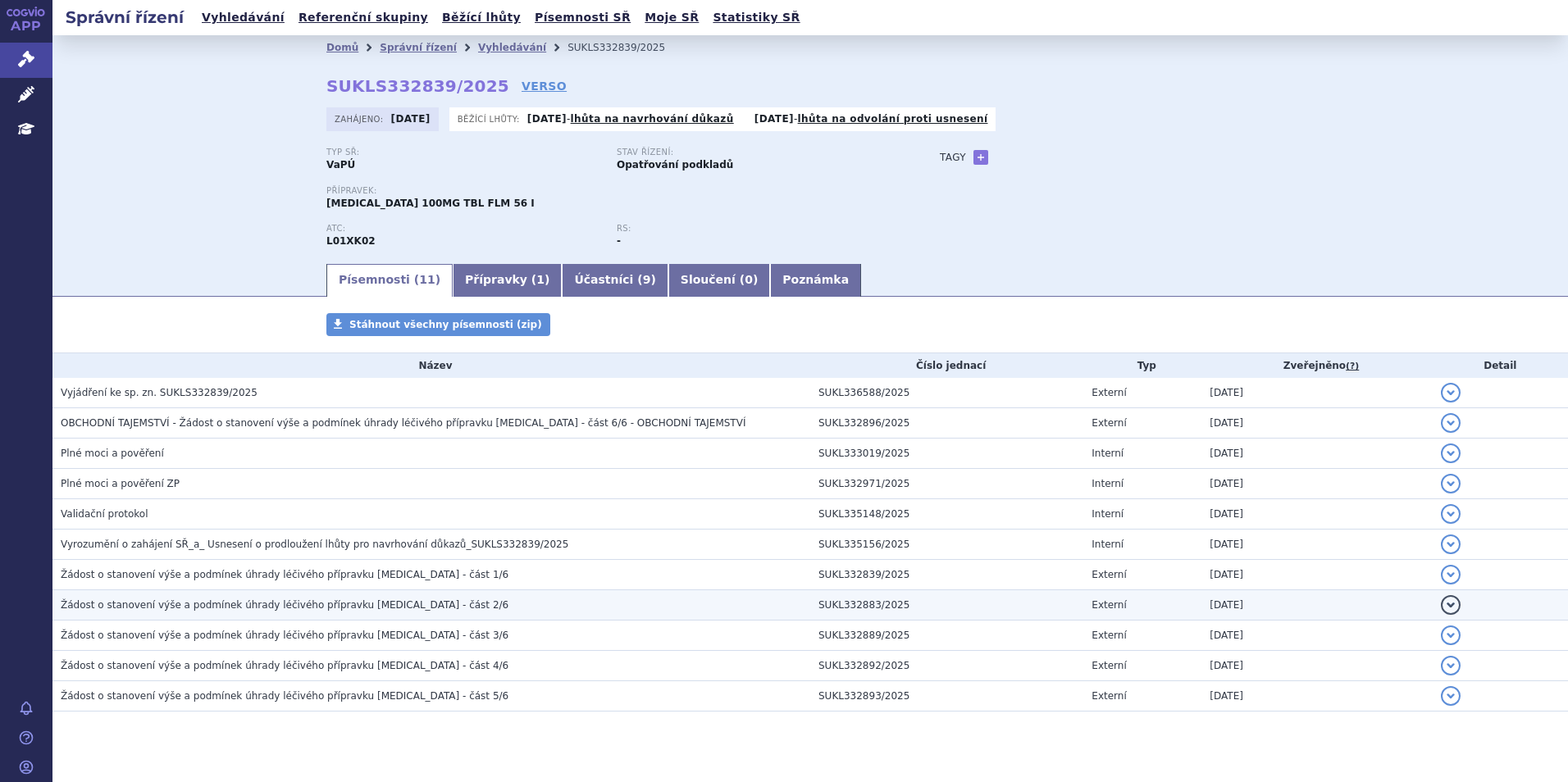
click at [351, 594] on td "Žádost o stanovení výše a podmínek úhrady léčivého přípravku Zejula - část 2/6" at bounding box center [430, 605] width 757 height 30
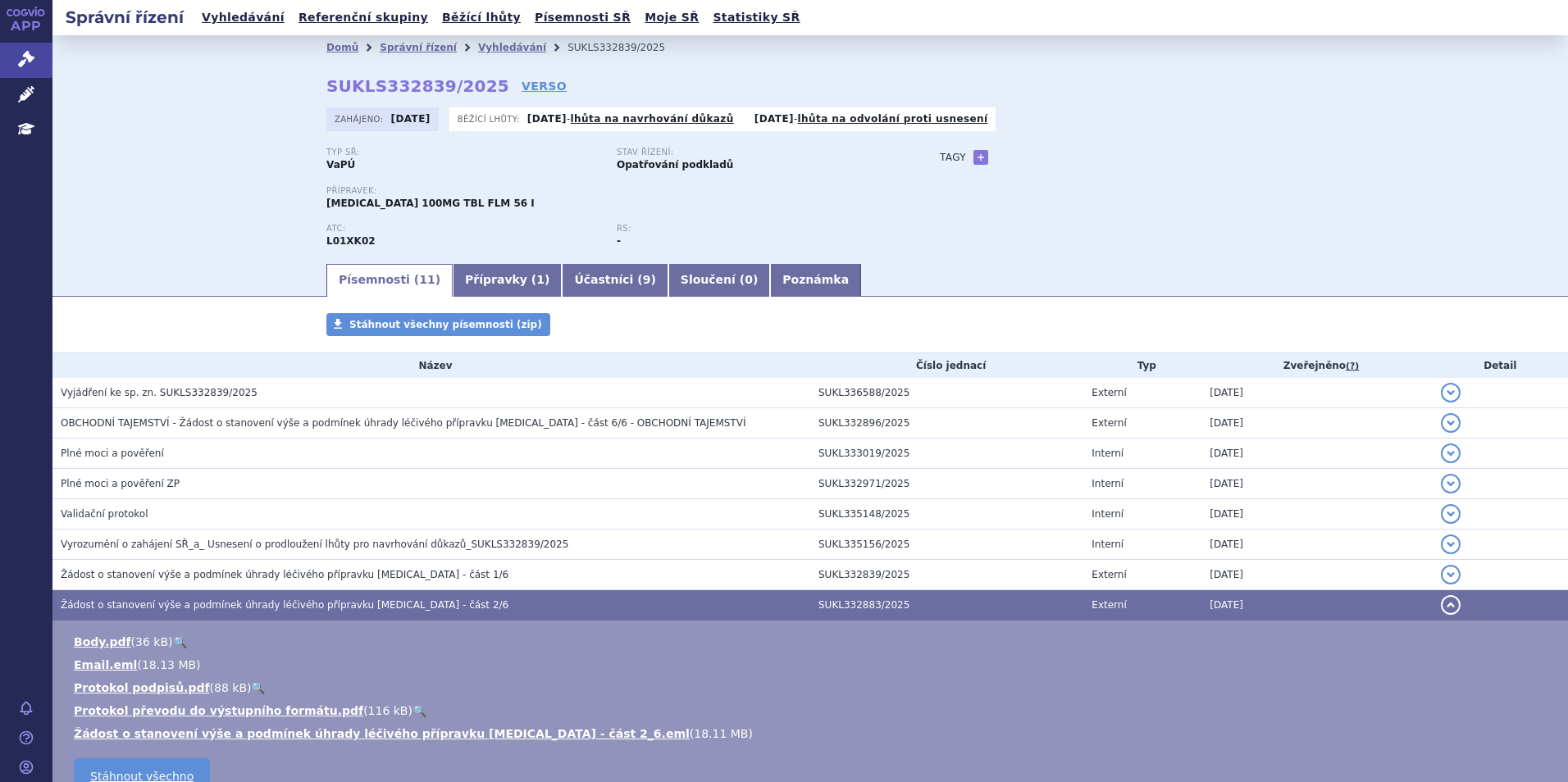
click at [350, 601] on span "Žádost o stanovení výše a podmínek úhrady léčivého přípravku Zejula - část 2/6" at bounding box center [284, 605] width 448 height 11
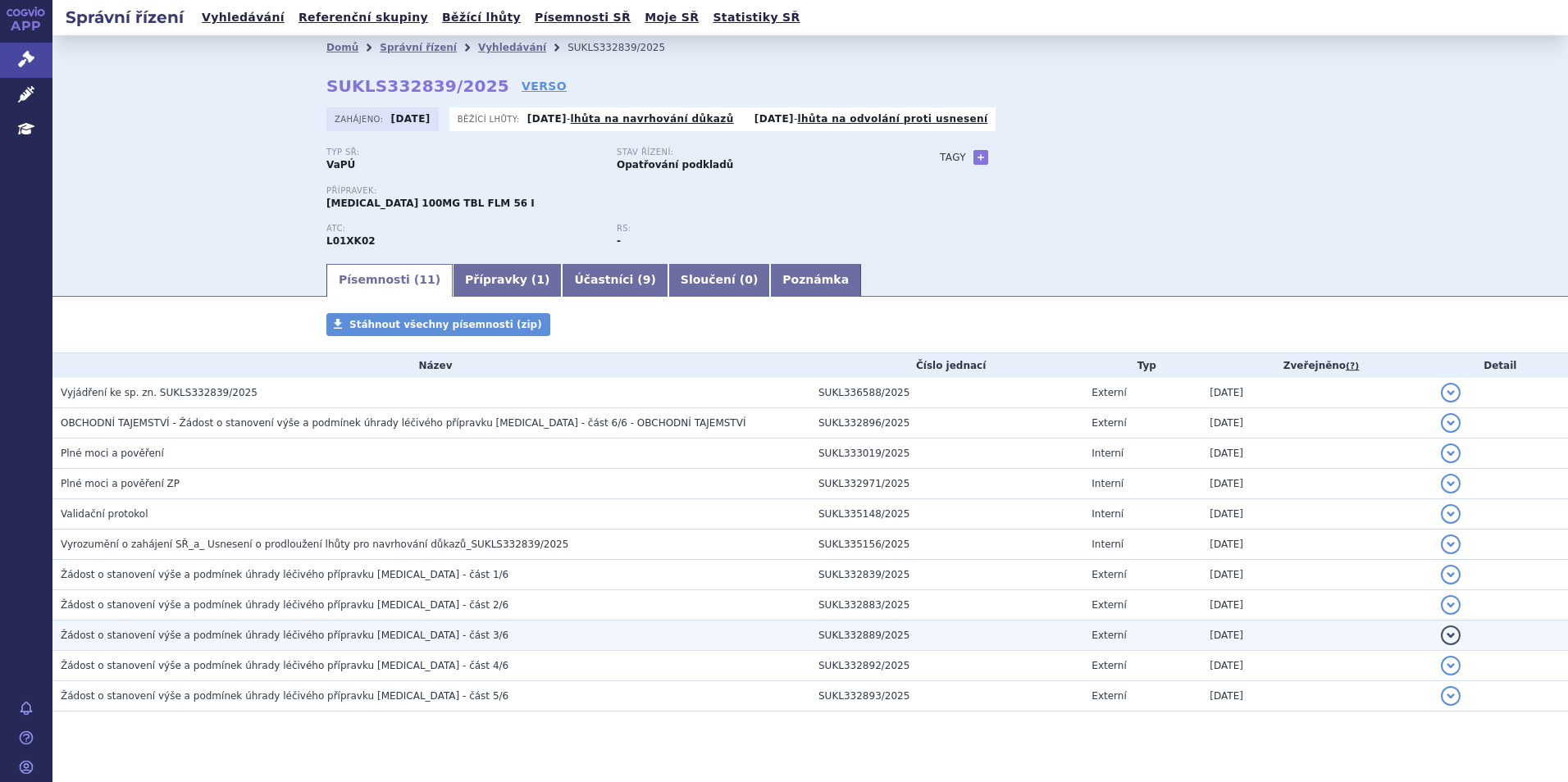
click at [322, 639] on span "Žádost o stanovení výše a podmínek úhrady léčivého přípravku Zejula - část 3/6" at bounding box center [284, 636] width 448 height 11
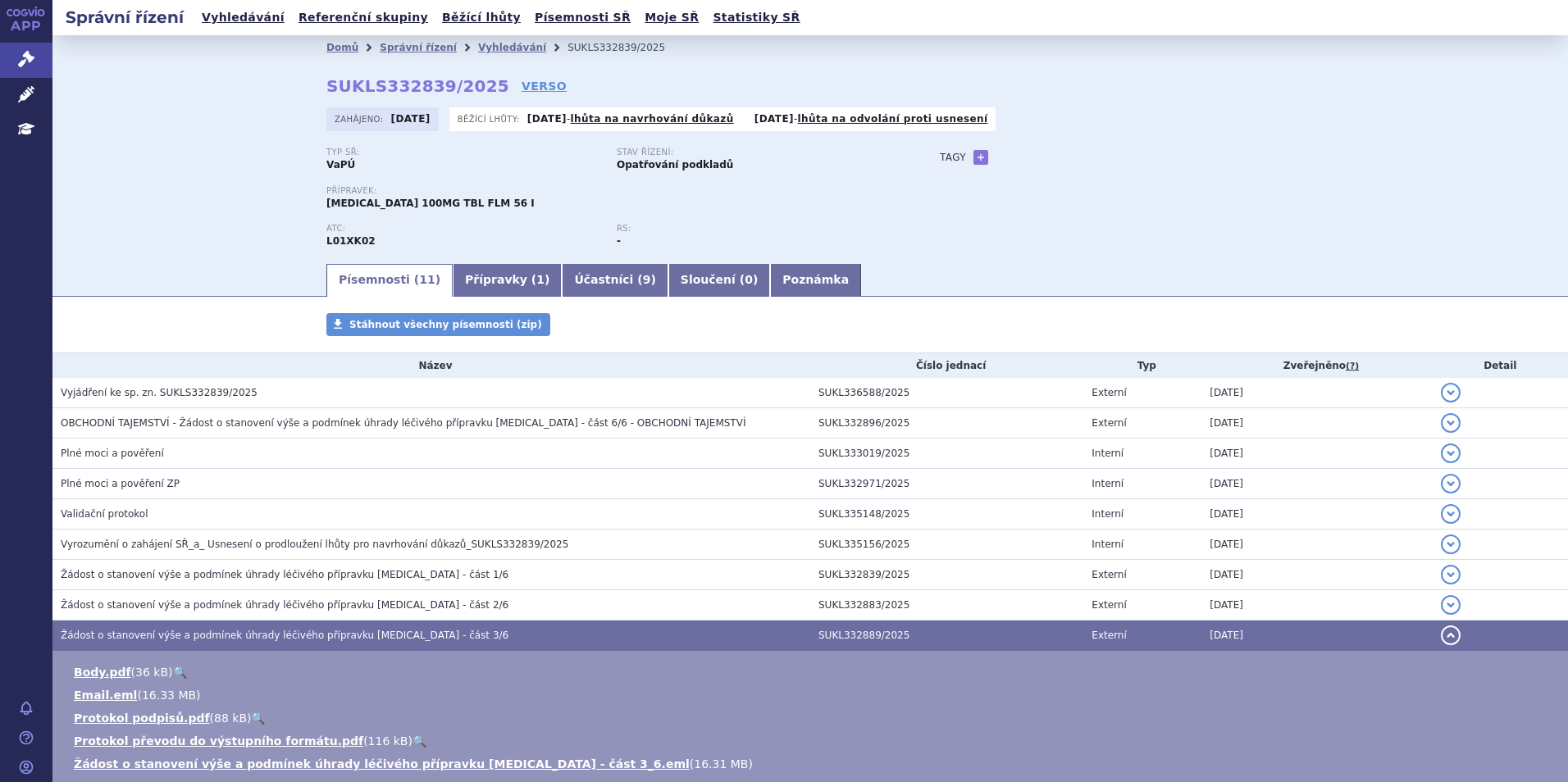
click at [322, 639] on span "Žádost o stanovení výše a podmínek úhrady léčivého přípravku Zejula - část 3/6" at bounding box center [284, 636] width 448 height 11
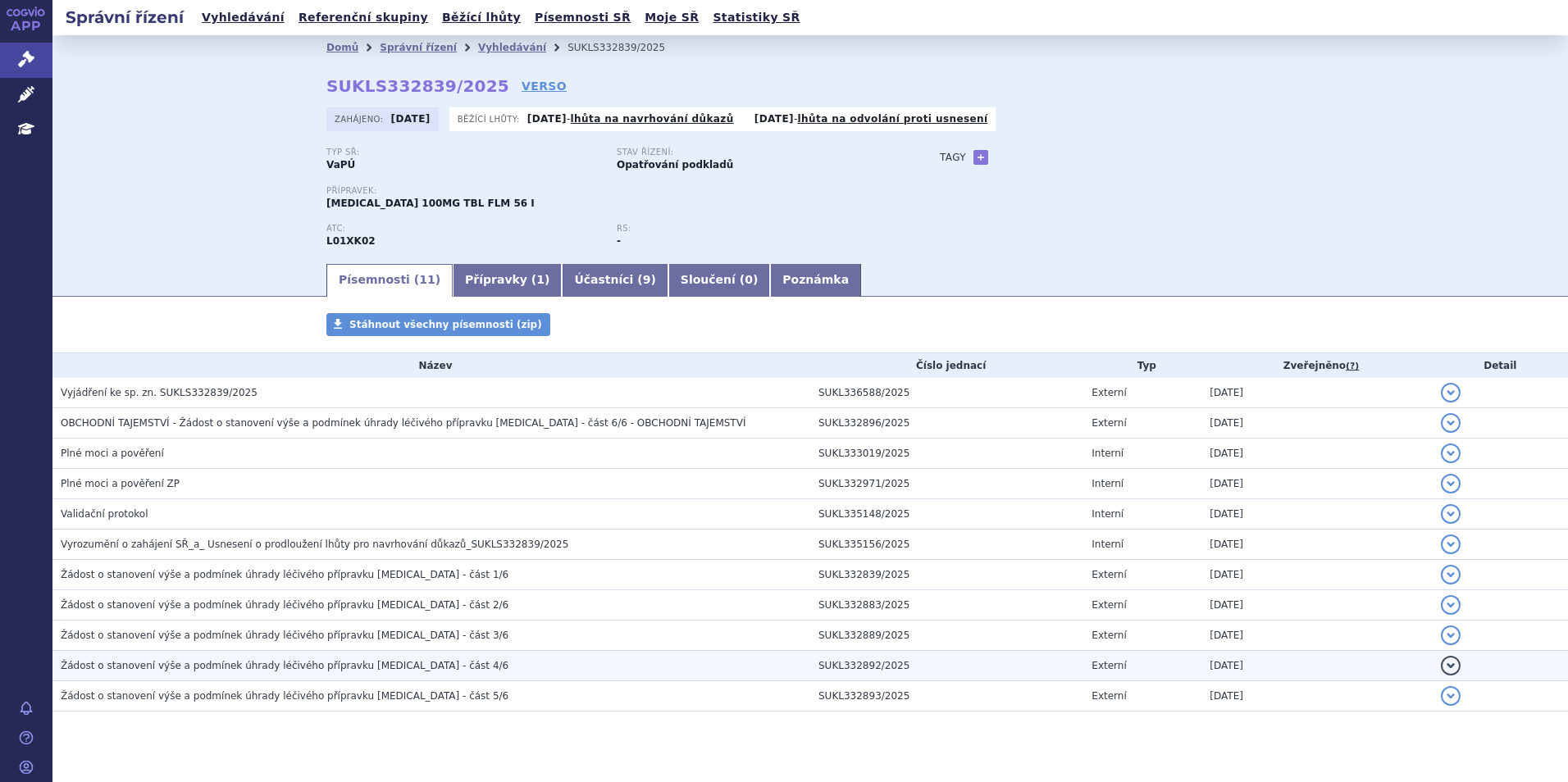
click at [311, 663] on span "Žádost o stanovení výše a podmínek úhrady léčivého přípravku Zejula - část 4/6" at bounding box center [284, 665] width 448 height 11
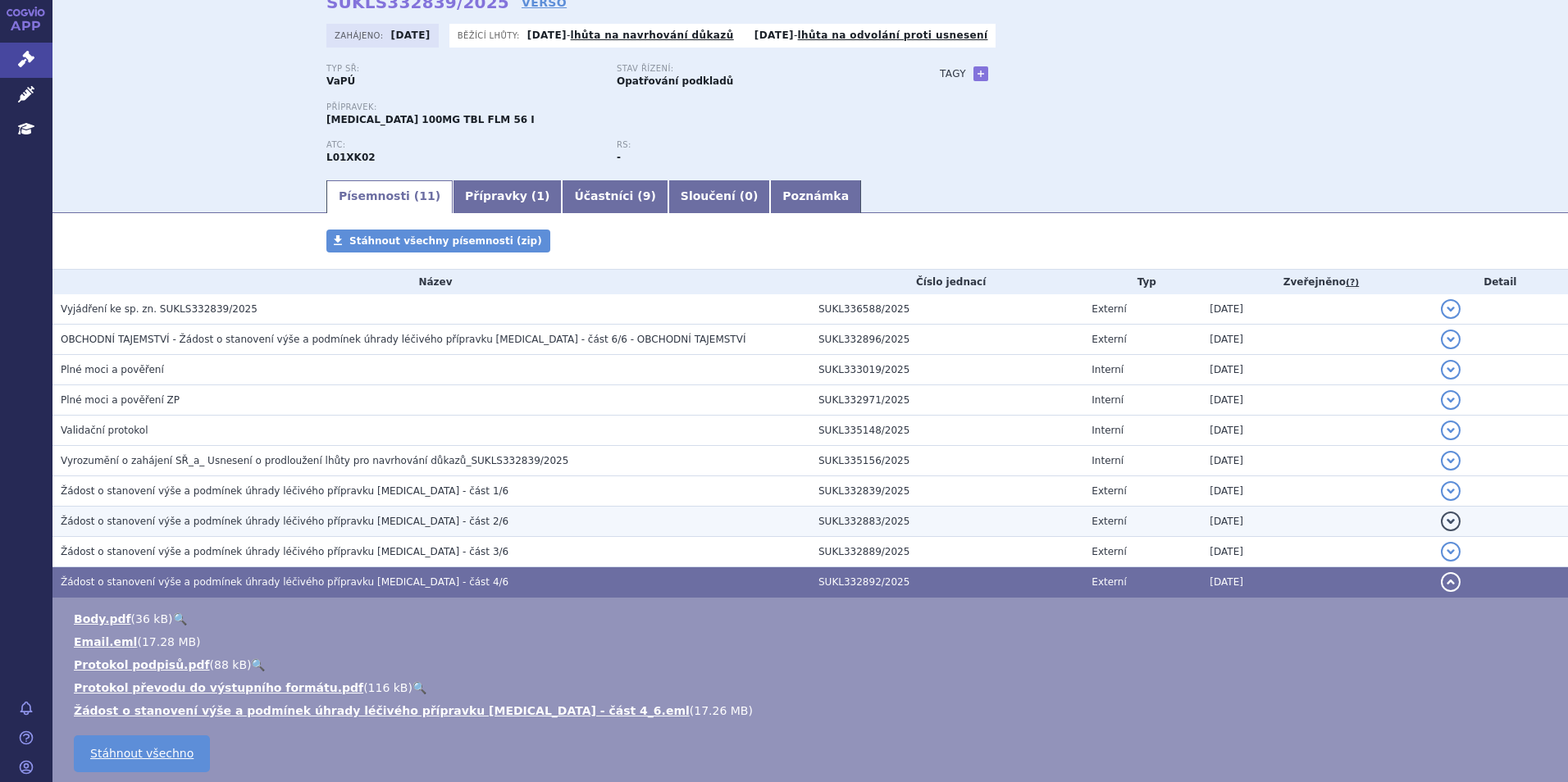
scroll to position [164, 0]
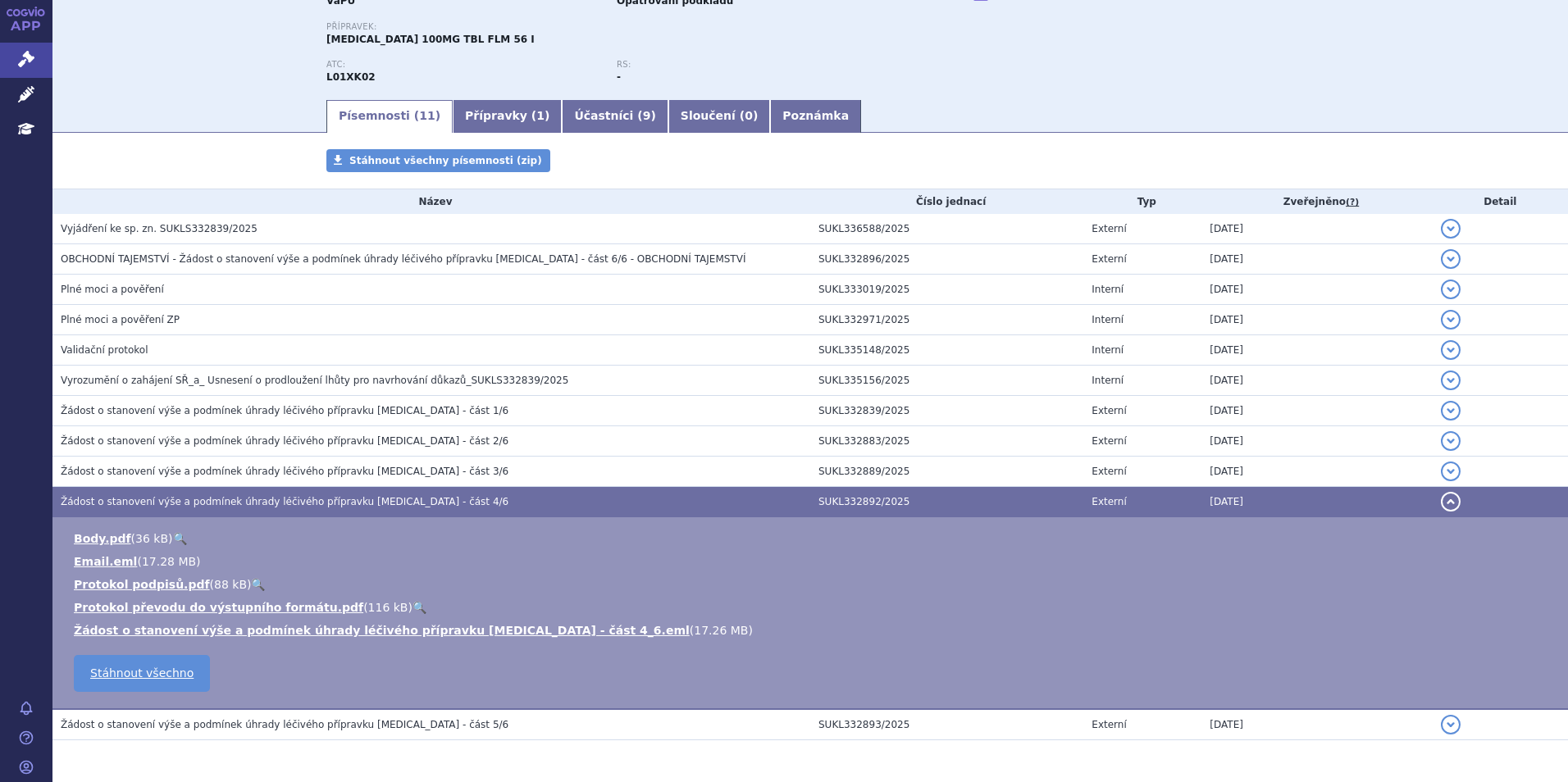
click at [373, 498] on span "Žádost o stanovení výše a podmínek úhrady léčivého přípravku Zejula - část 4/6" at bounding box center [284, 502] width 448 height 11
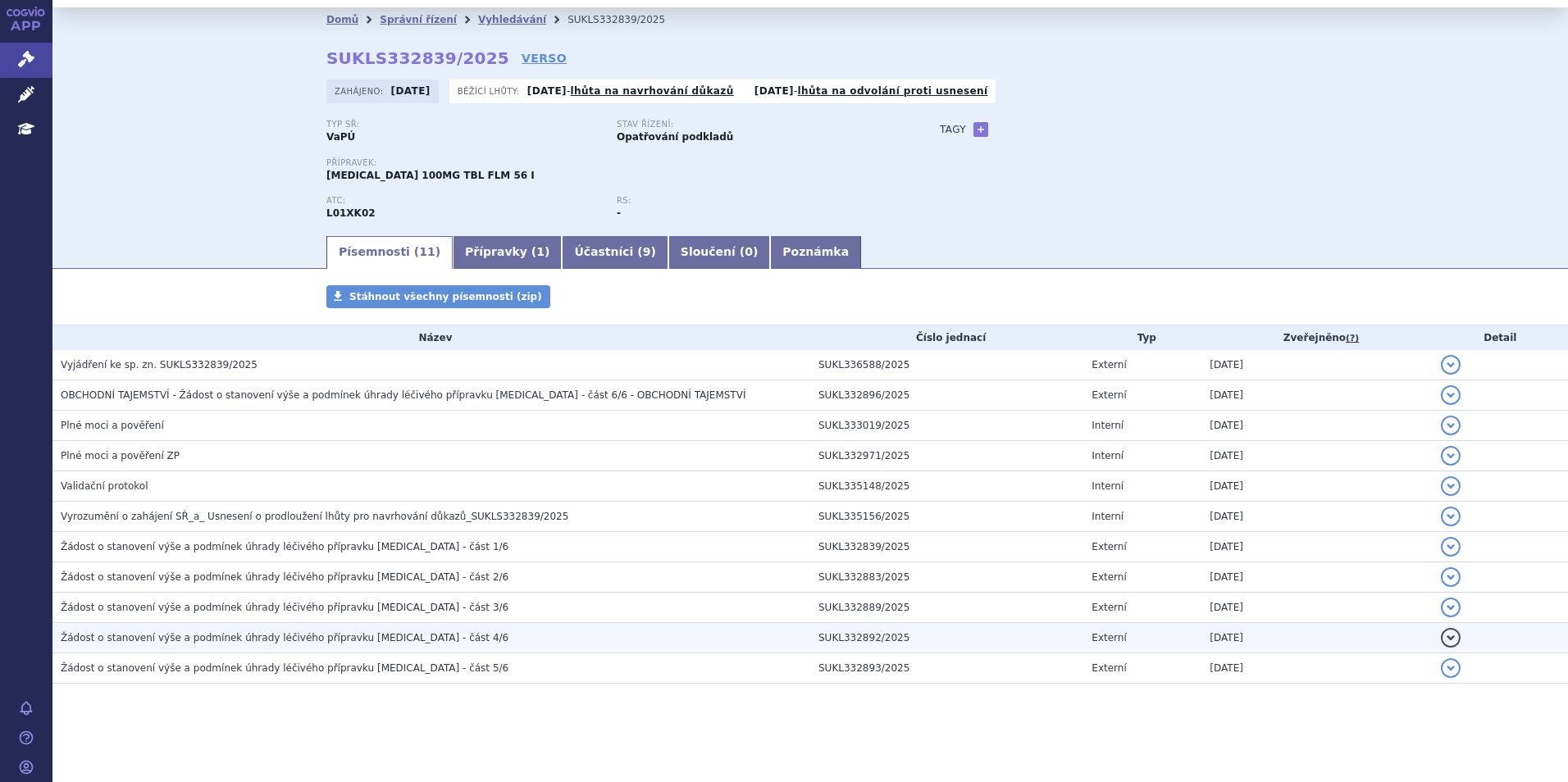
click at [371, 642] on span "Žádost o stanovení výše a podmínek úhrady léčivého přípravku Zejula - část 4/6" at bounding box center [284, 638] width 448 height 11
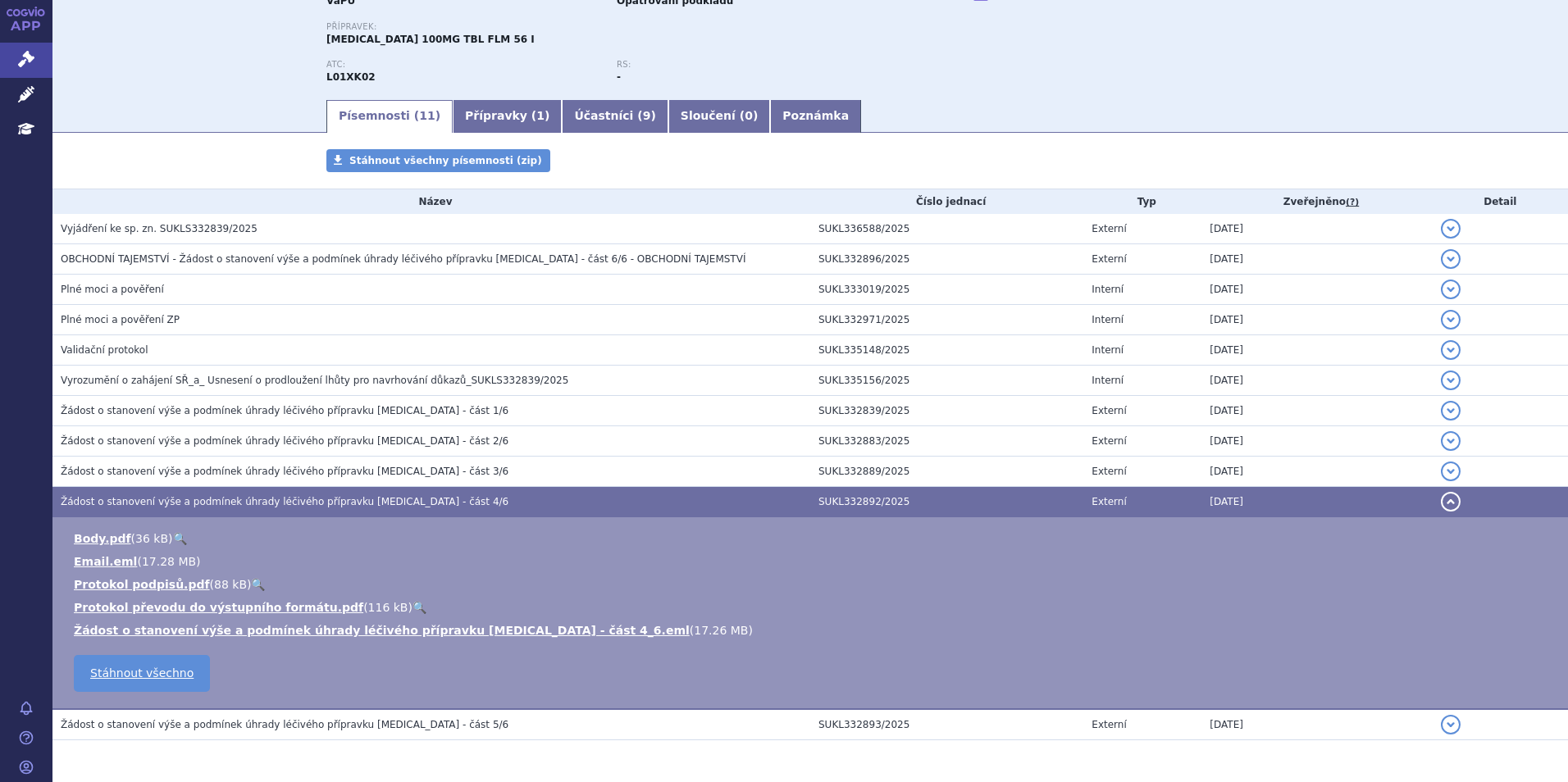
click at [303, 501] on span "Žádost o stanovení výše a podmínek úhrady léčivého přípravku Zejula - část 4/6" at bounding box center [284, 502] width 448 height 11
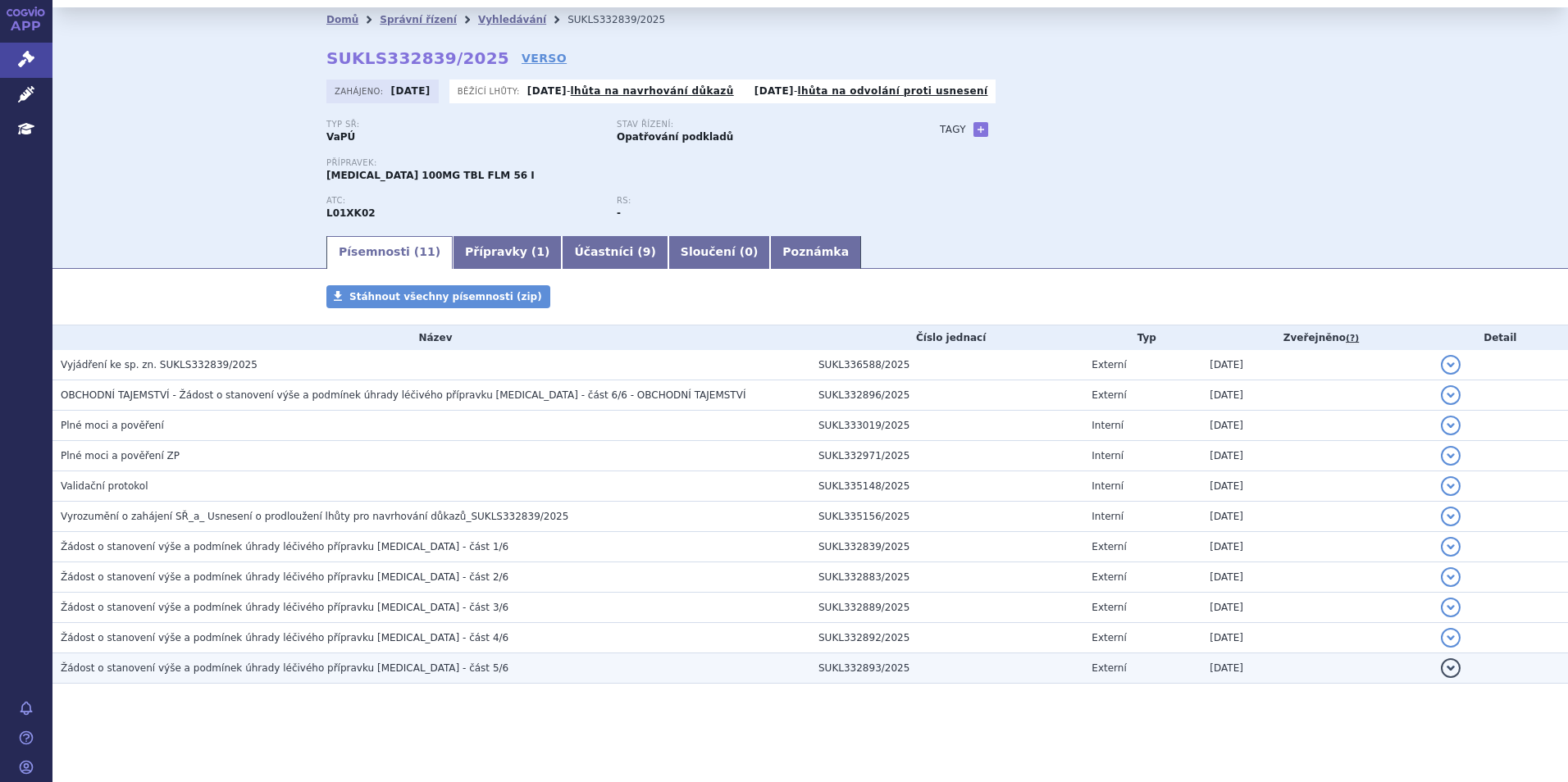
click at [363, 677] on td "Žádost o stanovení výše a podmínek úhrady léčivého přípravku Zejula - část 5/6" at bounding box center [430, 669] width 757 height 30
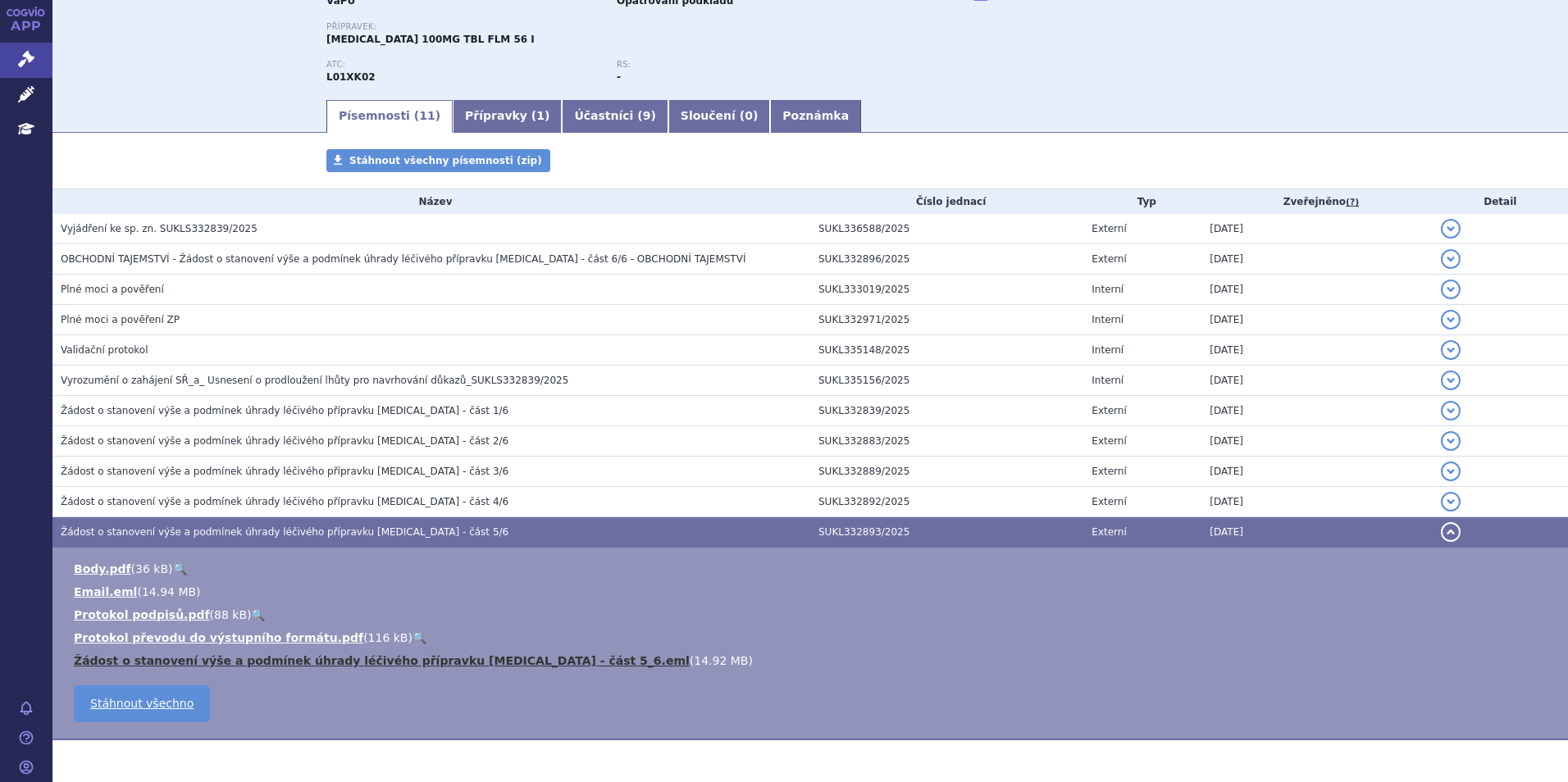
click at [375, 662] on link "Žádost o stanovení výše a podmínek úhrady léčivého přípravku Zejula - část 5_6.…" at bounding box center [382, 660] width 616 height 13
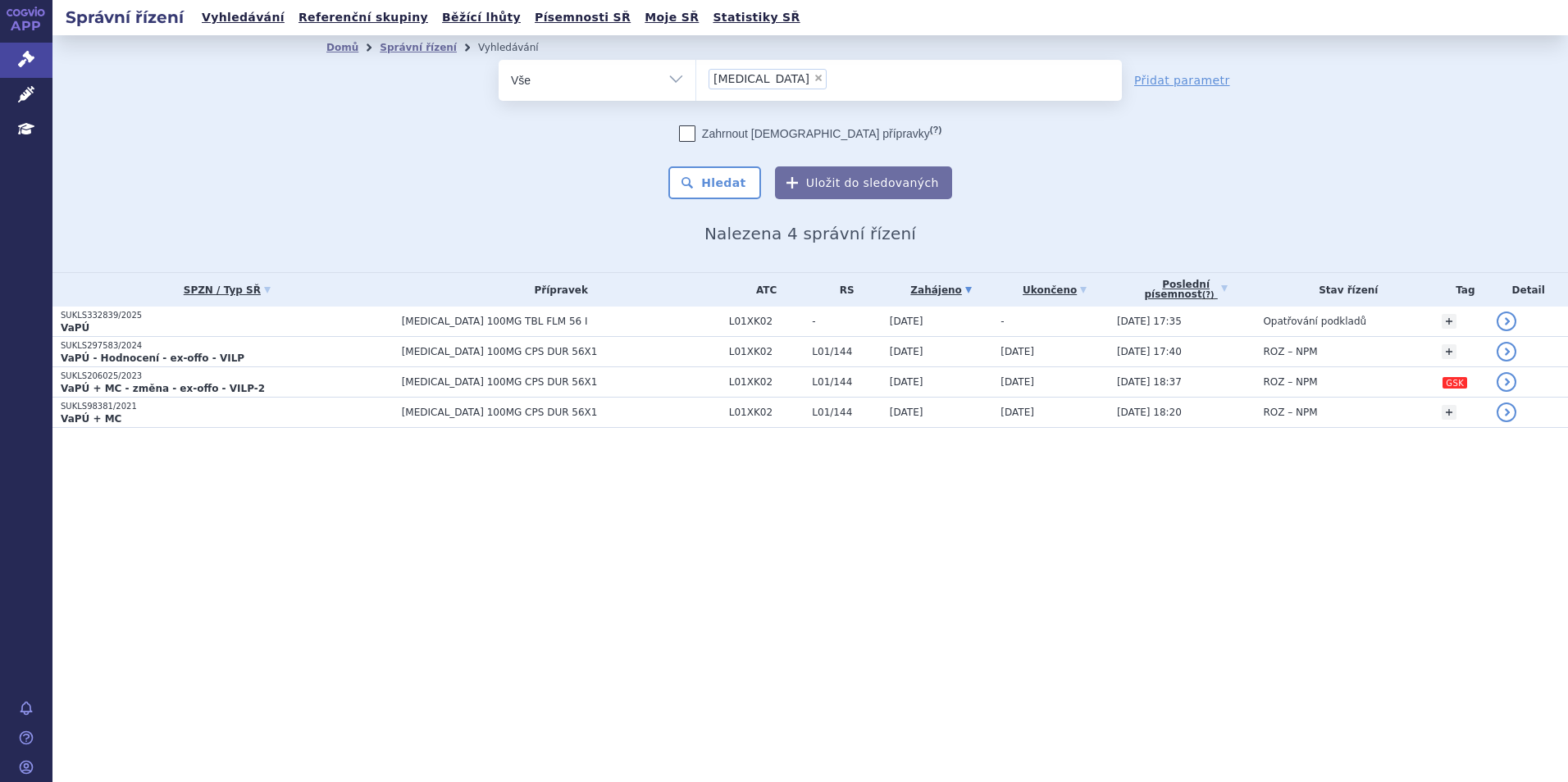
click at [813, 81] on span "×" at bounding box center [818, 78] width 10 height 10
click at [696, 81] on select "zejula" at bounding box center [696, 79] width 1 height 41
select select
click at [752, 81] on ul at bounding box center [908, 77] width 426 height 34
click at [696, 81] on select "zejula" at bounding box center [696, 79] width 1 height 41
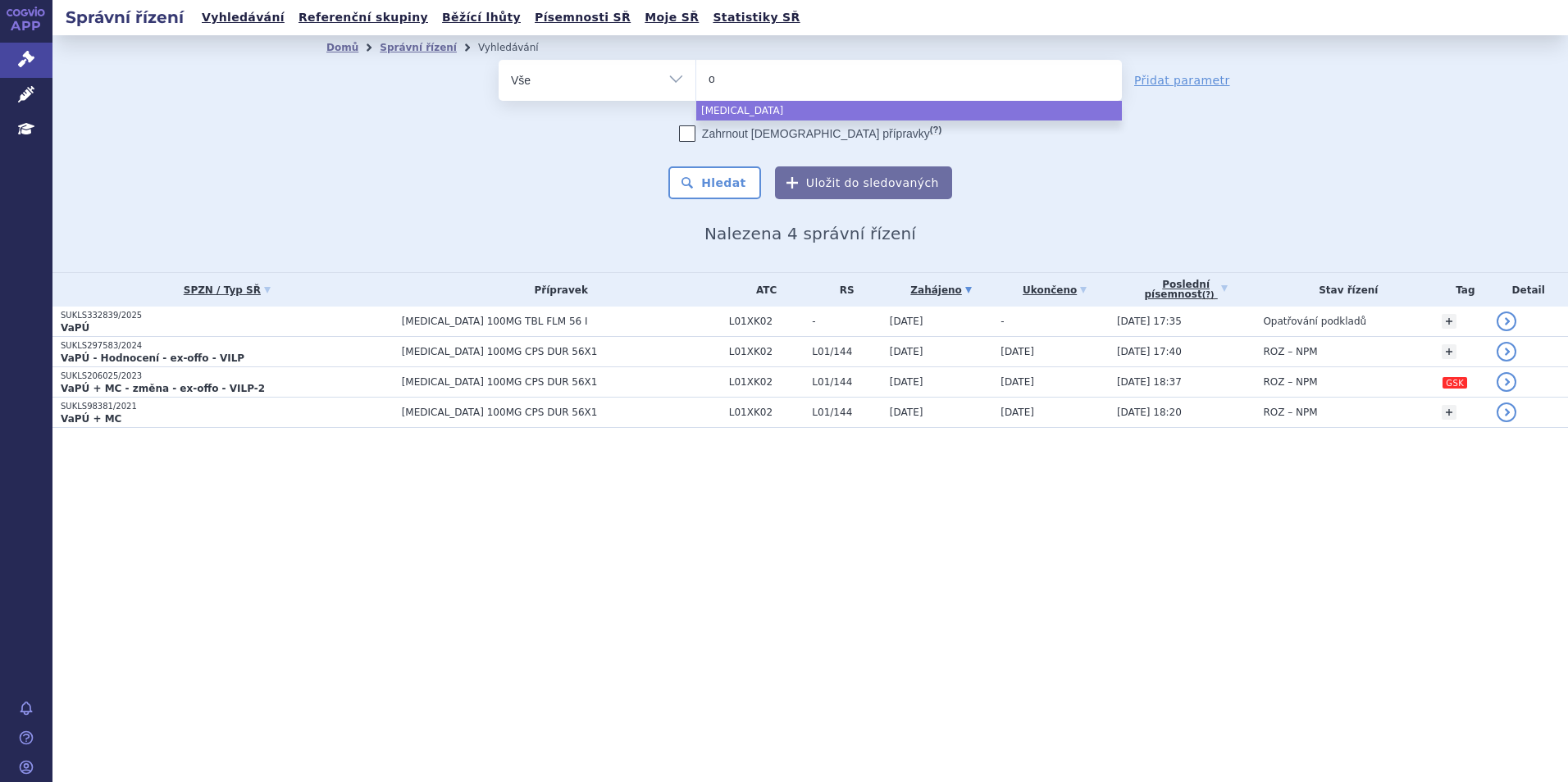
type input "op"
type input "opd"
type input "opdiv"
type input "[MEDICAL_DATA]"
select select "[MEDICAL_DATA]"
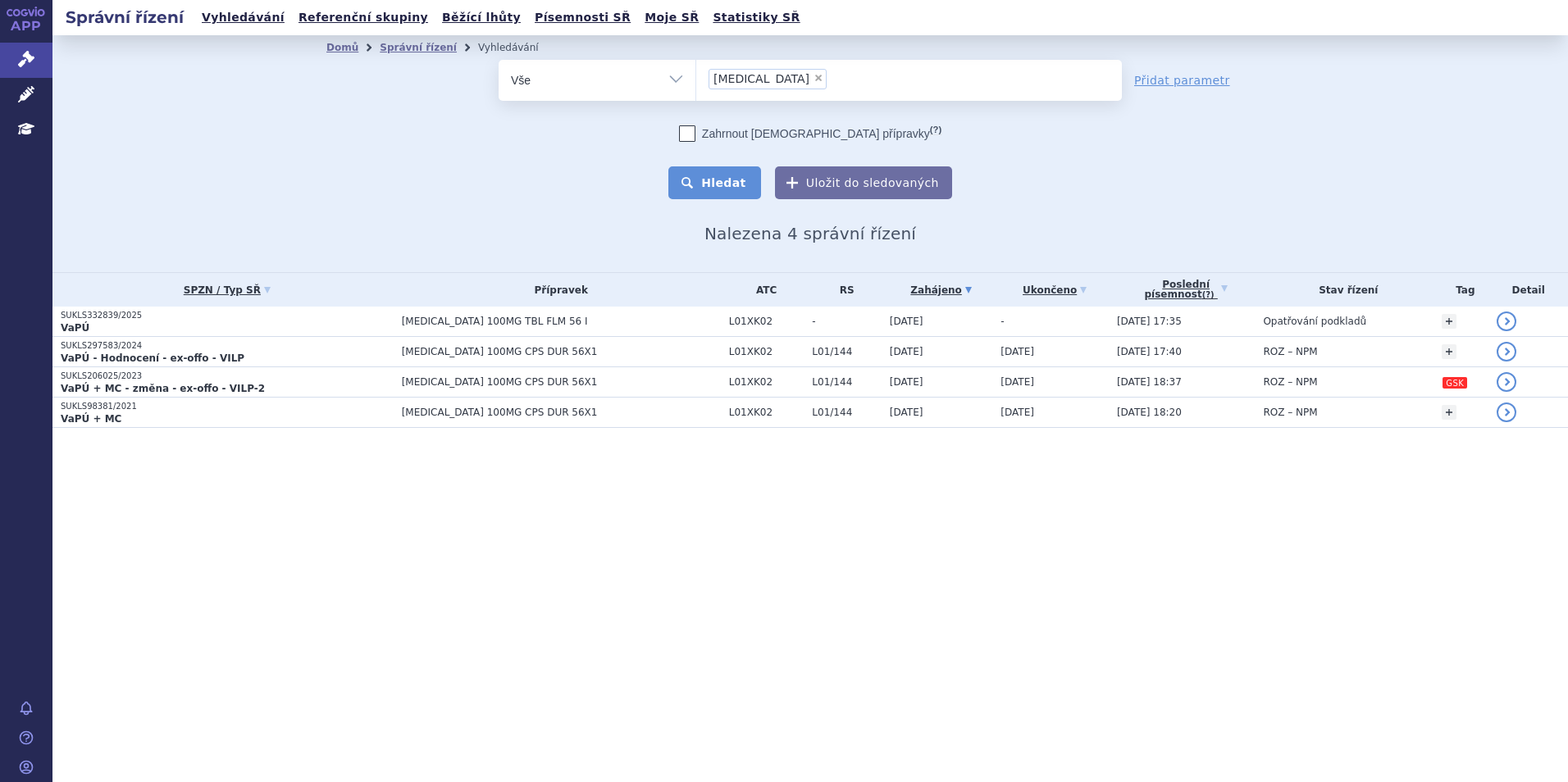
click at [726, 176] on button "Hledat" at bounding box center [714, 182] width 92 height 33
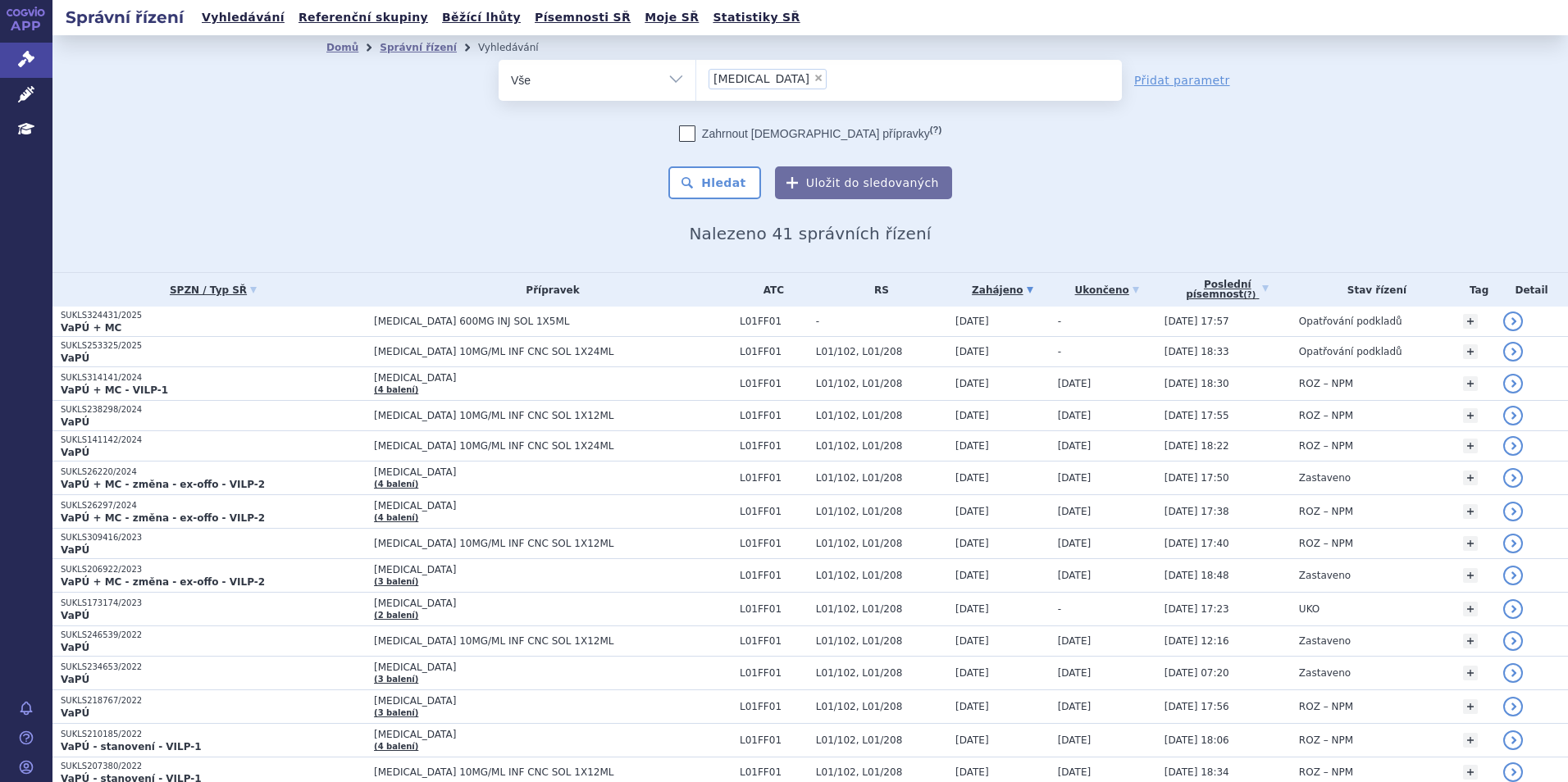
click at [813, 75] on span "×" at bounding box center [818, 78] width 10 height 10
click at [696, 75] on select "[MEDICAL_DATA]" at bounding box center [696, 79] width 1 height 41
select select
click at [754, 75] on ul at bounding box center [908, 77] width 426 height 34
click at [696, 75] on select "[MEDICAL_DATA]" at bounding box center [696, 79] width 1 height 41
